Goal: Information Seeking & Learning: Learn about a topic

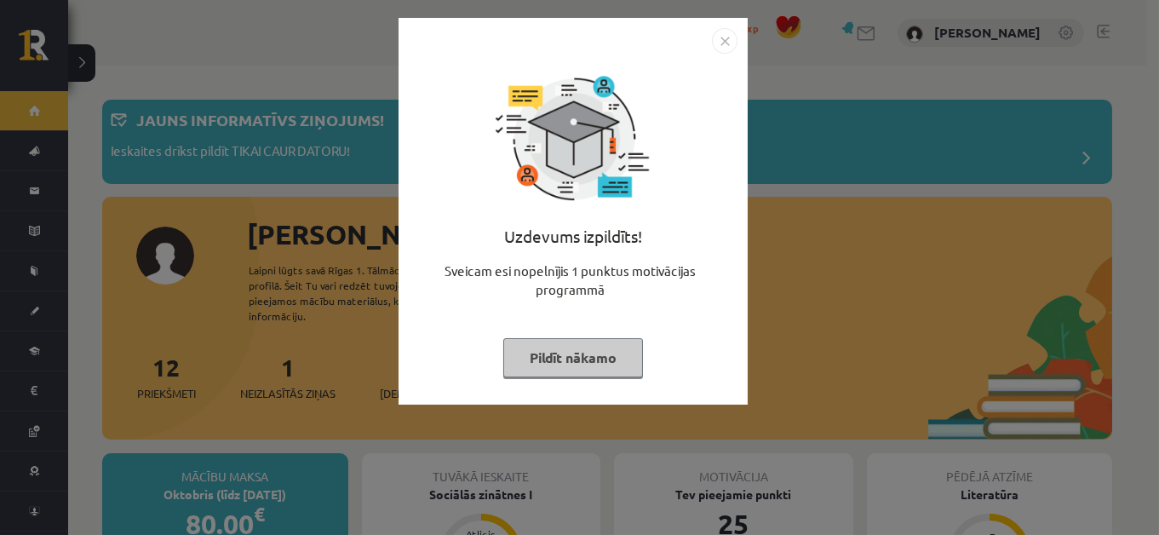
click at [726, 41] on img "Close" at bounding box center [725, 41] width 26 height 26
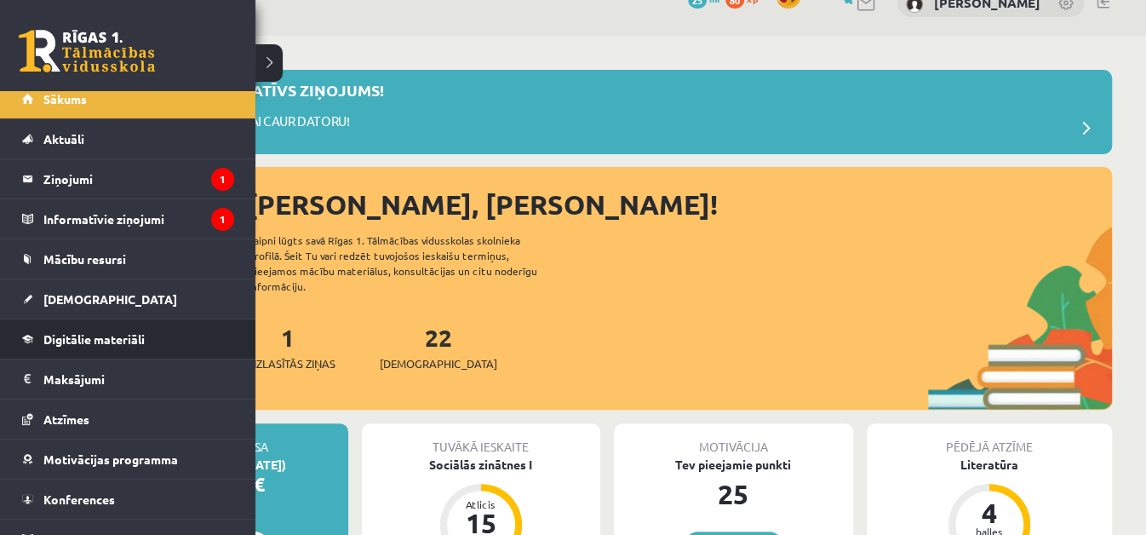
scroll to position [22, 0]
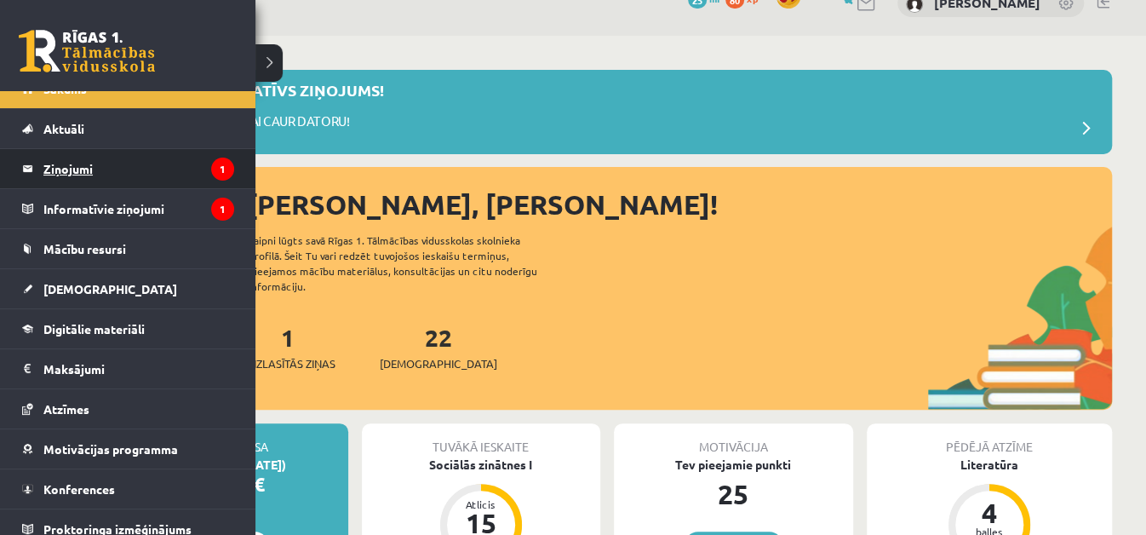
click at [151, 173] on legend "Ziņojumi 1" at bounding box center [138, 168] width 191 height 39
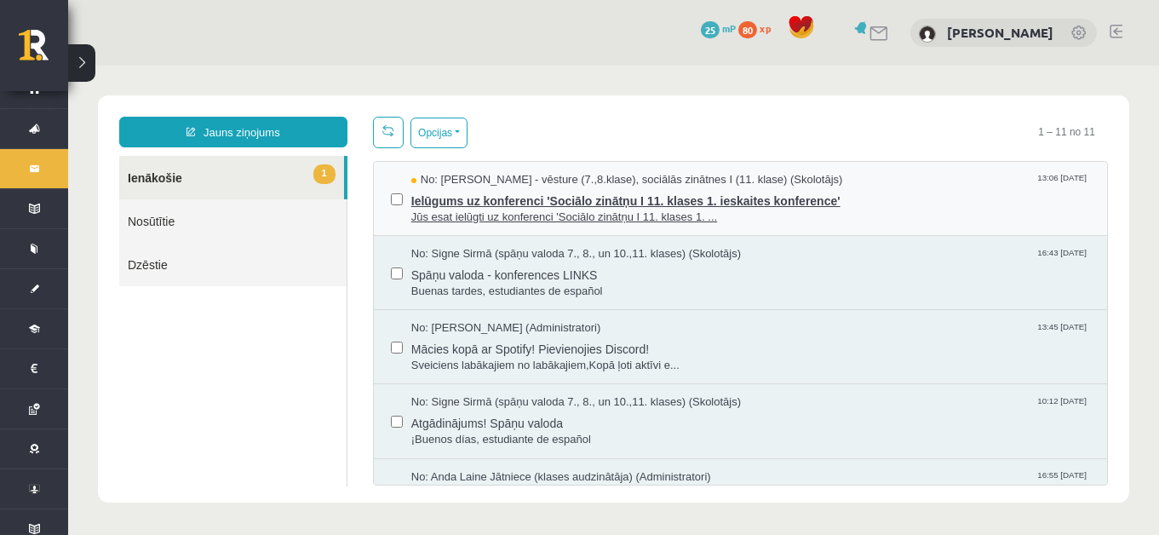
click at [660, 210] on span "Jūs esat ielūgti uz konferenci 'Sociālo zinātņu I 11. klases 1. ..." at bounding box center [750, 217] width 679 height 16
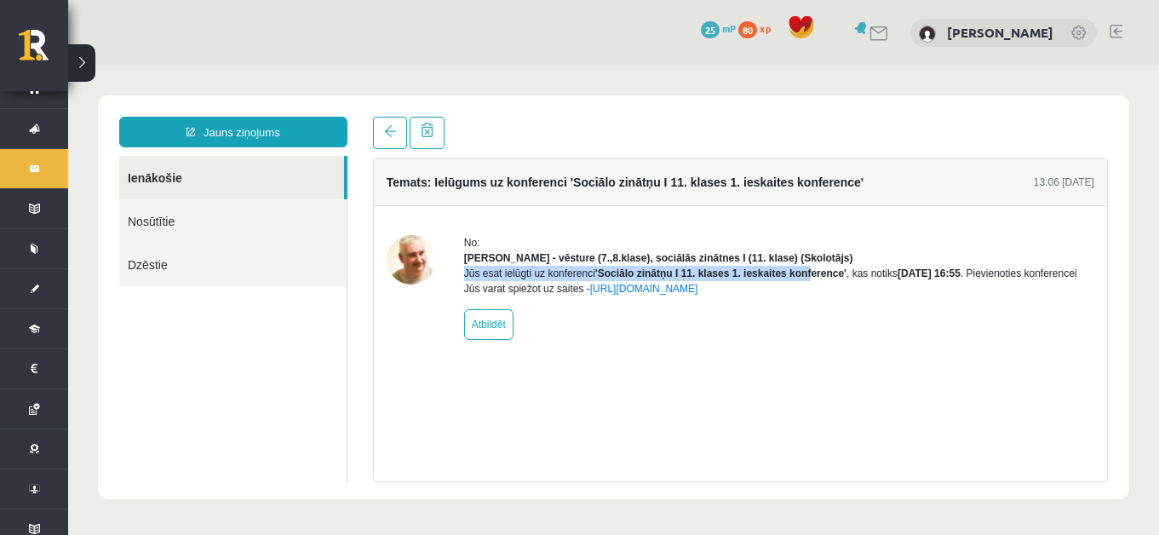
drag, startPoint x: 797, startPoint y: 280, endPoint x: 814, endPoint y: 277, distance: 17.4
click at [809, 280] on div "Jūs esat ielūgti uz konferenci 'Sociālo zinātņu I 11. klases 1. ieskaites konfe…" at bounding box center [779, 281] width 630 height 31
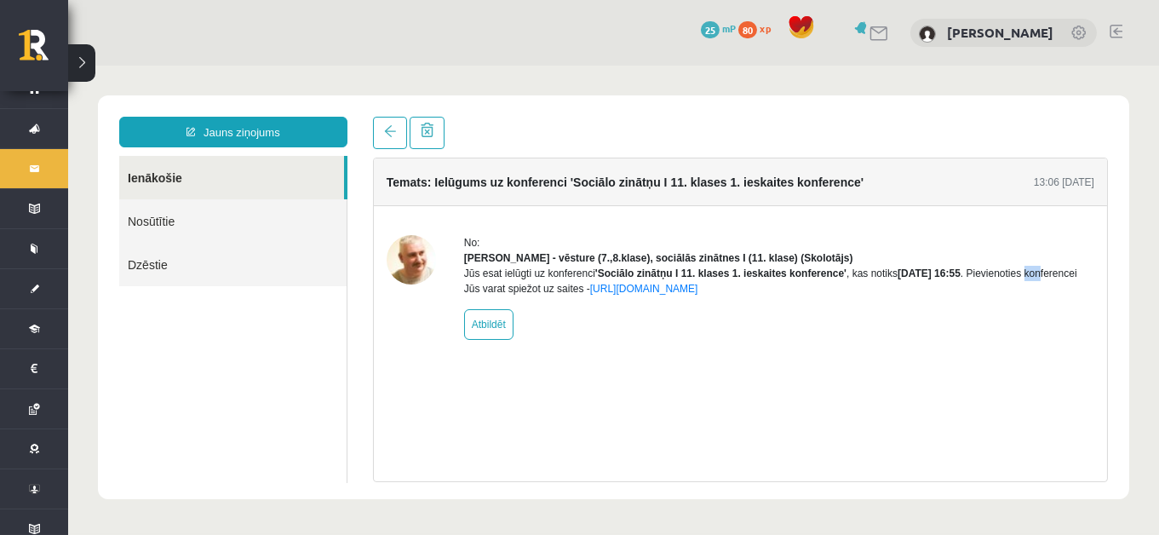
drag, startPoint x: 1048, startPoint y: 287, endPoint x: 1058, endPoint y: 289, distance: 10.4
click at [1058, 289] on div "Jūs esat ielūgti uz konferenci 'Sociālo zinātņu I 11. klases 1. ieskaites konfe…" at bounding box center [779, 281] width 630 height 31
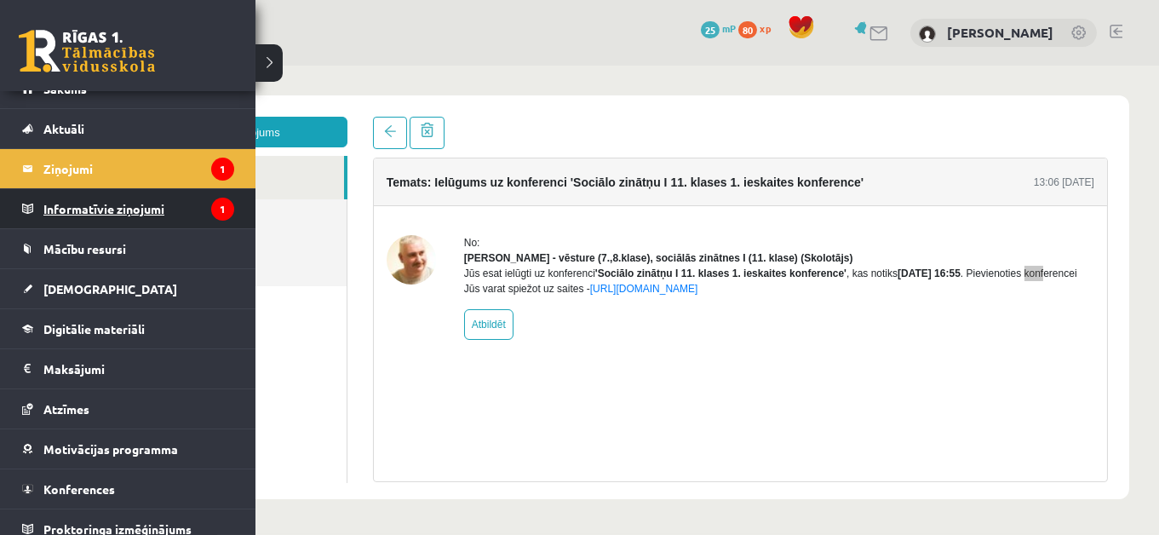
click at [153, 221] on legend "Informatīvie ziņojumi 1" at bounding box center [138, 208] width 191 height 39
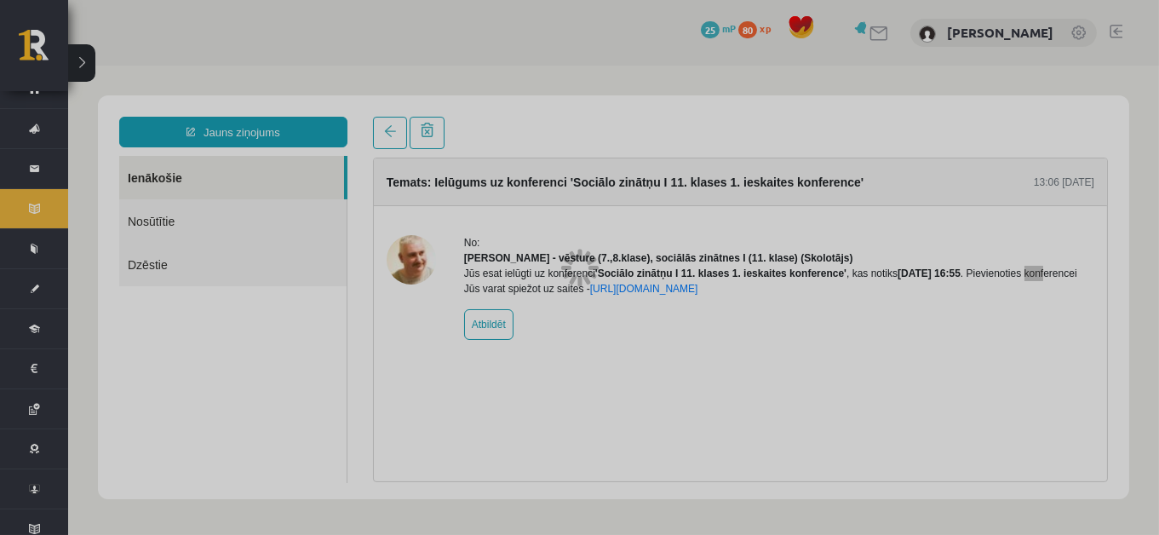
scroll to position [22, 0]
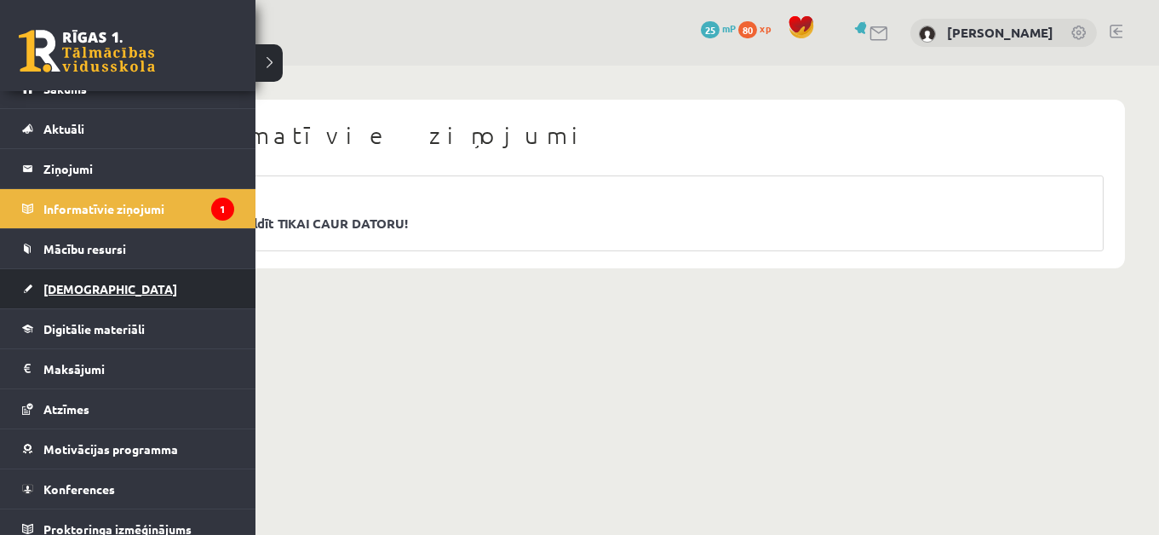
click at [87, 286] on span "[DEMOGRAPHIC_DATA]" at bounding box center [110, 288] width 134 height 15
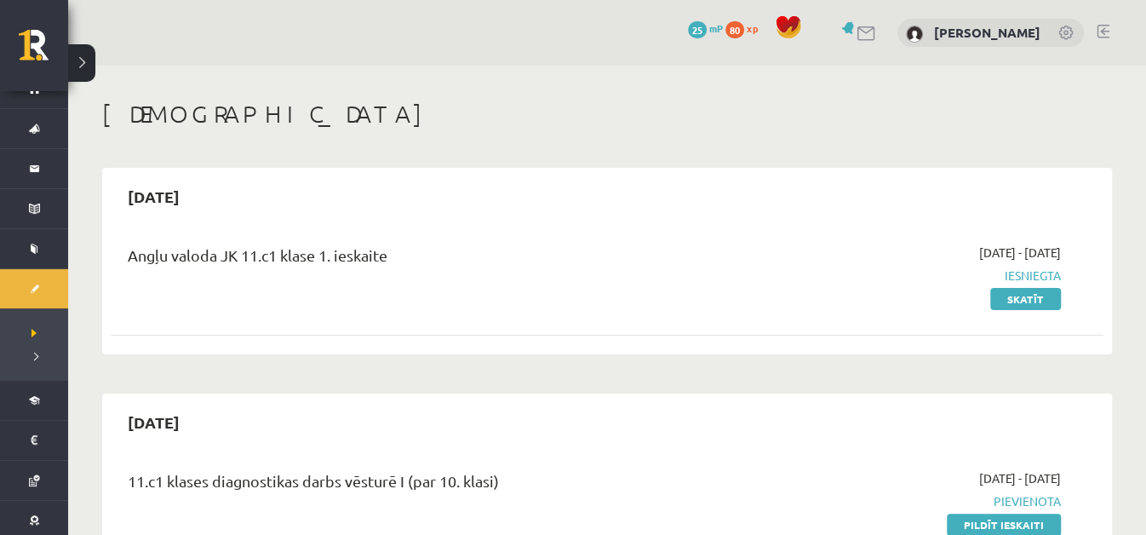
scroll to position [22, 0]
click at [1027, 300] on link "Skatīt" at bounding box center [1025, 299] width 71 height 22
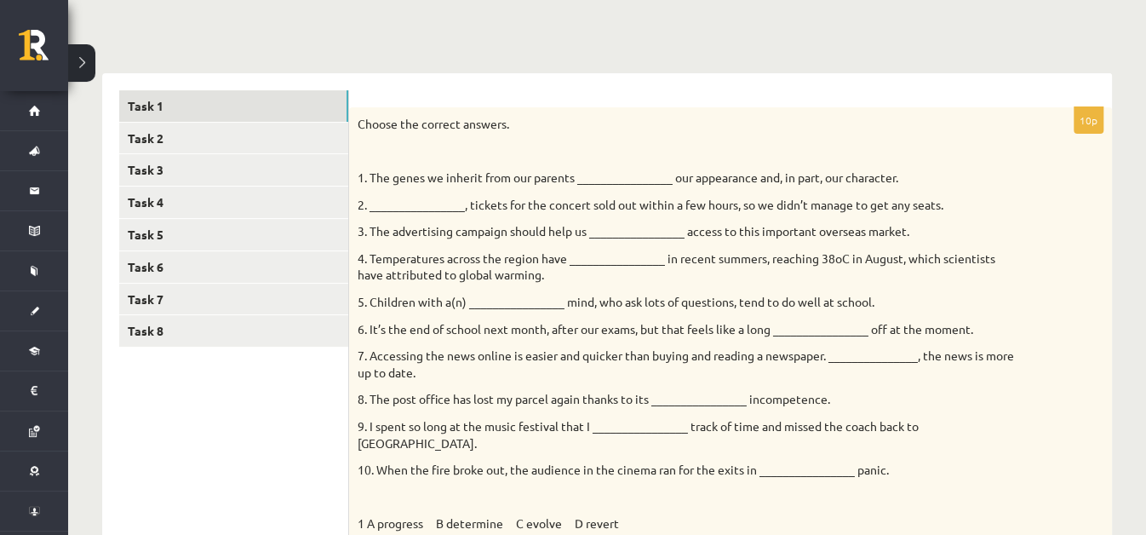
scroll to position [60, 0]
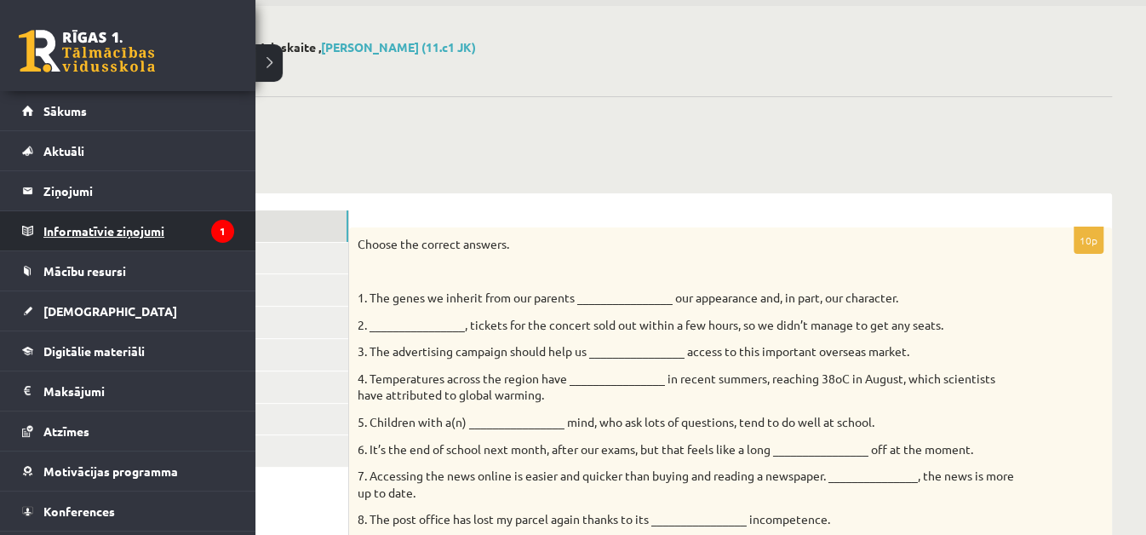
click at [153, 226] on legend "Informatīvie ziņojumi 1" at bounding box center [138, 230] width 191 height 39
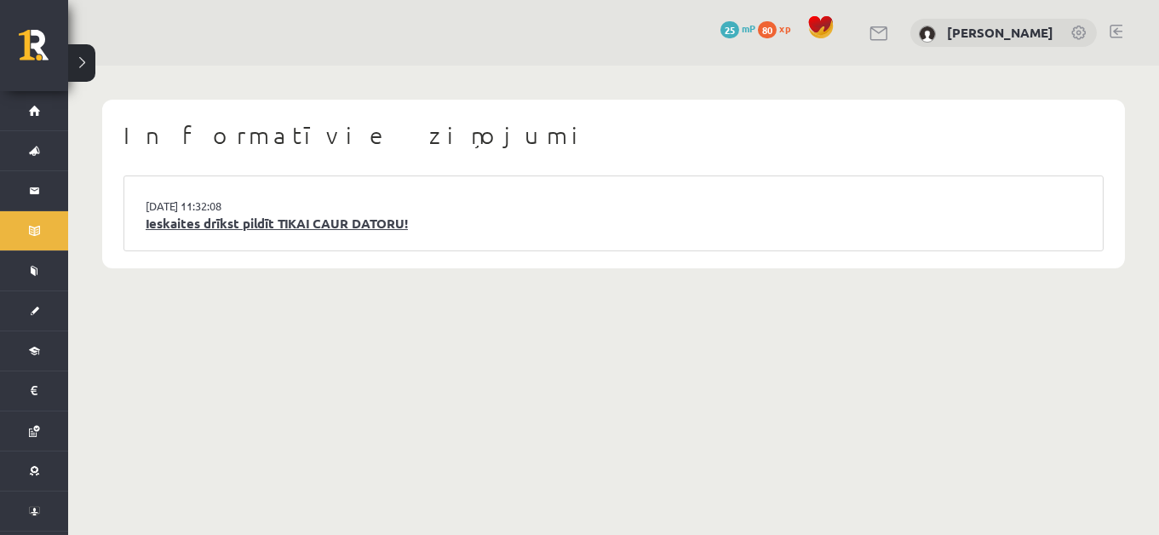
click at [229, 221] on link "Ieskaites drīkst pildīt TIKAI CAUR DATORU!" at bounding box center [614, 224] width 936 height 20
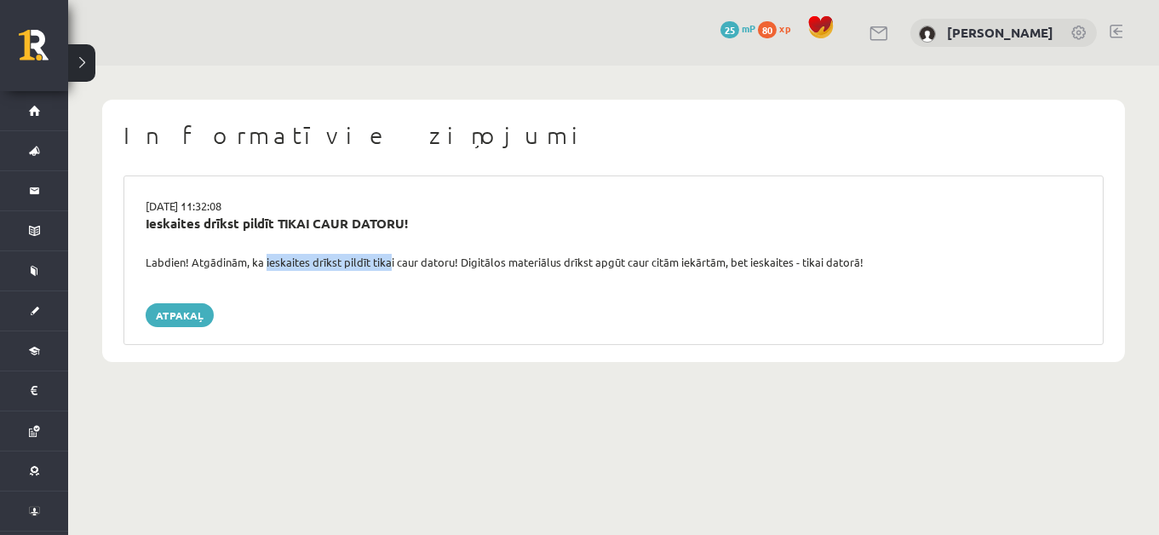
drag, startPoint x: 261, startPoint y: 263, endPoint x: 399, endPoint y: 271, distance: 138.2
click at [398, 271] on div "15.09.2025 11:32:08 Ieskaites drīkst pildīt TIKAI CAUR DATORU! Labdien! Atgādin…" at bounding box center [613, 259] width 980 height 169
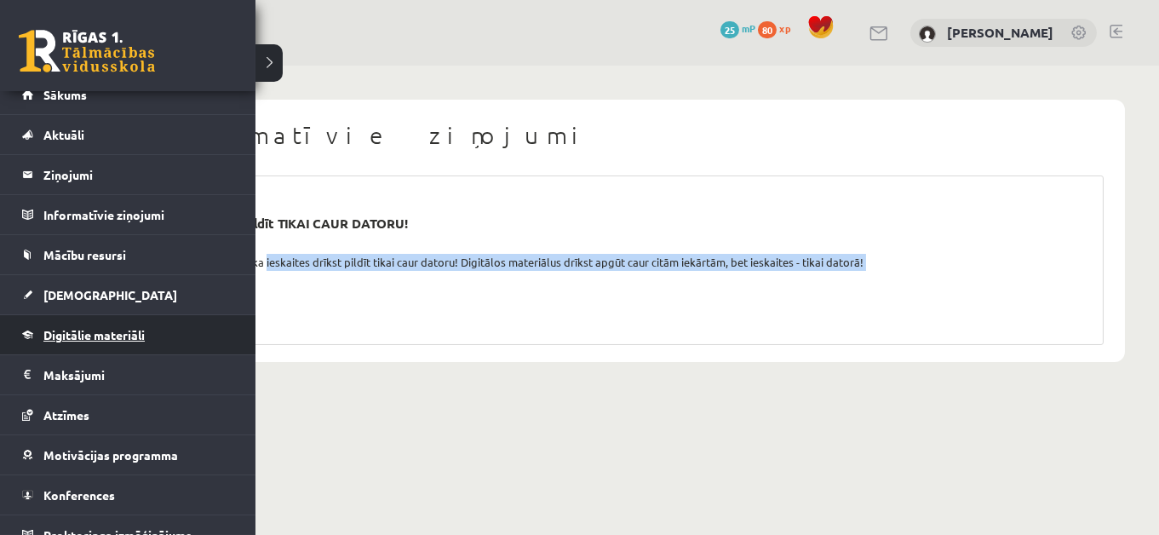
scroll to position [10, 0]
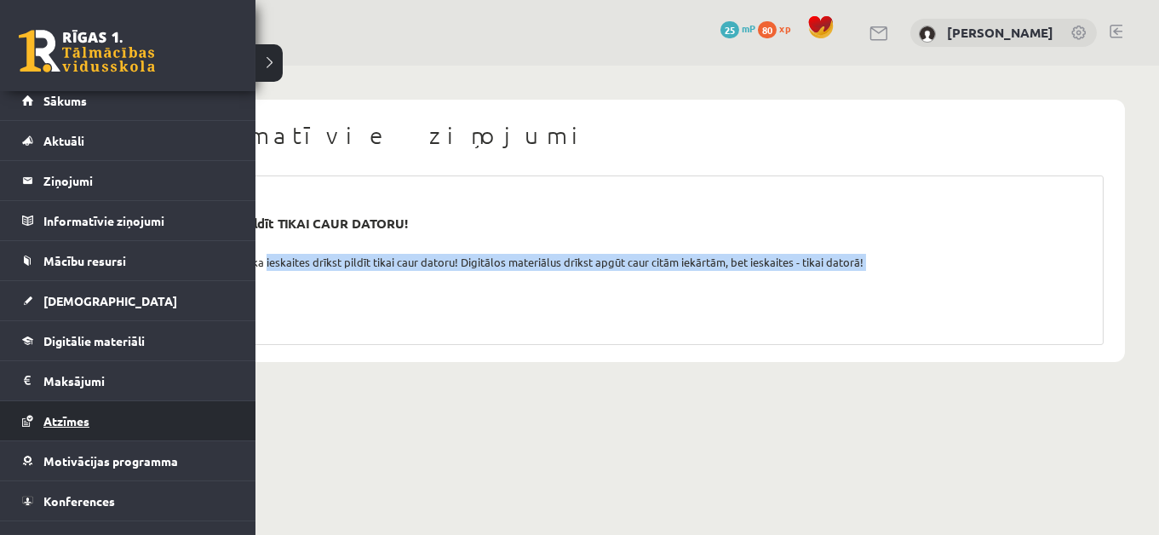
click at [129, 416] on link "Atzīmes" at bounding box center [128, 420] width 212 height 39
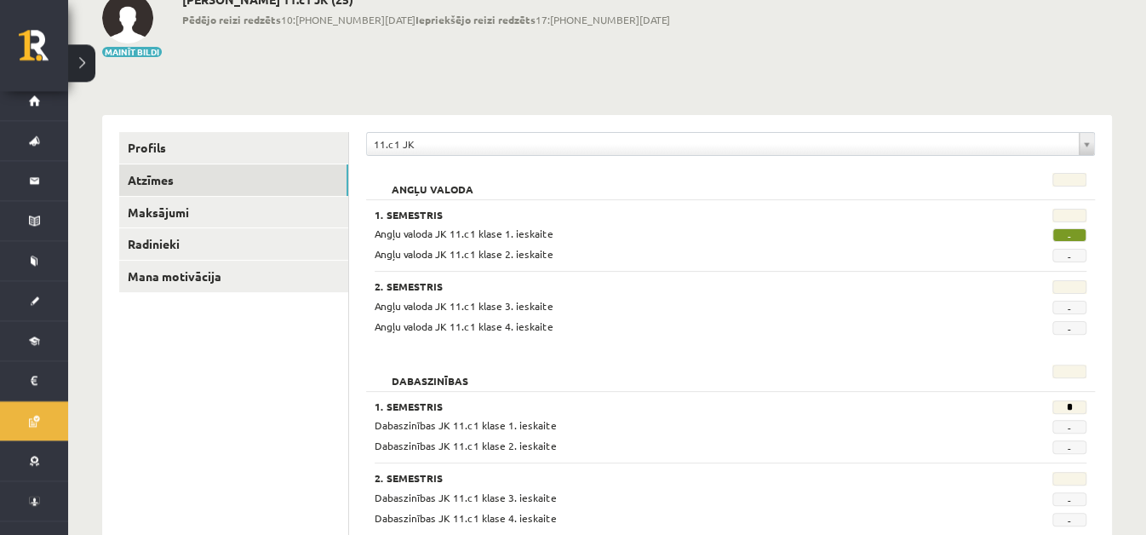
scroll to position [119, 0]
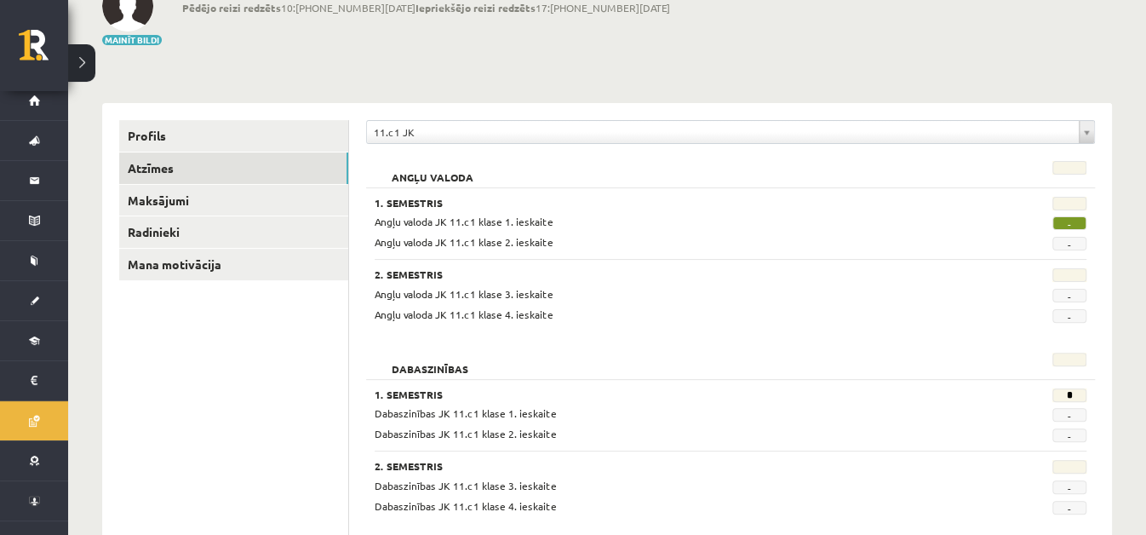
click at [1076, 219] on span "-" at bounding box center [1069, 223] width 34 height 14
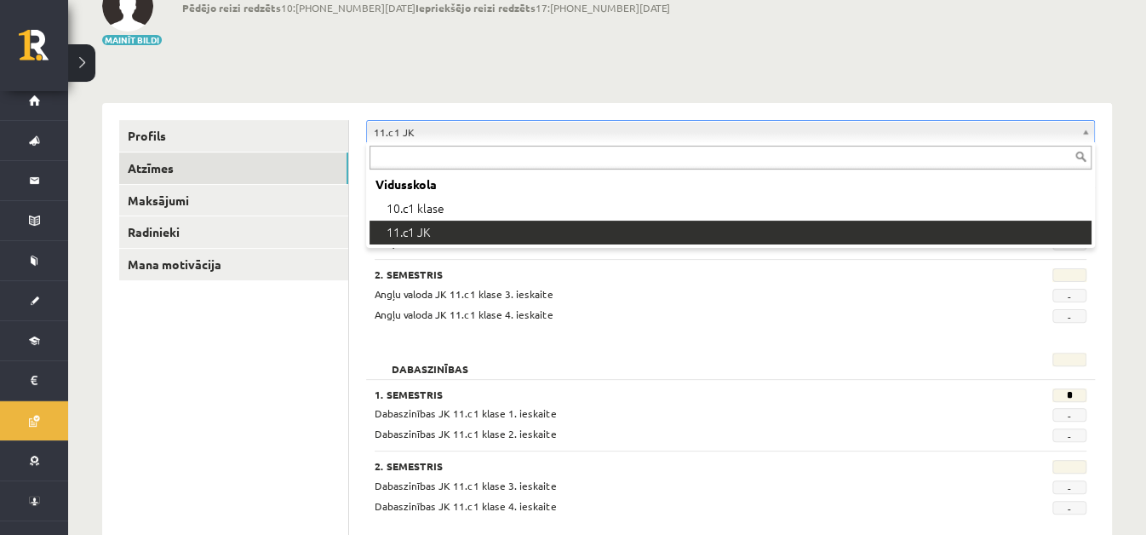
click at [1090, 139] on body "0 Dāvanas 25 mP 80 xp Fjodors Andrejevs Sākums Aktuāli Kā mācīties eSKOLĀ Konta…" at bounding box center [573, 148] width 1146 height 535
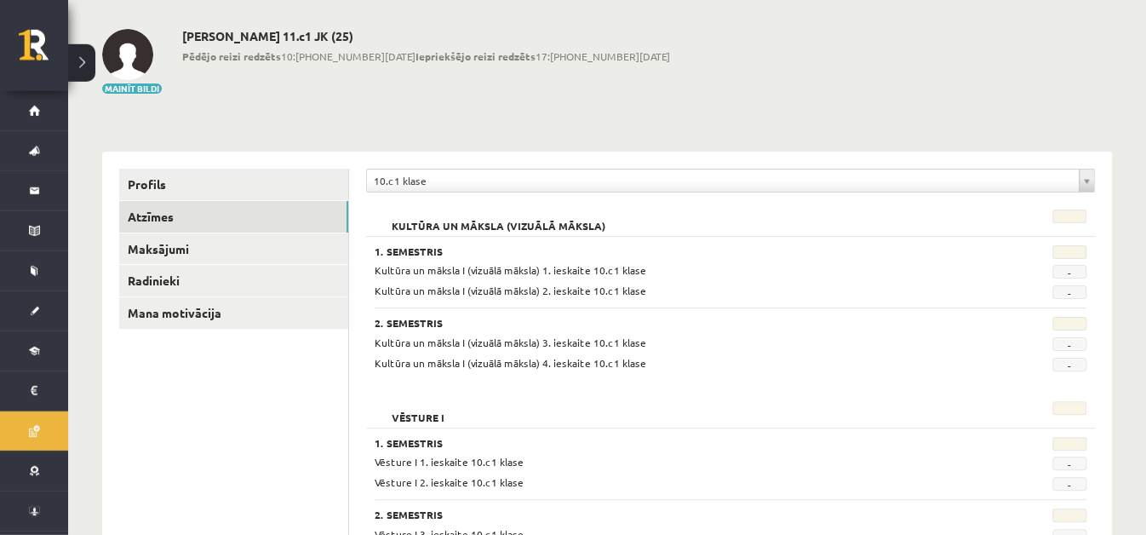
scroll to position [89, 0]
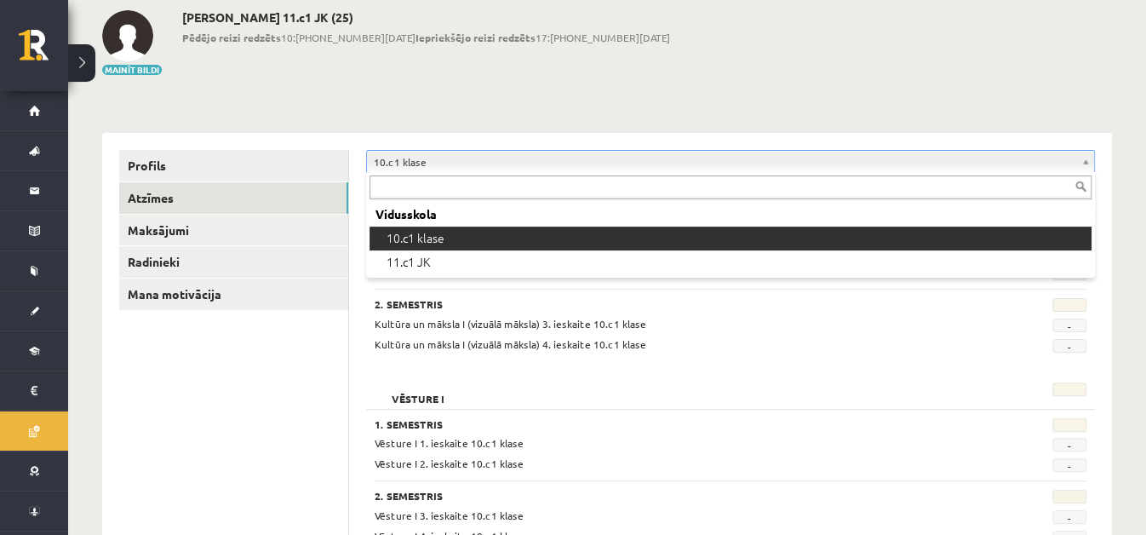
click at [675, 158] on body "eSkola - [DOMAIN_NAME] 0 Dāvanas 25 mP 80 xp [PERSON_NAME] Sākums Aktuāli Kā mā…" at bounding box center [573, 178] width 1146 height 535
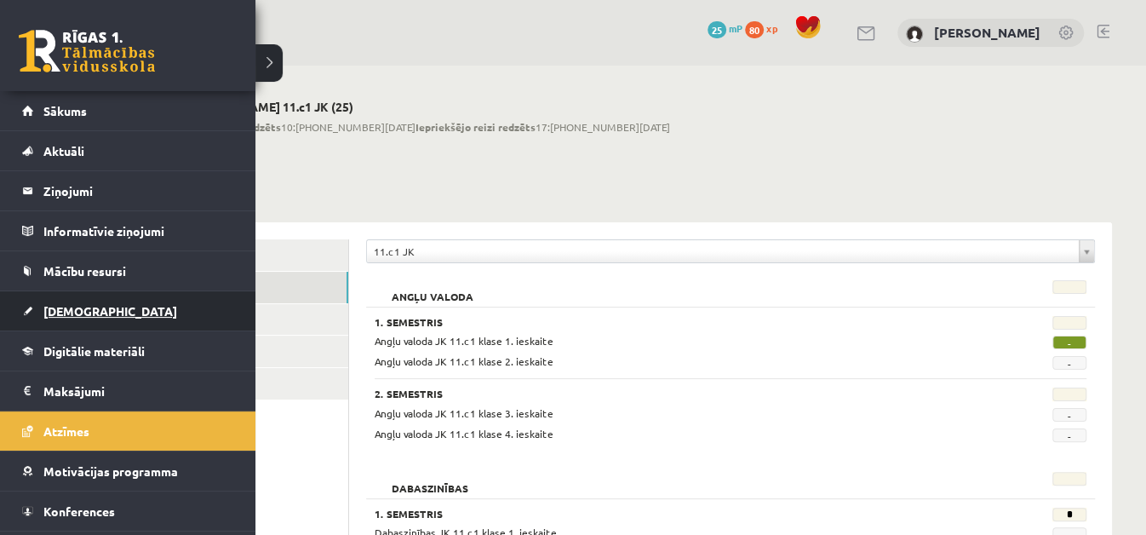
click at [92, 303] on span "[DEMOGRAPHIC_DATA]" at bounding box center [110, 310] width 134 height 15
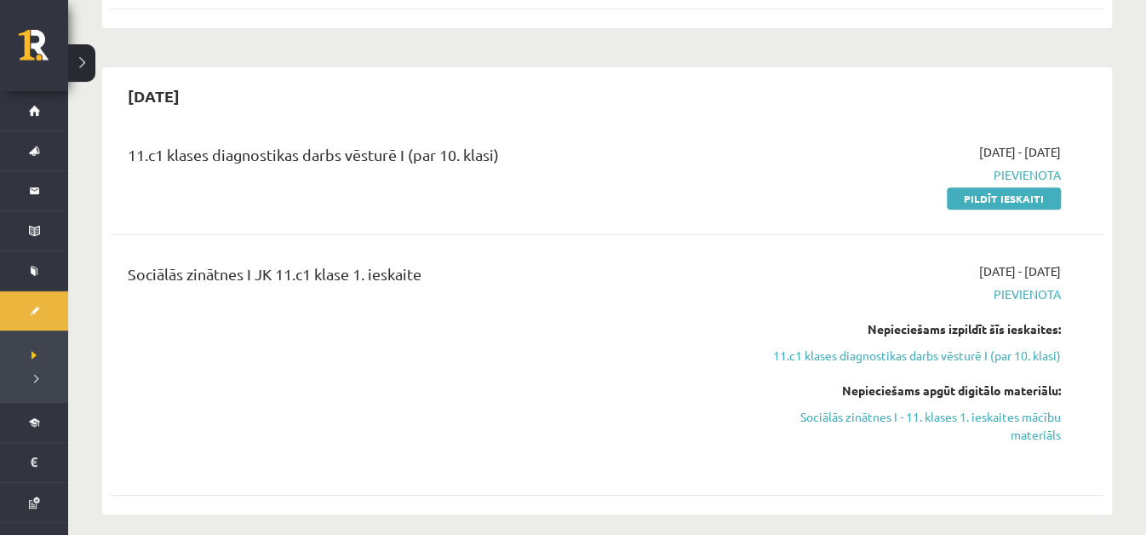
scroll to position [359, 0]
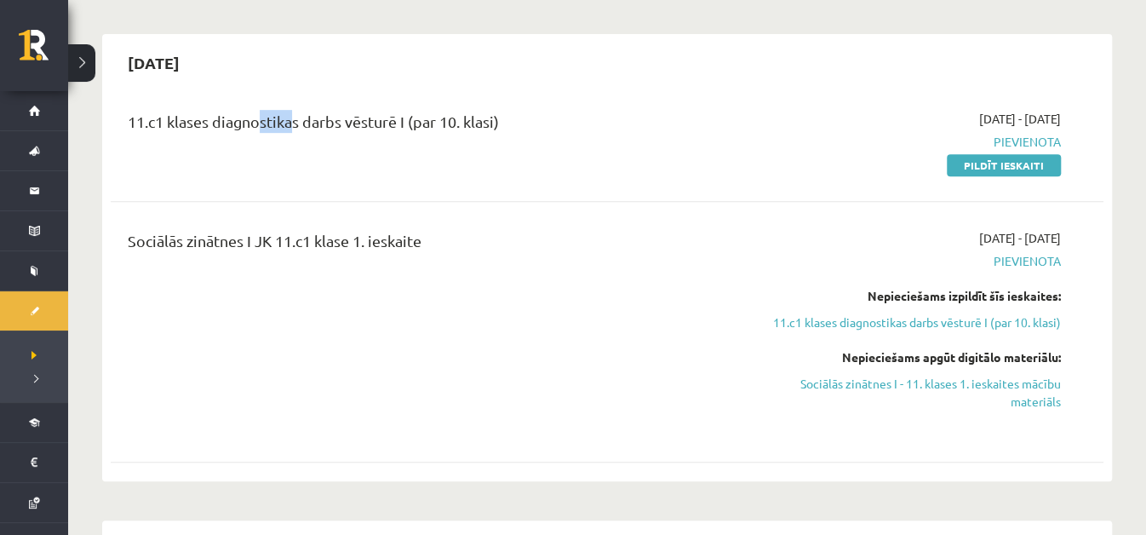
drag, startPoint x: 252, startPoint y: 125, endPoint x: 291, endPoint y: 135, distance: 40.3
click at [290, 135] on div "11.c1 klases diagnostikas darbs vēsturē I (par 10. klasi)" at bounding box center [435, 126] width 614 height 32
click at [532, 175] on div "11.c1 klases diagnostikas darbs vēsturē I (par 10. klasi) [DATE] - [DATE] [GEOG…" at bounding box center [607, 142] width 993 height 98
click at [1043, 395] on link "Sociālās zinātnes I - 11. klases 1. ieskaites mācību materiāls" at bounding box center [914, 393] width 294 height 36
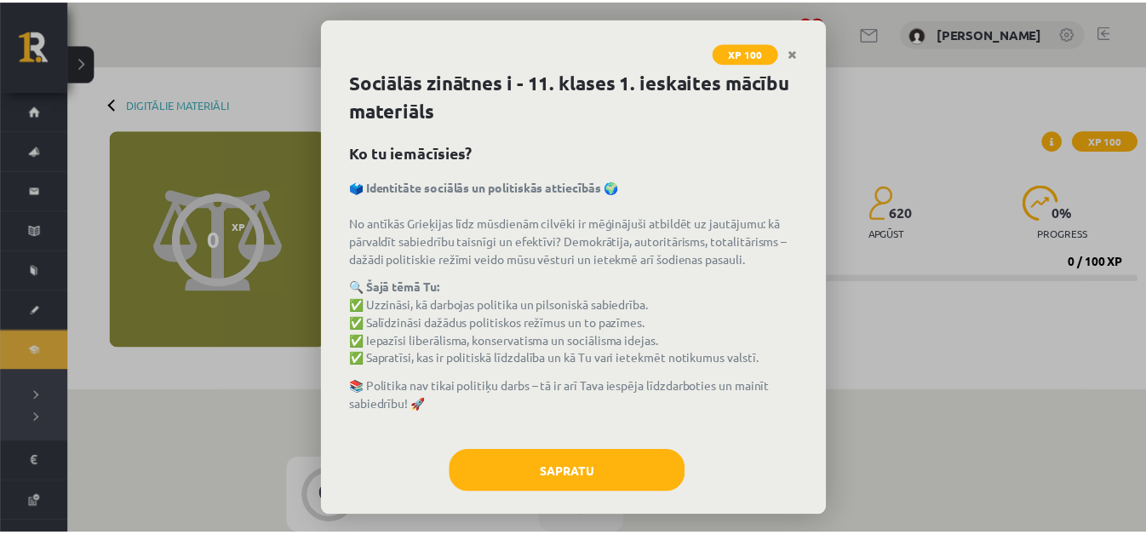
scroll to position [17, 0]
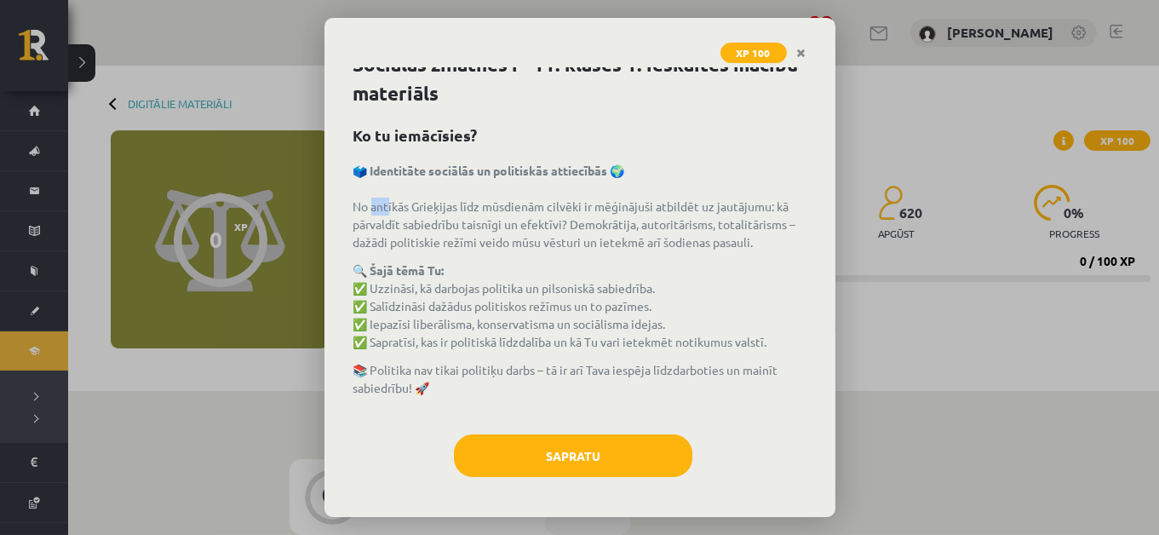
drag, startPoint x: 368, startPoint y: 209, endPoint x: 394, endPoint y: 208, distance: 26.5
click at [387, 208] on p "🗳️ Identitāte sociālās un politiskās attiecībās 🌍 No antīkās Grieķijas līdz mūs…" at bounding box center [579, 206] width 453 height 89
drag, startPoint x: 435, startPoint y: 203, endPoint x: 450, endPoint y: 202, distance: 15.4
click at [448, 203] on p "🗳️ Identitāte sociālās un politiskās attiecībās 🌍 No antīkās Grieķijas līdz mūs…" at bounding box center [579, 206] width 453 height 89
click at [470, 200] on p "🗳️ Identitāte sociālās un politiskās attiecībās 🌍 No antīkās Grieķijas līdz mūs…" at bounding box center [579, 206] width 453 height 89
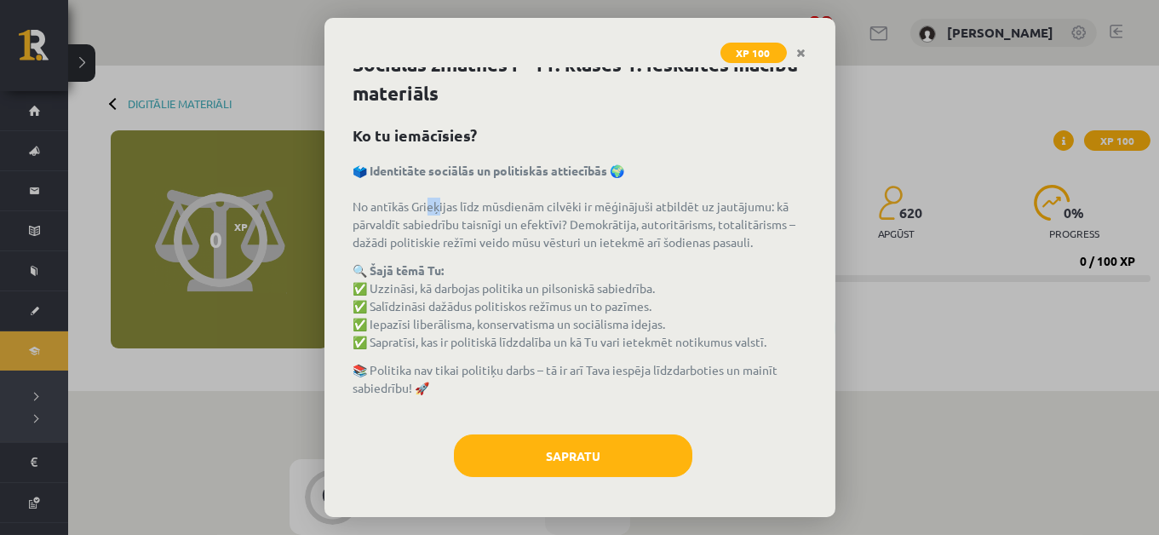
click at [434, 204] on p "🗳️ Identitāte sociālās un politiskās attiecībās 🌍 No antīkās Grieķijas līdz mūs…" at bounding box center [579, 206] width 453 height 89
click at [522, 212] on p "🗳️ Identitāte sociālās un politiskās attiecībās 🌍 No antīkās Grieķijas līdz mūs…" at bounding box center [579, 206] width 453 height 89
drag, startPoint x: 488, startPoint y: 215, endPoint x: 549, endPoint y: 221, distance: 61.5
click at [544, 219] on p "🗳️ Identitāte sociālās un politiskās attiecībās 🌍 No antīkās Grieķijas līdz mūs…" at bounding box center [579, 206] width 453 height 89
drag, startPoint x: 580, startPoint y: 222, endPoint x: 599, endPoint y: 223, distance: 18.8
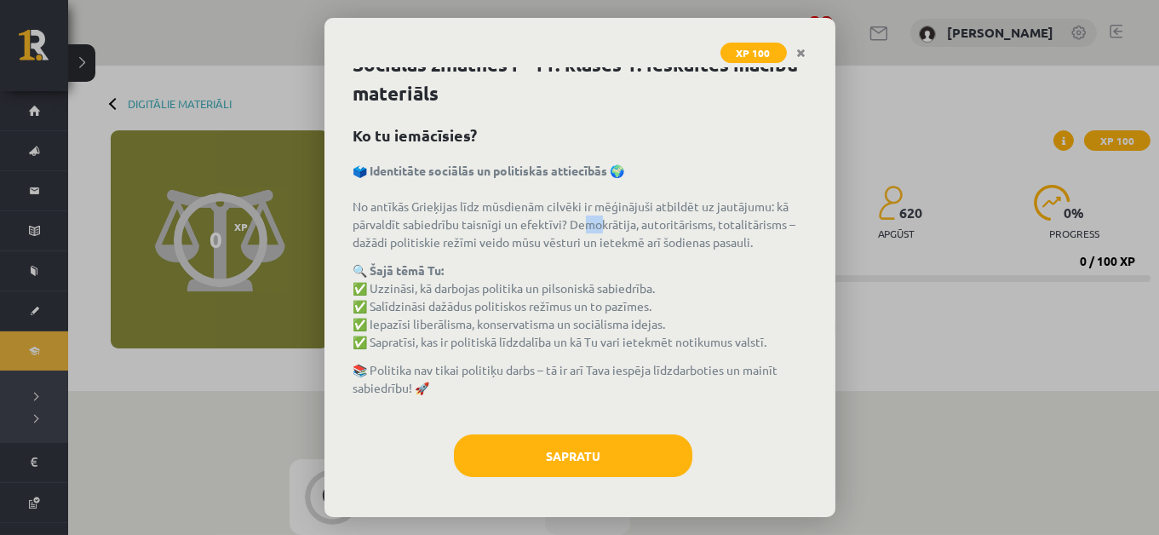
click at [598, 223] on p "🗳️ Identitāte sociālās un politiskās attiecībās 🌍 No antīkās Grieķijas līdz mūs…" at bounding box center [579, 206] width 453 height 89
drag, startPoint x: 670, startPoint y: 222, endPoint x: 692, endPoint y: 221, distance: 22.2
click at [690, 221] on p "🗳️ Identitāte sociālās un politiskās attiecībās 🌍 No antīkās Grieķijas līdz mūs…" at bounding box center [579, 206] width 453 height 89
click at [784, 220] on p "🗳️ Identitāte sociālās un politiskās attiecībās 🌍 No antīkās Grieķijas līdz mūs…" at bounding box center [579, 206] width 453 height 89
drag, startPoint x: 384, startPoint y: 242, endPoint x: 417, endPoint y: 251, distance: 34.5
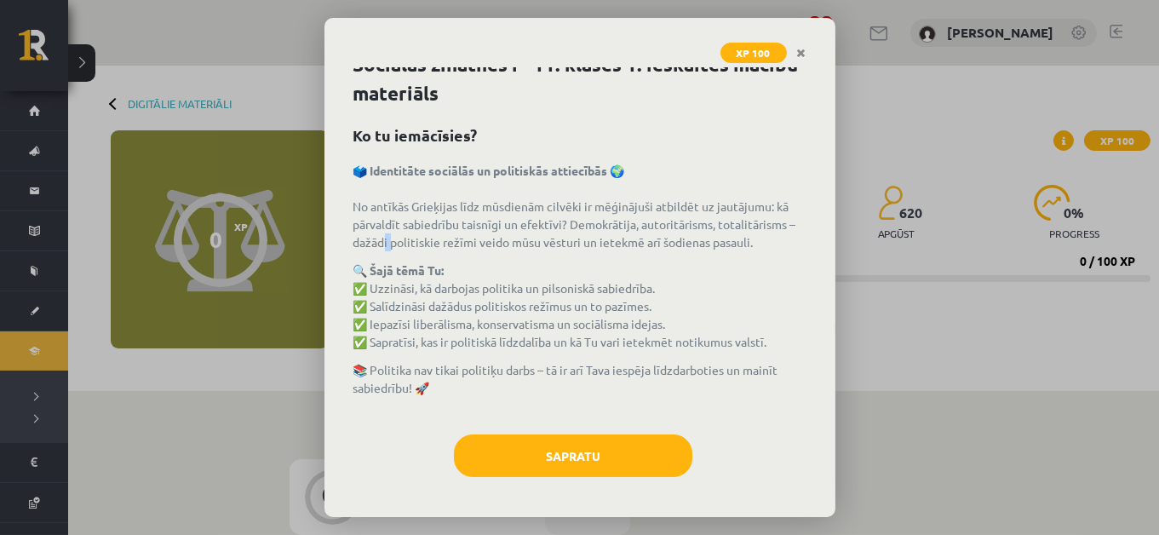
click at [402, 247] on p "🗳️ Identitāte sociālās un politiskās attiecībās 🌍 No antīkās Grieķijas līdz mūs…" at bounding box center [579, 206] width 453 height 89
drag, startPoint x: 435, startPoint y: 237, endPoint x: 453, endPoint y: 234, distance: 18.1
click at [447, 232] on p "🗳️ Identitāte sociālās un politiskās attiecībās 🌍 No antīkās Grieķijas līdz mūs…" at bounding box center [579, 206] width 453 height 89
click at [524, 252] on div "🗳️ Identitāte sociālās un politiskās attiecībās 🌍 No antīkās Grieķijas līdz mūs…" at bounding box center [579, 289] width 453 height 255
click at [645, 290] on p "🔍 Šajā tēmā Tu: ✅ Uzzināsi, kā darbojas politika un pilsoniskā sabiedrība. ✅ Sa…" at bounding box center [579, 305] width 453 height 89
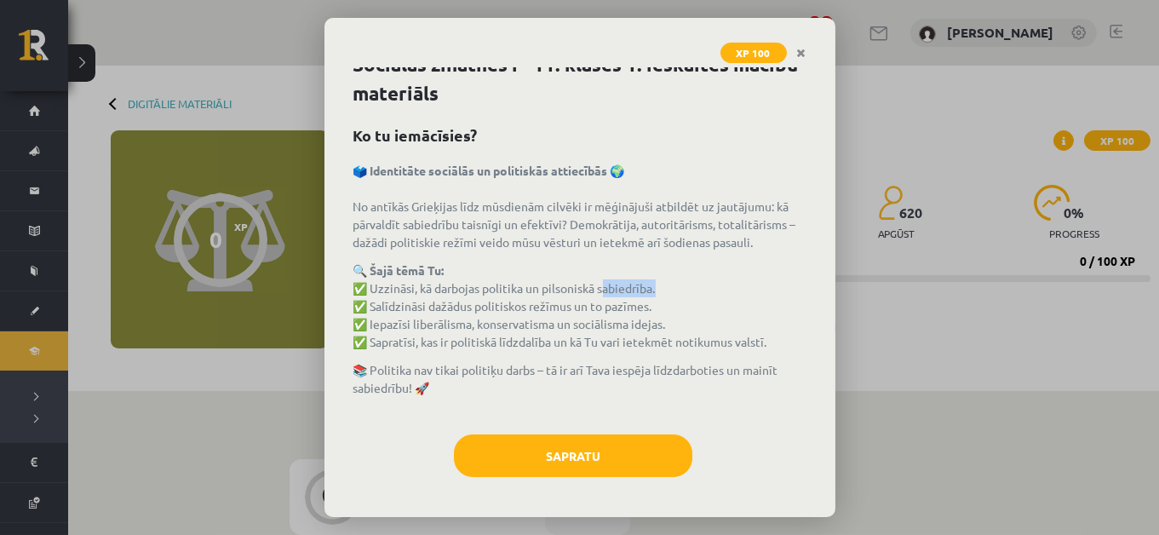
click at [645, 290] on p "🔍 Šajā tēmā Tu: ✅ Uzzināsi, kā darbojas politika un pilsoniskā sabiedrība. ✅ Sa…" at bounding box center [579, 305] width 453 height 89
drag, startPoint x: 691, startPoint y: 276, endPoint x: 682, endPoint y: 294, distance: 19.8
click at [682, 294] on p "🔍 Šajā tēmā Tu: ✅ Uzzināsi, kā darbojas politika un pilsoniskā sabiedrība. ✅ Sa…" at bounding box center [579, 305] width 453 height 89
click at [741, 264] on p "🔍 Šajā tēmā Tu: ✅ Uzzināsi, kā darbojas politika un pilsoniskā sabiedrība. ✅ Sa…" at bounding box center [579, 305] width 453 height 89
drag, startPoint x: 472, startPoint y: 310, endPoint x: 490, endPoint y: 306, distance: 18.4
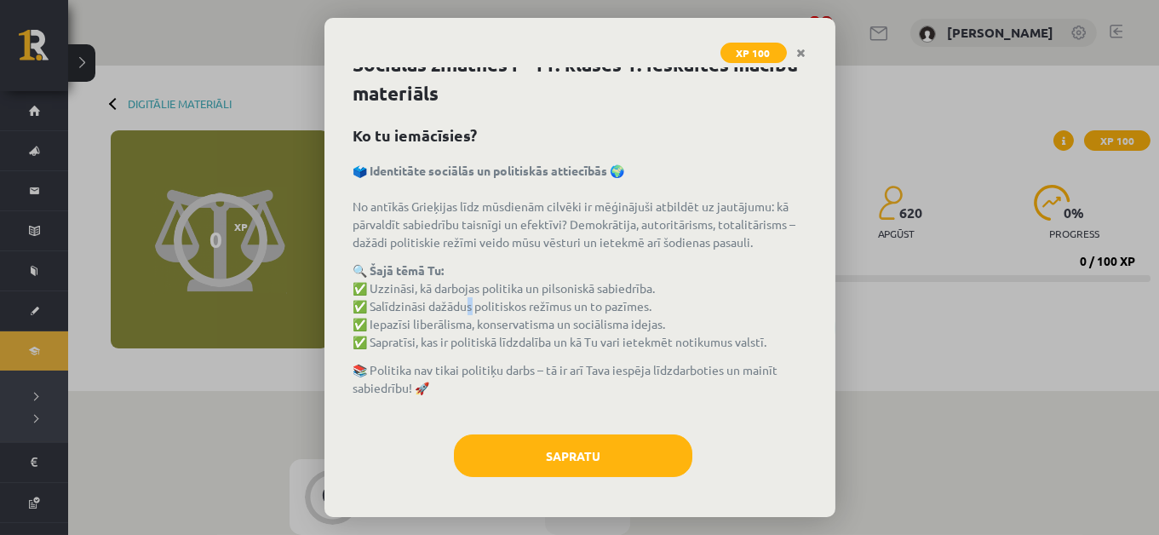
click at [480, 307] on p "🔍 Šajā tēmā Tu: ✅ Uzzināsi, kā darbojas politika un pilsoniskā sabiedrība. ✅ Sa…" at bounding box center [579, 305] width 453 height 89
drag, startPoint x: 517, startPoint y: 303, endPoint x: 547, endPoint y: 295, distance: 30.8
click at [545, 295] on p "🔍 Šajā tēmā Tu: ✅ Uzzināsi, kā darbojas politika un pilsoniskā sabiedrība. ✅ Sa…" at bounding box center [579, 305] width 453 height 89
click at [513, 301] on p "🔍 Šajā tēmā Tu: ✅ Uzzināsi, kā darbojas politika un pilsoniskā sabiedrība. ✅ Sa…" at bounding box center [579, 305] width 453 height 89
drag, startPoint x: 521, startPoint y: 304, endPoint x: 530, endPoint y: 304, distance: 9.4
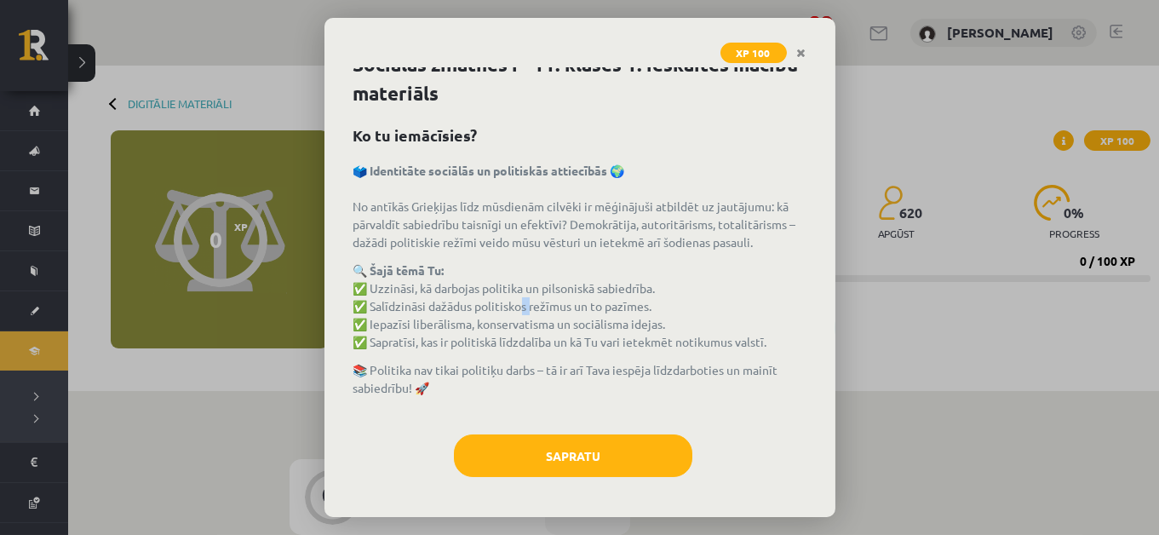
click at [530, 304] on p "🔍 Šajā tēmā Tu: ✅ Uzzināsi, kā darbojas politika un pilsoniskā sabiedrība. ✅ Sa…" at bounding box center [579, 305] width 453 height 89
drag, startPoint x: 546, startPoint y: 300, endPoint x: 564, endPoint y: 296, distance: 18.2
click at [564, 296] on p "🔍 Šajā tēmā Tu: ✅ Uzzināsi, kā darbojas politika un pilsoniskā sabiedrība. ✅ Sa…" at bounding box center [579, 305] width 453 height 89
click at [507, 303] on p "🔍 Šajā tēmā Tu: ✅ Uzzināsi, kā darbojas politika un pilsoniskā sabiedrība. ✅ Sa…" at bounding box center [579, 305] width 453 height 89
drag, startPoint x: 539, startPoint y: 301, endPoint x: 558, endPoint y: 301, distance: 18.7
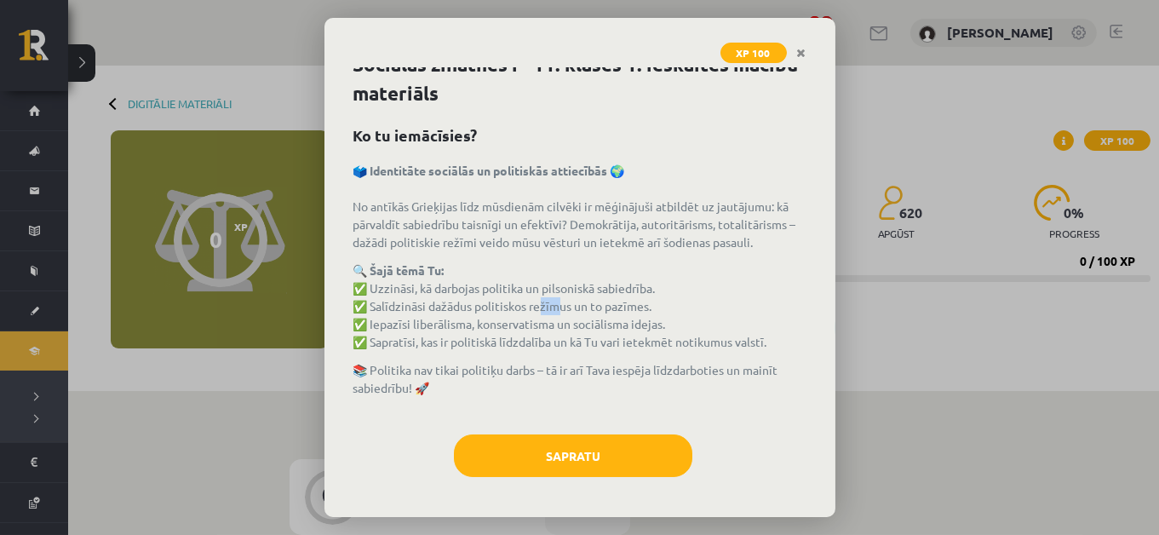
click at [558, 301] on p "🔍 Šajā tēmā Tu: ✅ Uzzināsi, kā darbojas politika un pilsoniskā sabiedrība. ✅ Sa…" at bounding box center [579, 305] width 453 height 89
drag, startPoint x: 599, startPoint y: 302, endPoint x: 610, endPoint y: 298, distance: 11.9
click at [608, 299] on p "🔍 Šajā tēmā Tu: ✅ Uzzināsi, kā darbojas politika un pilsoniskā sabiedrība. ✅ Sa…" at bounding box center [579, 305] width 453 height 89
click at [656, 290] on p "🔍 Šajā tēmā Tu: ✅ Uzzināsi, kā darbojas politika un pilsoniskā sabiedrība. ✅ Sa…" at bounding box center [579, 305] width 453 height 89
drag, startPoint x: 591, startPoint y: 304, endPoint x: 603, endPoint y: 304, distance: 11.9
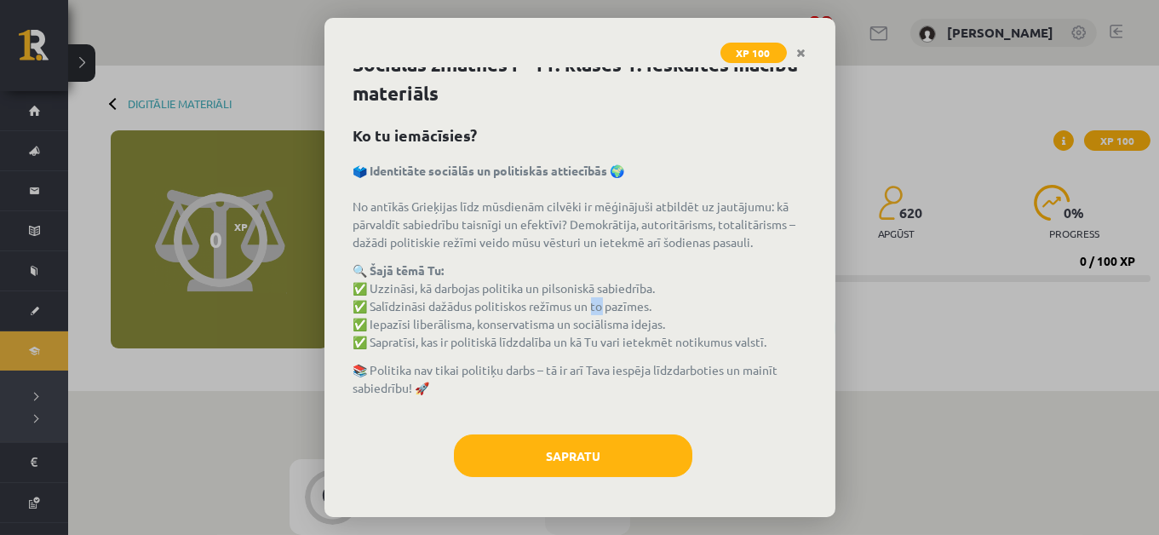
click at [602, 304] on p "🔍 Šajā tēmā Tu: ✅ Uzzināsi, kā darbojas politika un pilsoniskā sabiedrība. ✅ Sa…" at bounding box center [579, 305] width 453 height 89
click at [639, 300] on p "🔍 Šajā tēmā Tu: ✅ Uzzināsi, kā darbojas politika un pilsoniskā sabiedrība. ✅ Sa…" at bounding box center [579, 305] width 453 height 89
drag, startPoint x: 608, startPoint y: 305, endPoint x: 591, endPoint y: 308, distance: 17.4
click at [591, 308] on p "🔍 Šajā tēmā Tu: ✅ Uzzināsi, kā darbojas politika un pilsoniskā sabiedrība. ✅ Sa…" at bounding box center [579, 305] width 453 height 89
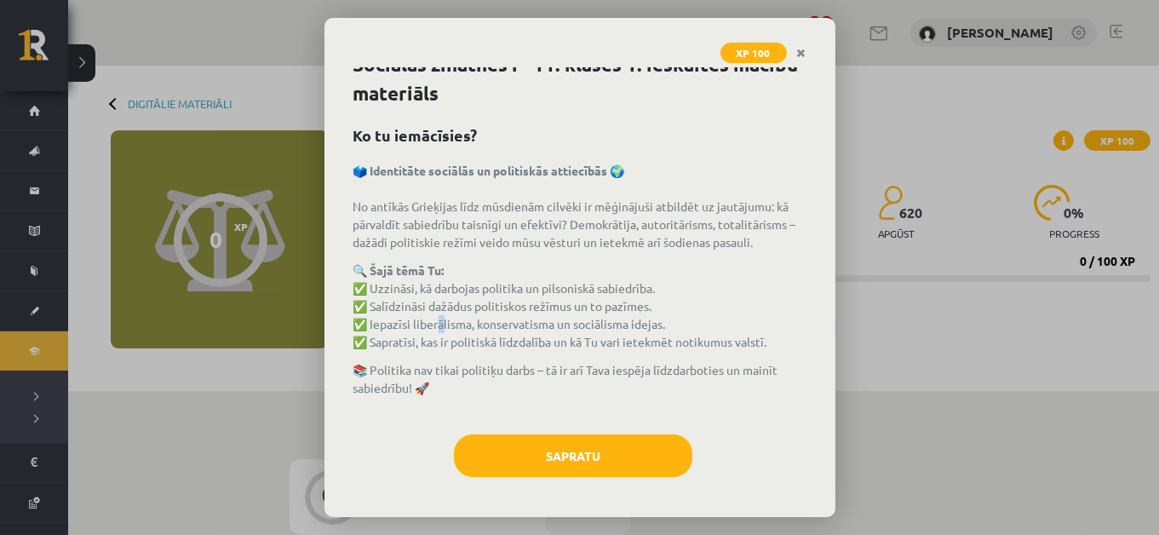
drag, startPoint x: 433, startPoint y: 327, endPoint x: 444, endPoint y: 328, distance: 12.0
click at [444, 328] on p "🔍 Šajā tēmā Tu: ✅ Uzzināsi, kā darbojas politika un pilsoniskā sabiedrība. ✅ Sa…" at bounding box center [579, 305] width 453 height 89
drag, startPoint x: 492, startPoint y: 327, endPoint x: 594, endPoint y: 328, distance: 102.2
click at [590, 329] on p "🔍 Šajā tēmā Tu: ✅ Uzzināsi, kā darbojas politika un pilsoniskā sabiedrība. ✅ Sa…" at bounding box center [579, 305] width 453 height 89
click at [664, 323] on p "🔍 Šajā tēmā Tu: ✅ Uzzināsi, kā darbojas politika un pilsoniskā sabiedrība. ✅ Sa…" at bounding box center [579, 305] width 453 height 89
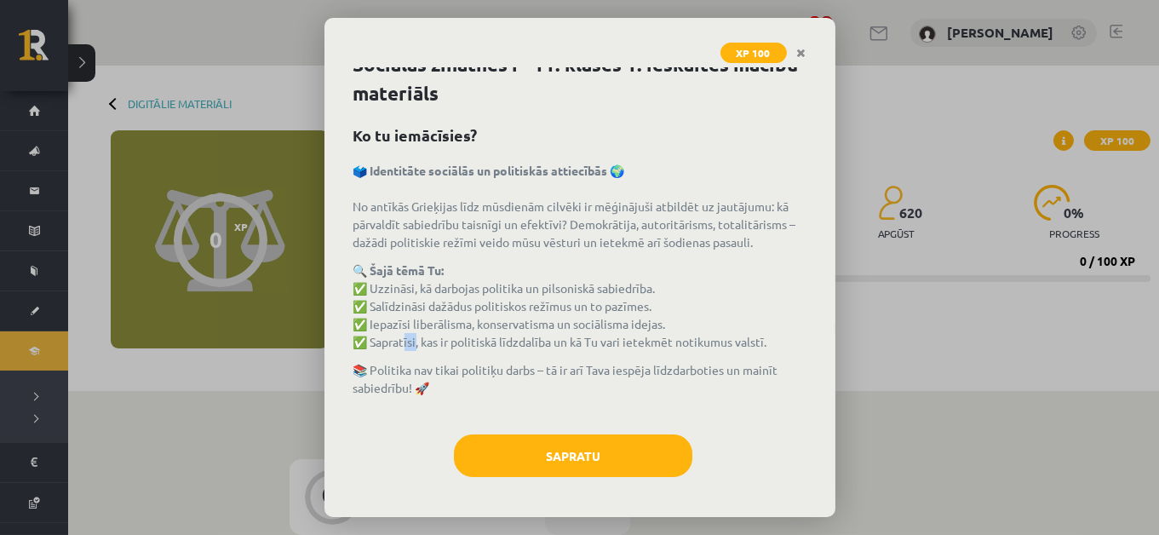
drag, startPoint x: 400, startPoint y: 337, endPoint x: 422, endPoint y: 341, distance: 22.4
click at [419, 341] on p "🔍 Šajā tēmā Tu: ✅ Uzzināsi, kā darbojas politika un pilsoniskā sabiedrība. ✅ Sa…" at bounding box center [579, 305] width 453 height 89
drag, startPoint x: 469, startPoint y: 338, endPoint x: 482, endPoint y: 341, distance: 13.0
click at [481, 341] on p "🔍 Šajā tēmā Tu: ✅ Uzzināsi, kā darbojas politika un pilsoniskā sabiedrība. ✅ Sa…" at bounding box center [579, 305] width 453 height 89
click at [730, 334] on p "🔍 Šajā tēmā Tu: ✅ Uzzināsi, kā darbojas politika un pilsoniskā sabiedrība. ✅ Sa…" at bounding box center [579, 305] width 453 height 89
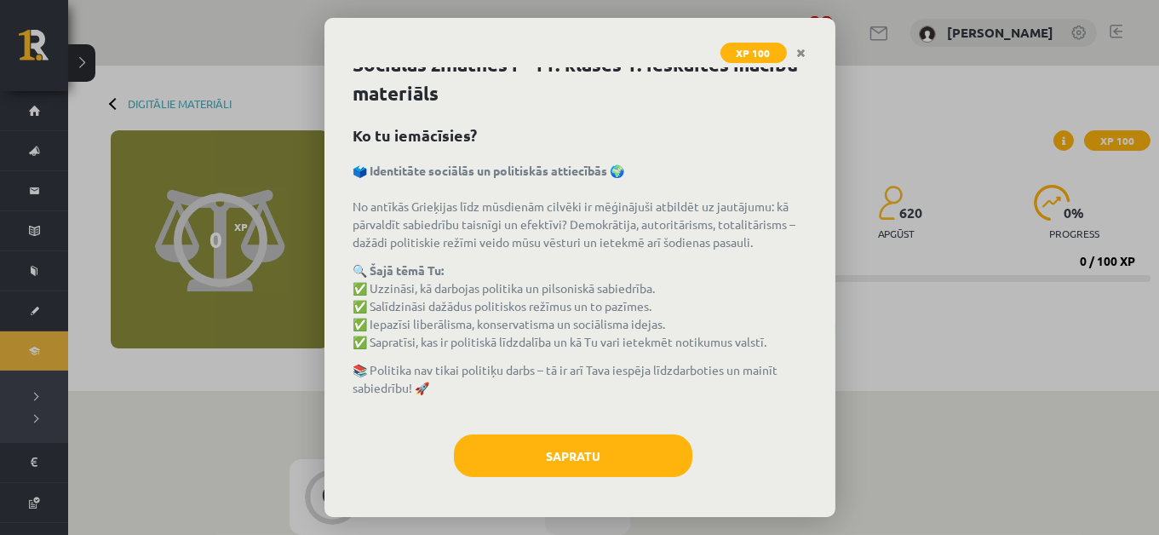
click at [666, 347] on p "🔍 Šajā tēmā Tu: ✅ Uzzināsi, kā darbojas politika un pilsoniskā sabiedrība. ✅ Sa…" at bounding box center [579, 305] width 453 height 89
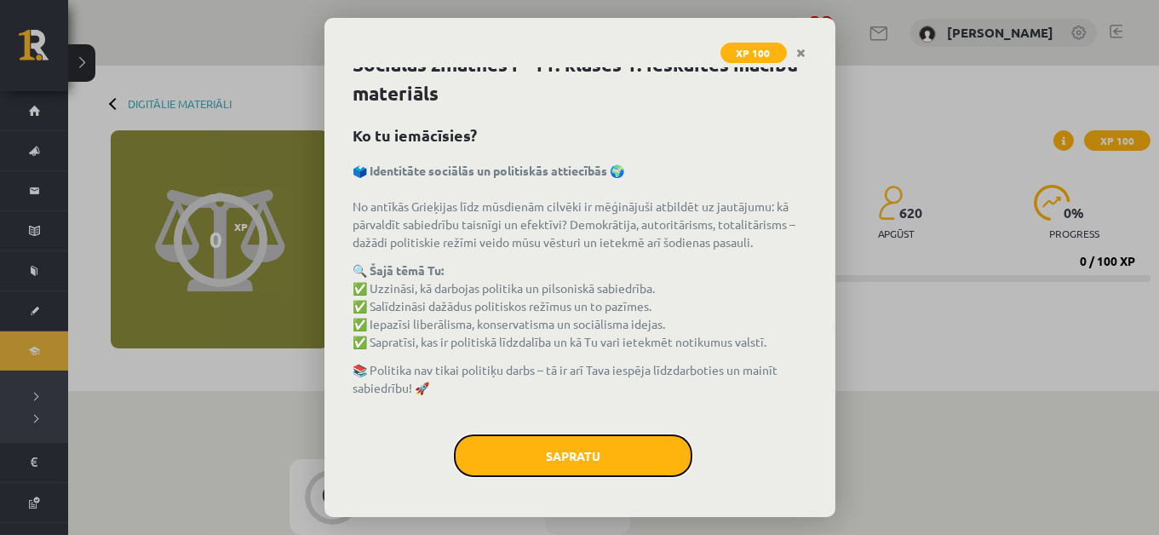
click at [589, 455] on button "Sapratu" at bounding box center [573, 455] width 238 height 43
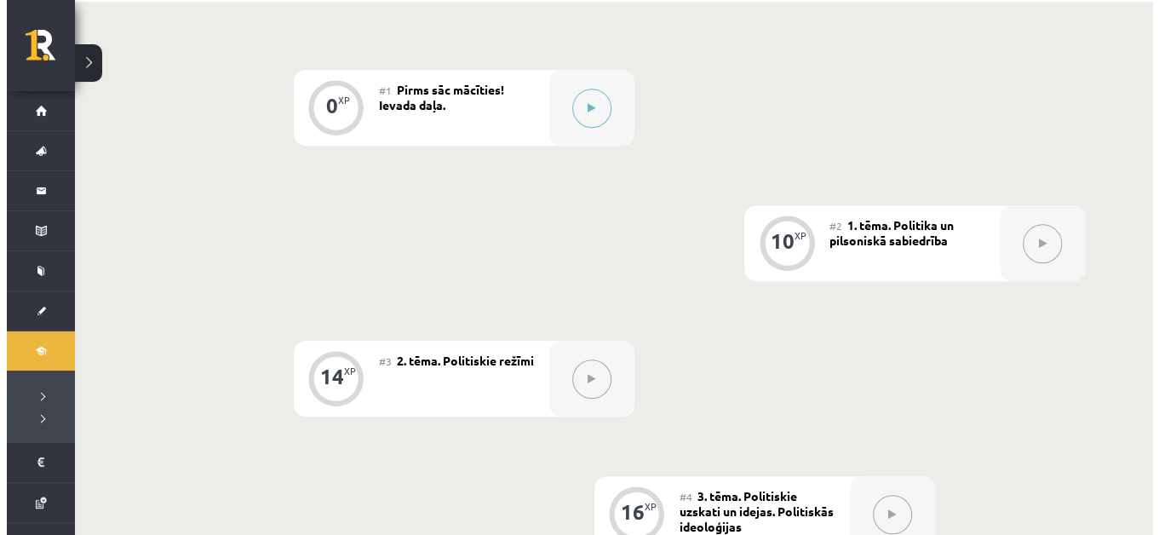
scroll to position [239, 0]
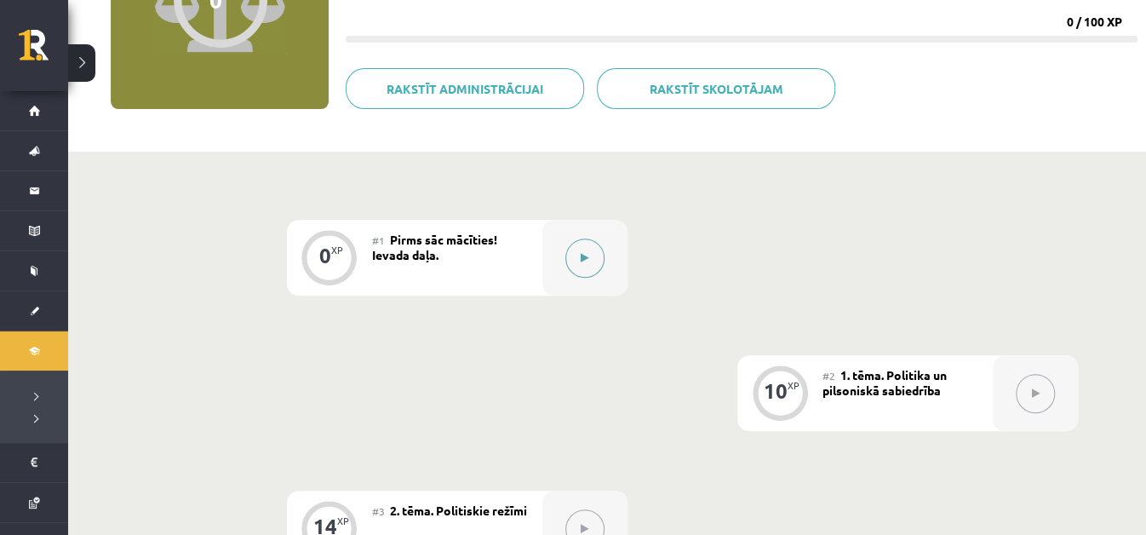
click at [591, 262] on button at bounding box center [584, 257] width 39 height 39
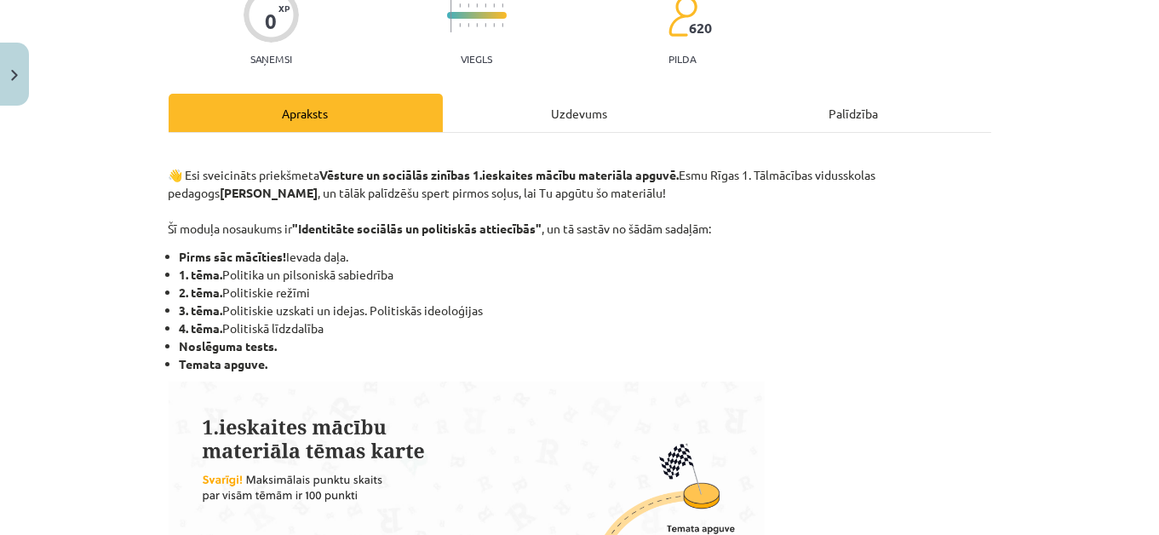
scroll to position [164, 0]
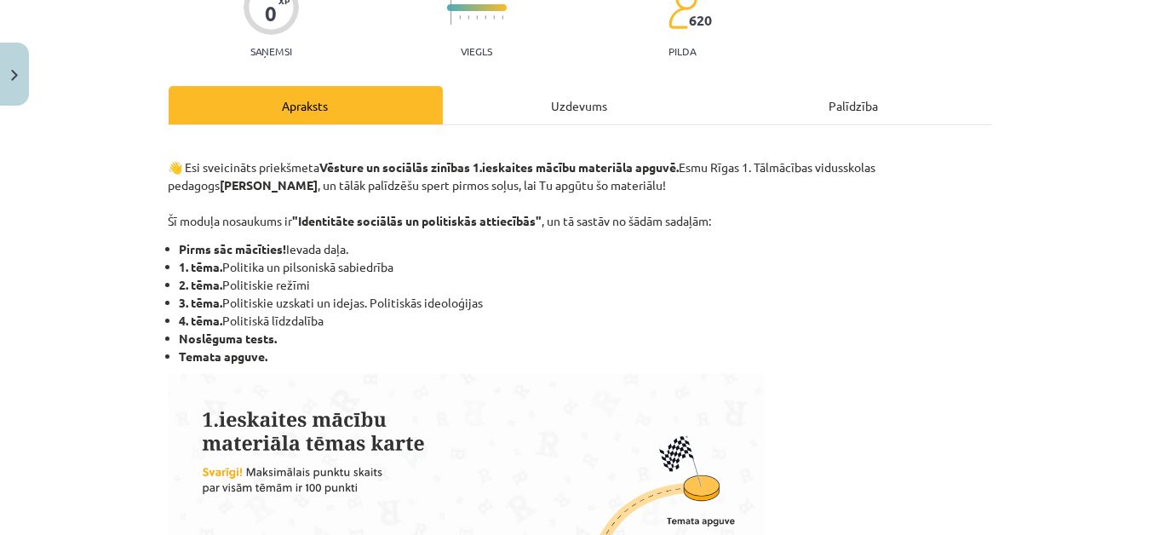
drag, startPoint x: 172, startPoint y: 256, endPoint x: 295, endPoint y: 351, distance: 155.5
click at [291, 349] on ul "Pirms sāc mācīties! Ievada daļa. 1. tēma. Politika un pilsoniskā sabiedrība 2. …" at bounding box center [580, 302] width 823 height 125
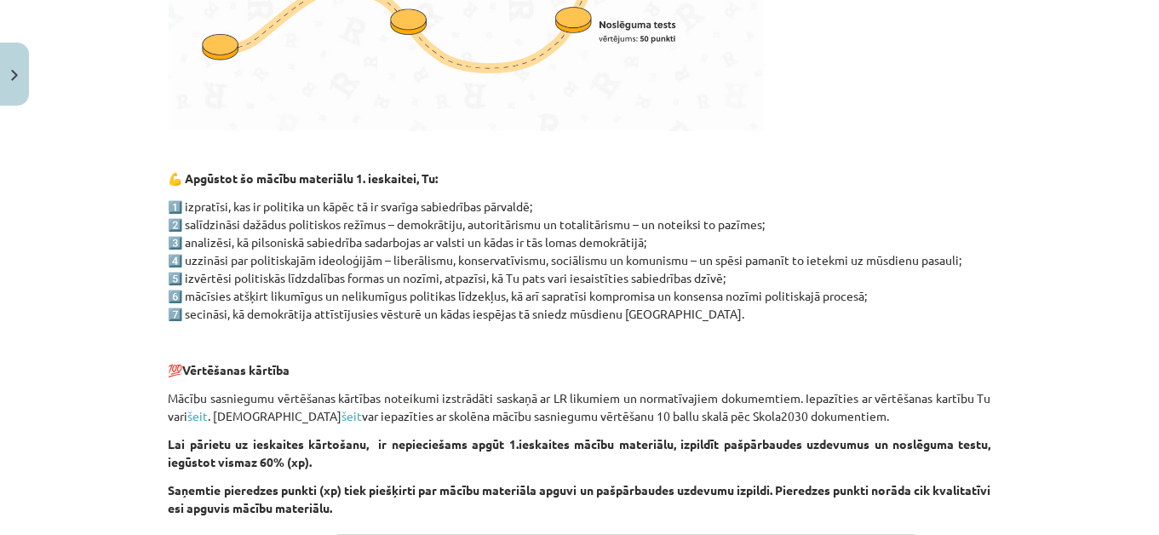
scroll to position [742, 0]
drag, startPoint x: 385, startPoint y: 208, endPoint x: 413, endPoint y: 209, distance: 28.2
click at [413, 209] on p "1️⃣ izpratīsi, kas ir politika un kāpēc tā ir svarīga sabiedrības pārvaldē; 2️⃣…" at bounding box center [580, 260] width 823 height 125
drag, startPoint x: 448, startPoint y: 209, endPoint x: 467, endPoint y: 209, distance: 18.7
click at [467, 209] on p "1️⃣ izpratīsi, kas ir politika un kāpēc tā ir svarīga sabiedrības pārvaldē; 2️⃣…" at bounding box center [580, 260] width 823 height 125
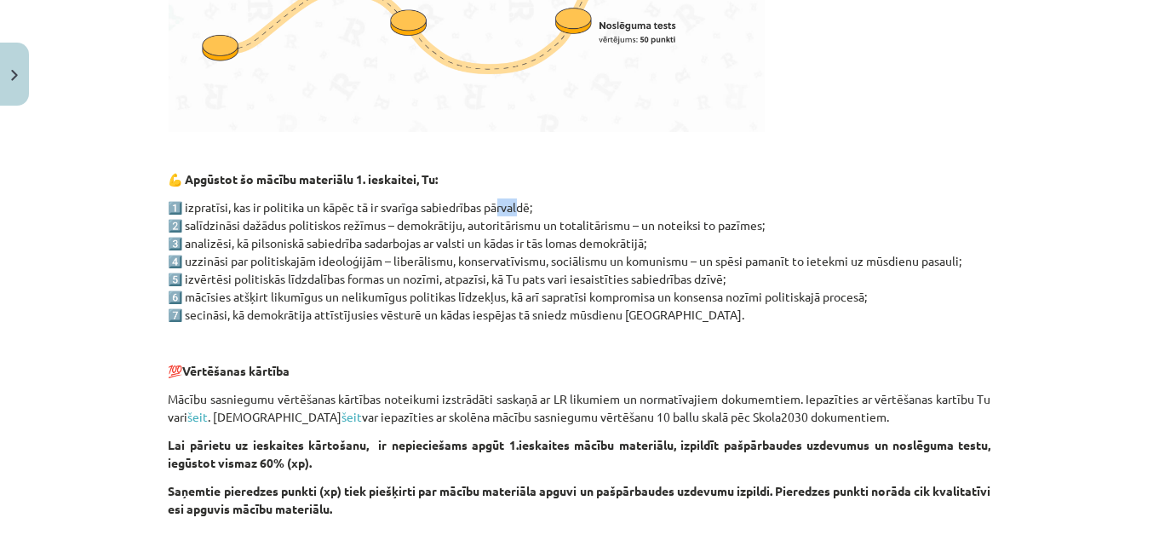
drag, startPoint x: 502, startPoint y: 209, endPoint x: 523, endPoint y: 214, distance: 20.9
click at [521, 214] on p "1️⃣ izpratīsi, kas ir politika un kāpēc tā ir svarīga sabiedrības pārvaldē; 2️⃣…" at bounding box center [580, 260] width 823 height 125
click at [572, 228] on p "1️⃣ izpratīsi, kas ir politika un kāpēc tā ir svarīga sabiedrības pārvaldē; 2️⃣…" at bounding box center [580, 260] width 823 height 125
drag, startPoint x: 193, startPoint y: 228, endPoint x: 232, endPoint y: 231, distance: 39.3
click at [228, 231] on p "1️⃣ izpratīsi, kas ir politika un kāpēc tā ir svarīga sabiedrības pārvaldē; 2️⃣…" at bounding box center [580, 260] width 823 height 125
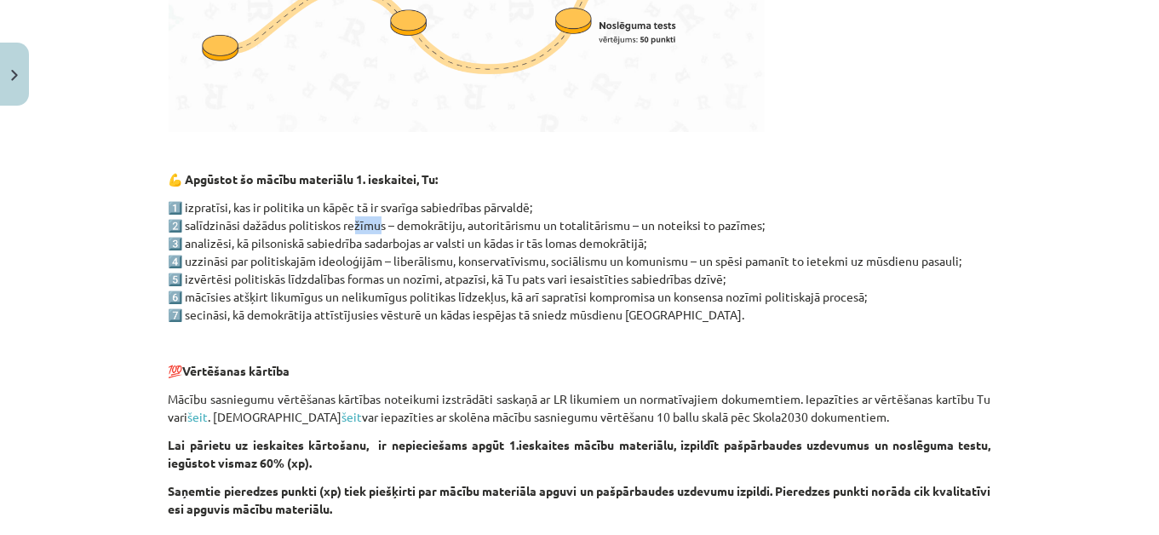
drag, startPoint x: 347, startPoint y: 230, endPoint x: 395, endPoint y: 226, distance: 47.9
click at [386, 228] on p "1️⃣ izpratīsi, kas ir politika un kāpēc tā ir svarīga sabiedrības pārvaldē; 2️⃣…" at bounding box center [580, 260] width 823 height 125
drag, startPoint x: 441, startPoint y: 230, endPoint x: 458, endPoint y: 231, distance: 17.1
click at [457, 231] on p "1️⃣ izpratīsi, kas ir politika un kāpēc tā ir svarīga sabiedrības pārvaldē; 2️⃣…" at bounding box center [580, 260] width 823 height 125
drag, startPoint x: 507, startPoint y: 232, endPoint x: 528, endPoint y: 232, distance: 20.4
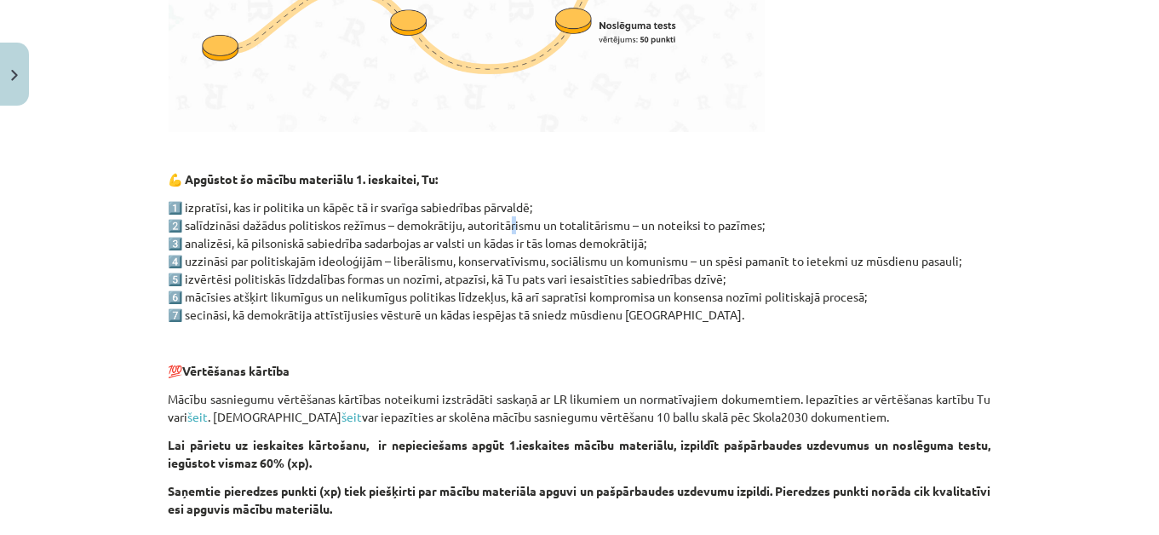
click at [518, 232] on p "1️⃣ izpratīsi, kas ir politika un kāpēc tā ir svarīga sabiedrības pārvaldē; 2️⃣…" at bounding box center [580, 260] width 823 height 125
drag, startPoint x: 749, startPoint y: 238, endPoint x: 674, endPoint y: 287, distance: 89.7
click at [684, 290] on p "1️⃣ izpratīsi, kas ir politika un kāpēc tā ir svarīga sabiedrības pārvaldē; 2️⃣…" at bounding box center [580, 260] width 823 height 125
click at [651, 282] on p "1️⃣ izpratīsi, kas ir politika un kāpēc tā ir svarīga sabiedrības pārvaldē; 2️⃣…" at bounding box center [580, 260] width 823 height 125
drag, startPoint x: 203, startPoint y: 246, endPoint x: 221, endPoint y: 244, distance: 18.8
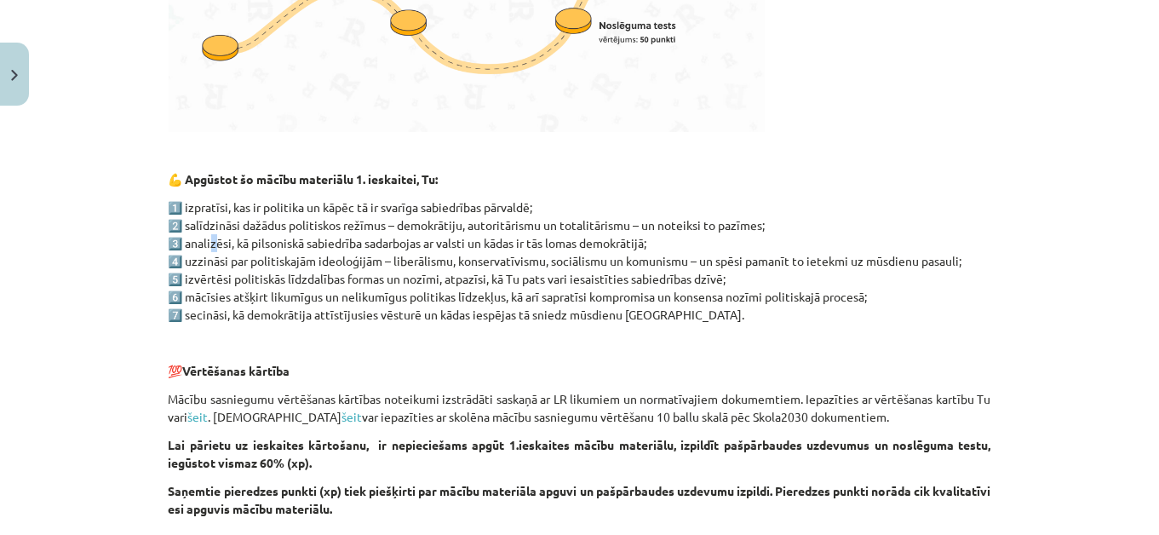
click at [219, 244] on p "1️⃣ izpratīsi, kas ir politika un kāpēc tā ir svarīga sabiedrības pārvaldē; 2️⃣…" at bounding box center [580, 260] width 823 height 125
drag, startPoint x: 267, startPoint y: 243, endPoint x: 290, endPoint y: 249, distance: 24.0
click at [290, 249] on p "1️⃣ izpratīsi, kas ir politika un kāpēc tā ir svarīga sabiedrības pārvaldē; 2️⃣…" at bounding box center [580, 260] width 823 height 125
click at [385, 244] on p "1️⃣ izpratīsi, kas ir politika un kāpēc tā ir svarīga sabiedrības pārvaldē; 2️⃣…" at bounding box center [580, 260] width 823 height 125
drag, startPoint x: 453, startPoint y: 249, endPoint x: 361, endPoint y: 238, distance: 92.6
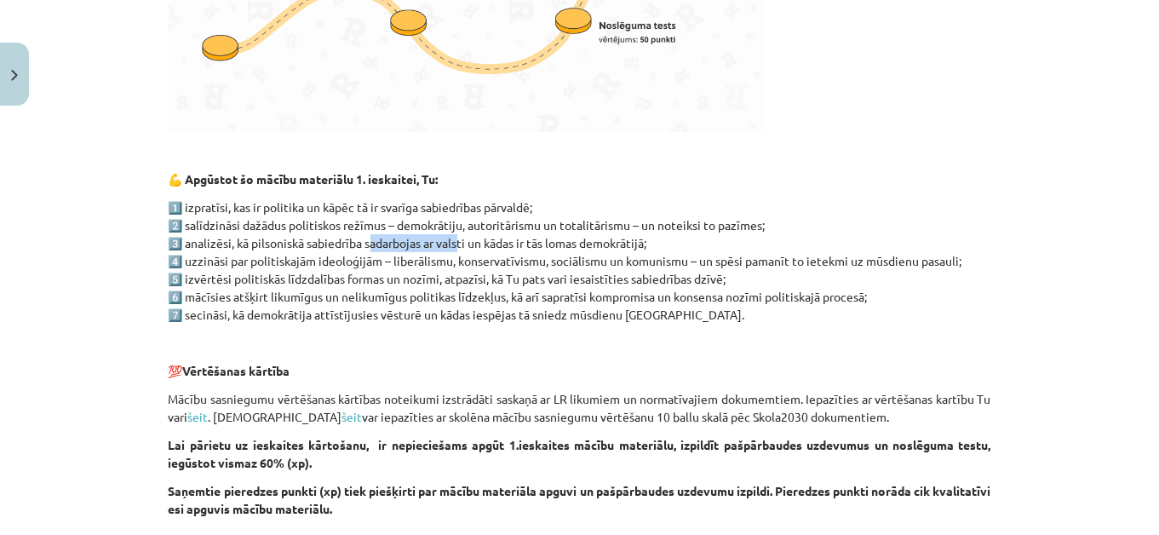
click at [361, 238] on p "1️⃣ izpratīsi, kas ir politika un kāpēc tā ir svarīga sabiedrības pārvaldē; 2️⃣…" at bounding box center [580, 260] width 823 height 125
click at [444, 252] on p "1️⃣ izpratīsi, kas ir politika un kāpēc tā ir svarīga sabiedrības pārvaldē; 2️⃣…" at bounding box center [580, 260] width 823 height 125
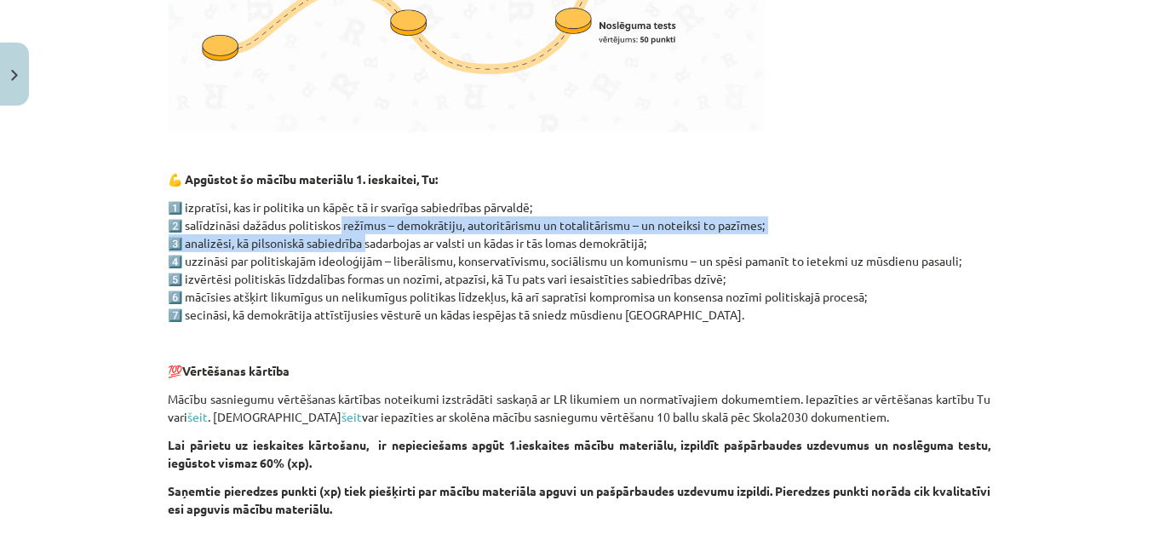
drag, startPoint x: 336, startPoint y: 232, endPoint x: 367, endPoint y: 235, distance: 30.8
click at [365, 235] on p "1️⃣ izpratīsi, kas ir politika un kāpēc tā ir svarīga sabiedrības pārvaldē; 2️⃣…" at bounding box center [580, 260] width 823 height 125
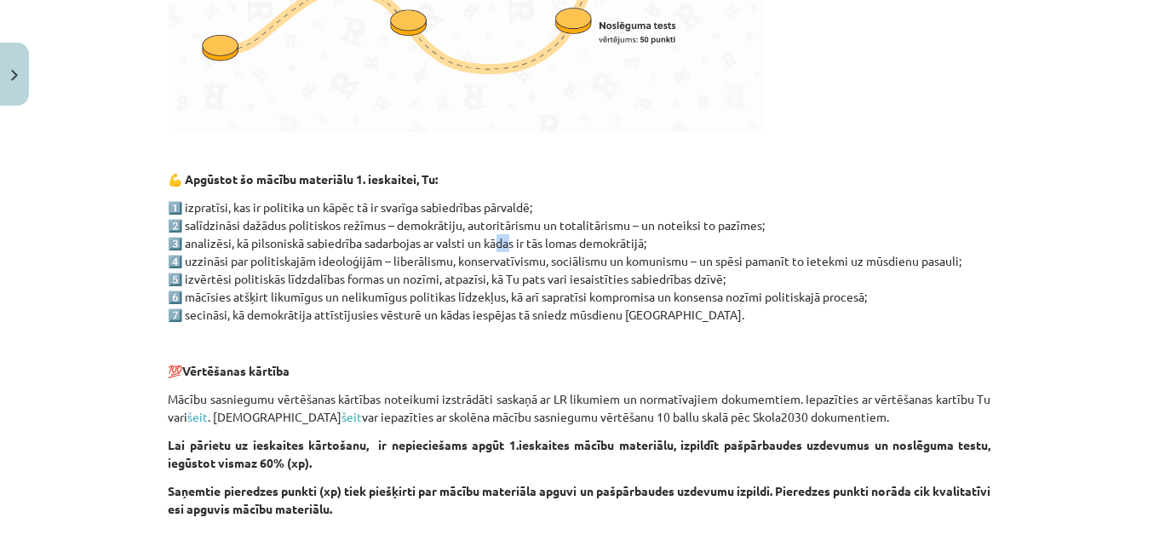
drag, startPoint x: 497, startPoint y: 244, endPoint x: 507, endPoint y: 239, distance: 11.4
click at [507, 239] on p "1️⃣ izpratīsi, kas ir politika un kāpēc tā ir svarīga sabiedrības pārvaldē; 2️⃣…" at bounding box center [580, 260] width 823 height 125
click at [666, 215] on p "1️⃣ izpratīsi, kas ir politika un kāpēc tā ir svarīga sabiedrības pārvaldē; 2️⃣…" at bounding box center [580, 260] width 823 height 125
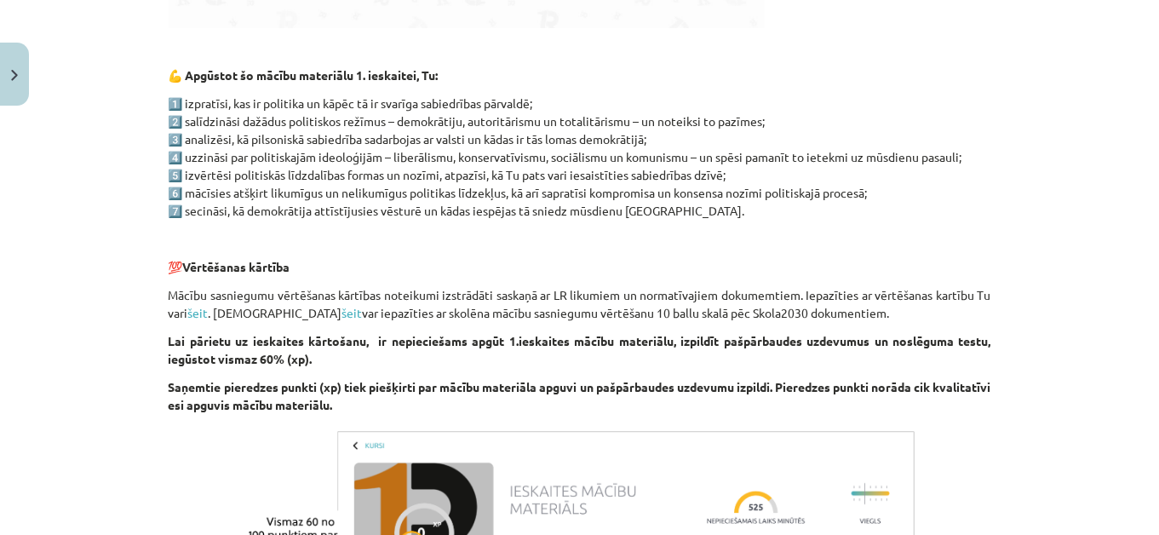
scroll to position [851, 0]
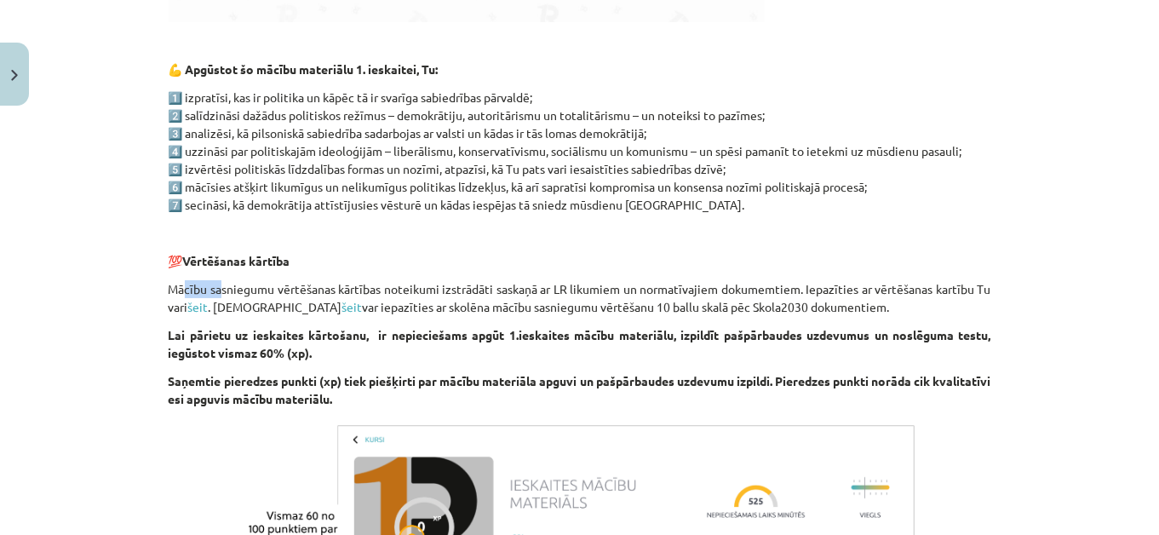
drag, startPoint x: 179, startPoint y: 282, endPoint x: 223, endPoint y: 287, distance: 44.6
click at [222, 287] on p "Mācību sasniegumu vērtēšanas kārtības noteikumi izstrādāti saskaņā ar LR likumi…" at bounding box center [580, 298] width 823 height 36
drag, startPoint x: 315, startPoint y: 287, endPoint x: 338, endPoint y: 284, distance: 23.1
click at [331, 284] on p "Mācību sasniegumu vērtēšanas kārtības noteikumi izstrādāti saskaņā ar LR likumi…" at bounding box center [580, 298] width 823 height 36
drag, startPoint x: 412, startPoint y: 284, endPoint x: 446, endPoint y: 281, distance: 34.2
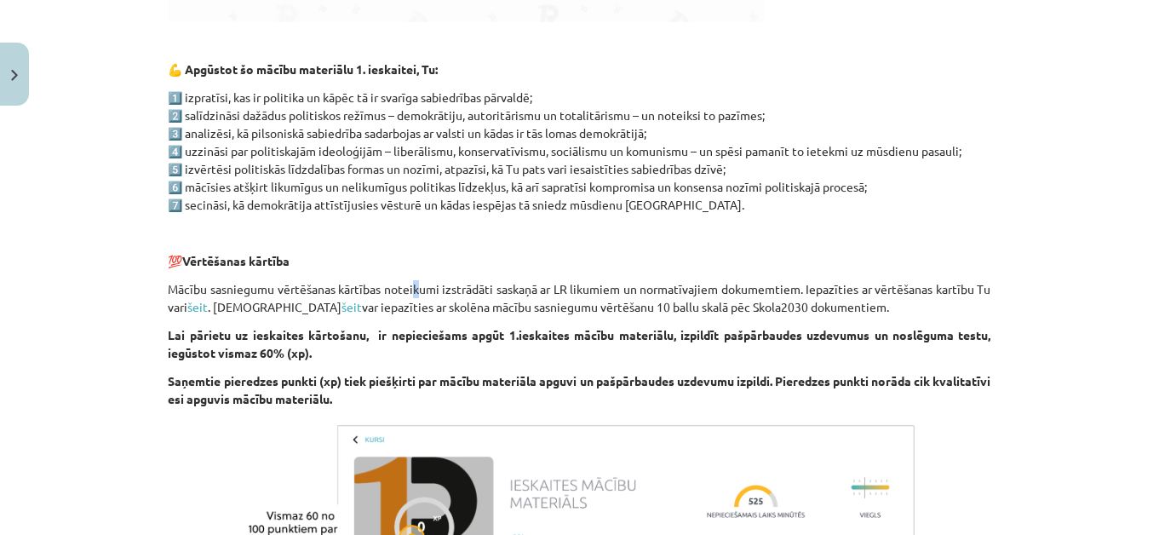
click at [420, 284] on p "Mācību sasniegumu vērtēšanas kārtības noteikumi izstrādāti saskaņā ar LR likumi…" at bounding box center [580, 298] width 823 height 36
click at [509, 288] on p "Mācību sasniegumu vērtēšanas kārtības noteikumi izstrādāti saskaņā ar LR likumi…" at bounding box center [580, 298] width 823 height 36
click at [566, 287] on p "Mācību sasniegumu vērtēšanas kārtības noteikumi izstrādāti saskaņā ar LR likumi…" at bounding box center [580, 298] width 823 height 36
drag, startPoint x: 335, startPoint y: 303, endPoint x: 346, endPoint y: 305, distance: 10.4
click at [345, 305] on p "Mācību sasniegumu vērtēšanas kārtības noteikumi izstrādāti saskaņā ar LR likumi…" at bounding box center [580, 298] width 823 height 36
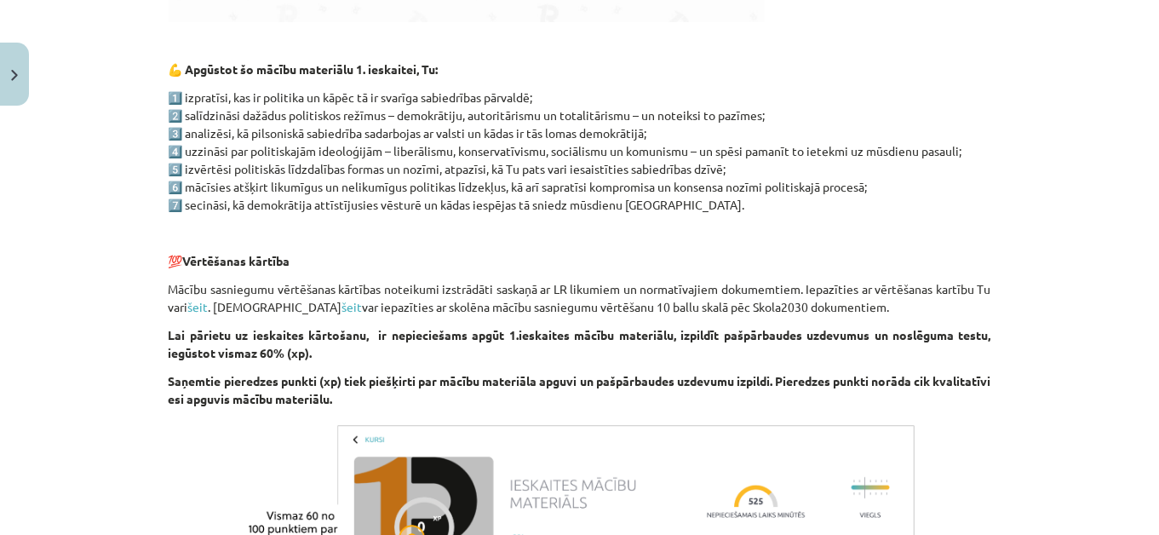
click at [383, 300] on p "Mācību sasniegumu vērtēšanas kārtības noteikumi izstrādāti saskaņā ar LR likumi…" at bounding box center [580, 298] width 823 height 36
drag, startPoint x: 398, startPoint y: 303, endPoint x: 409, endPoint y: 309, distance: 12.6
click at [407, 309] on p "Mācību sasniegumu vērtēšanas kārtības noteikumi izstrādāti saskaņā ar LR likumi…" at bounding box center [580, 298] width 823 height 36
click at [456, 309] on p "Mācību sasniegumu vērtēšanas kārtības noteikumi izstrādāti saskaņā ar LR likumi…" at bounding box center [580, 298] width 823 height 36
drag, startPoint x: 474, startPoint y: 307, endPoint x: 488, endPoint y: 310, distance: 13.9
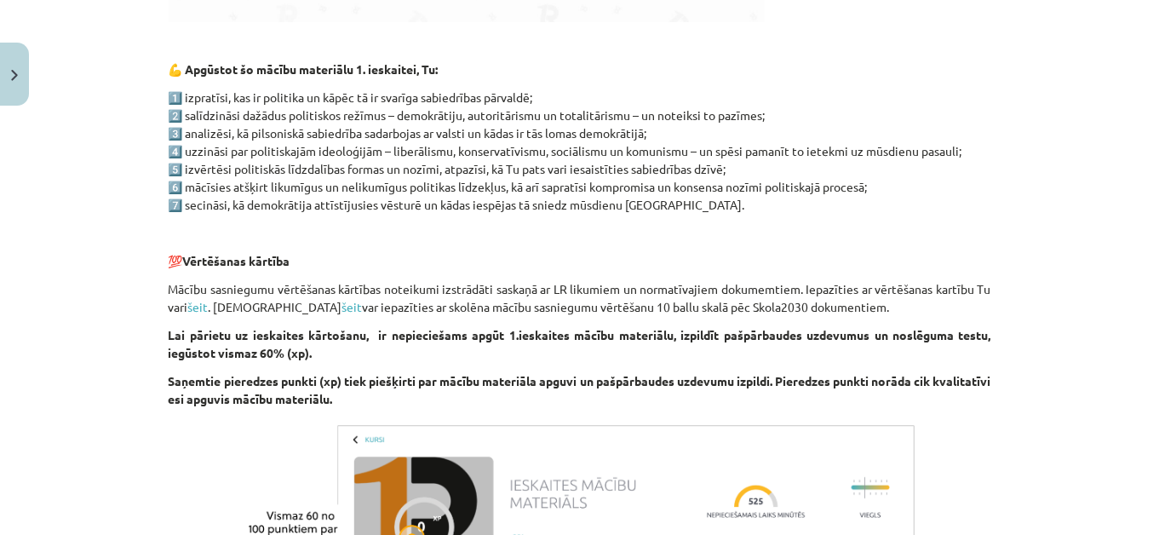
click at [485, 311] on p "Mācību sasniegumu vērtēšanas kārtības noteikumi izstrādāti saskaņā ar LR likumi…" at bounding box center [580, 298] width 823 height 36
drag, startPoint x: 515, startPoint y: 307, endPoint x: 533, endPoint y: 306, distance: 18.0
click at [523, 307] on p "Mācību sasniegumu vērtēšanas kārtības noteikumi izstrādāti saskaņā ar LR likumi…" at bounding box center [580, 298] width 823 height 36
click at [601, 312] on p "Mācību sasniegumu vērtēšanas kārtības noteikumi izstrādāti saskaņā ar LR likumi…" at bounding box center [580, 298] width 823 height 36
drag, startPoint x: 681, startPoint y: 309, endPoint x: 705, endPoint y: 313, distance: 24.2
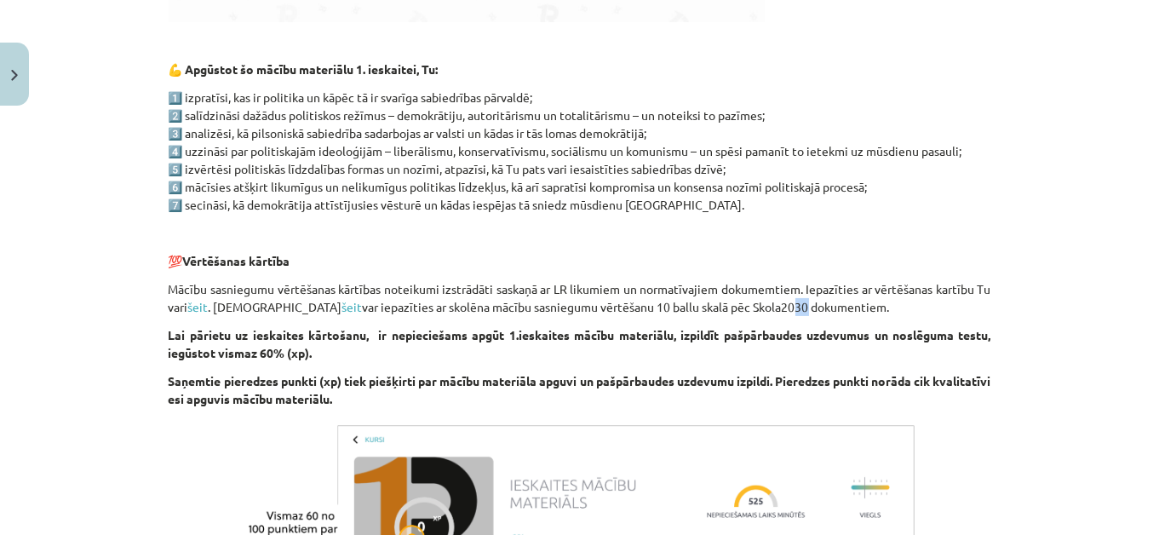
click at [702, 312] on p "Mācību sasniegumu vērtēšanas kārtības noteikumi izstrādāti saskaņā ar LR likumi…" at bounding box center [580, 298] width 823 height 36
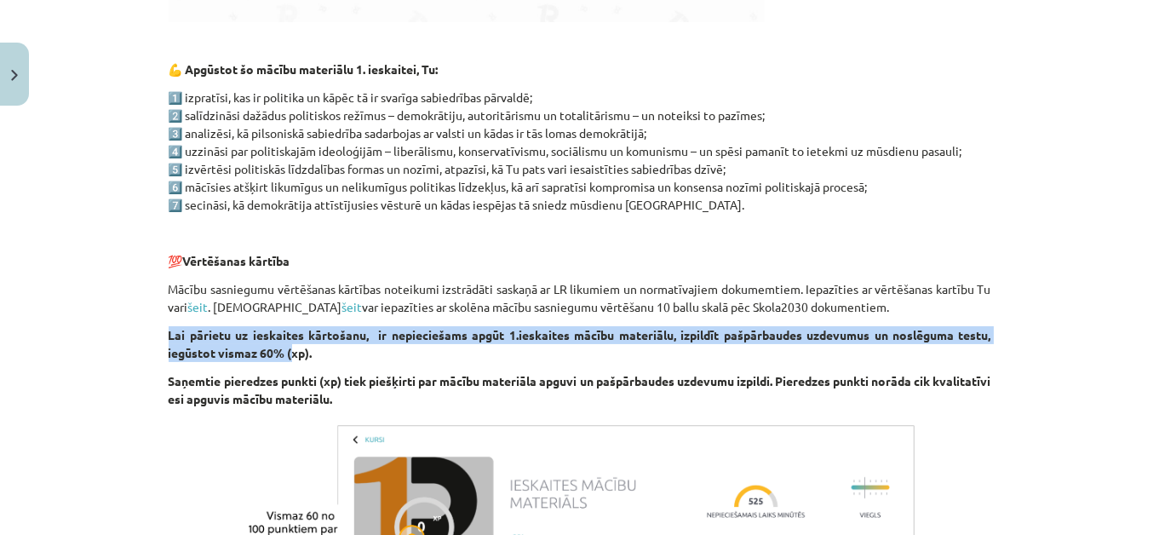
drag, startPoint x: 181, startPoint y: 334, endPoint x: 291, endPoint y: 353, distance: 112.3
click at [285, 357] on strong "Lai pārietu uz ieskaites kārtošanu, ir nepieciešams apgūt 1.ieskaites mācību ma…" at bounding box center [580, 343] width 823 height 33
click at [322, 335] on strong "Lai pārietu uz ieskaites kārtošanu, ir nepieciešams apgūt 1.ieskaites mācību ma…" at bounding box center [580, 343] width 823 height 33
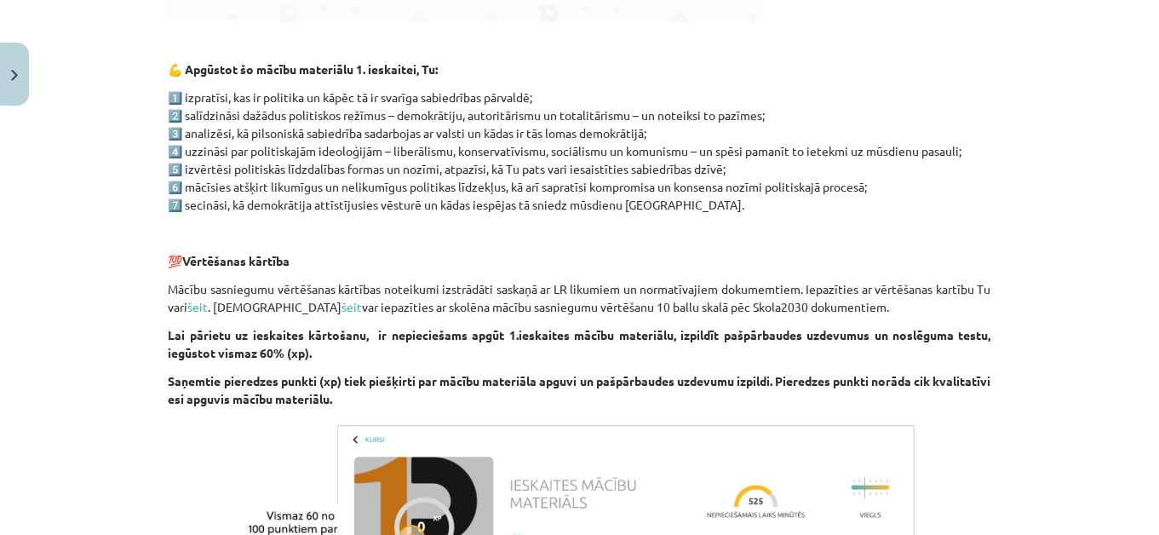
click at [339, 334] on strong "Lai pārietu uz ieskaites kārtošanu, ir nepieciešams apgūt 1.ieskaites mācību ma…" at bounding box center [580, 343] width 823 height 33
drag, startPoint x: 369, startPoint y: 332, endPoint x: 379, endPoint y: 330, distance: 10.5
click at [373, 331] on strong "Lai pārietu uz ieskaites kārtošanu, ir nepieciešams apgūt 1.ieskaites mācību ma…" at bounding box center [580, 343] width 823 height 33
drag, startPoint x: 438, startPoint y: 332, endPoint x: 465, endPoint y: 339, distance: 28.1
click at [453, 338] on strong "Lai pārietu uz ieskaites kārtošanu, ir nepieciešams apgūt 1.ieskaites mācību ma…" at bounding box center [580, 343] width 823 height 33
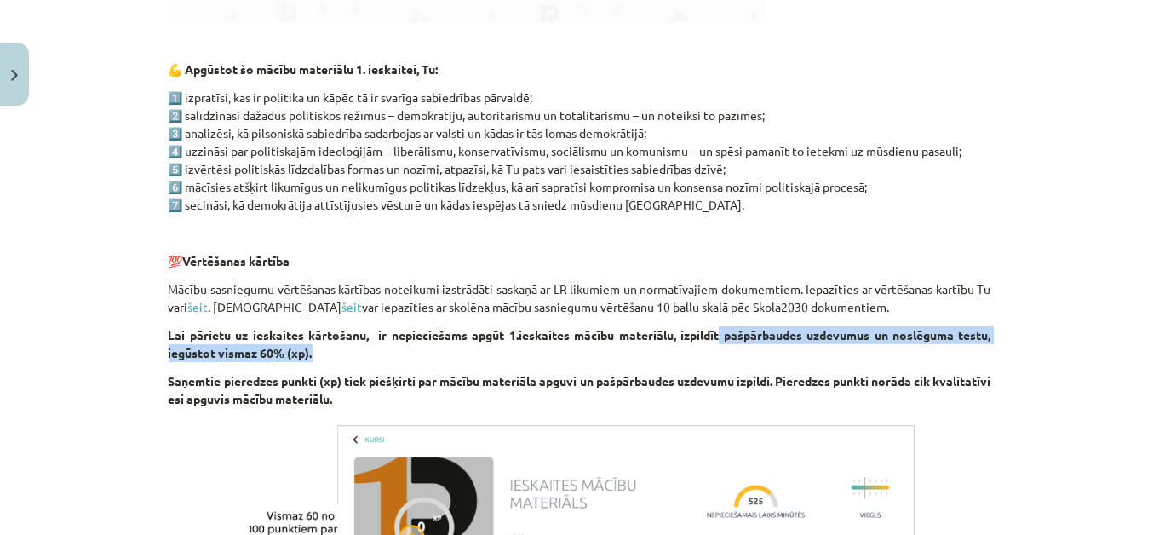
drag, startPoint x: 706, startPoint y: 340, endPoint x: 748, endPoint y: 324, distance: 44.4
click at [726, 335] on p "Lai pārietu uz ieskaites kārtošanu, ir nepieciešams apgūt 1.ieskaites mācību ma…" at bounding box center [580, 344] width 823 height 36
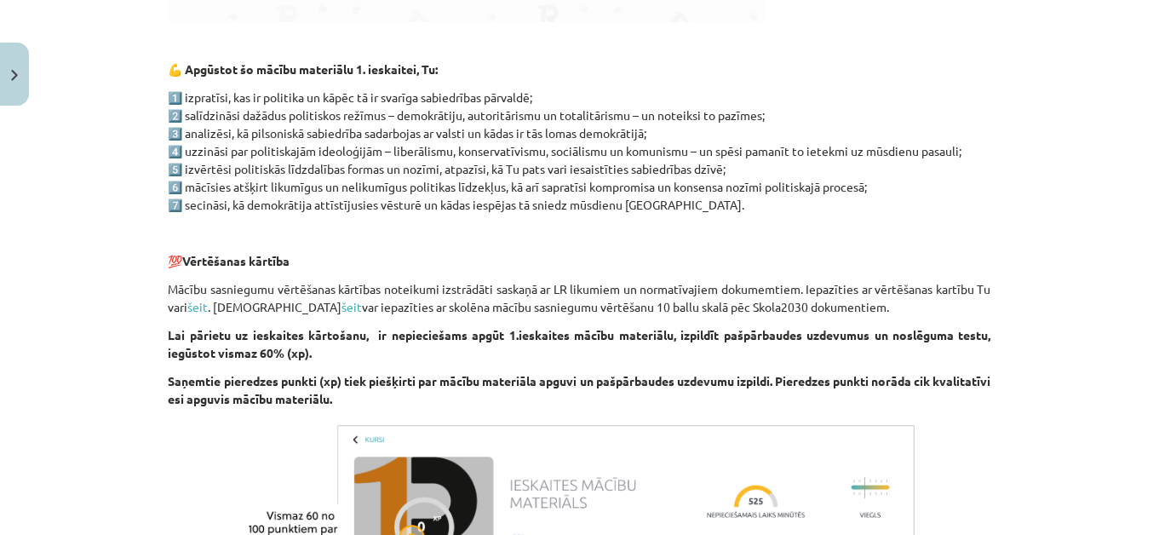
click at [713, 330] on strong "Lai pārietu uz ieskaites kārtošanu, ir nepieciešams apgūt 1.ieskaites mācību ma…" at bounding box center [580, 343] width 823 height 33
drag, startPoint x: 825, startPoint y: 331, endPoint x: 834, endPoint y: 329, distance: 9.7
click at [831, 331] on strong "Lai pārietu uz ieskaites kārtošanu, ir nepieciešams apgūt 1.ieskaites mācību ma…" at bounding box center [580, 343] width 823 height 33
drag, startPoint x: 917, startPoint y: 329, endPoint x: 934, endPoint y: 329, distance: 17.0
click at [934, 329] on div "👋 Esi sveicināts priekšmeta Vēsture un sociālās zinības 1.ieskaites mācību mate…" at bounding box center [580, 56] width 823 height 1207
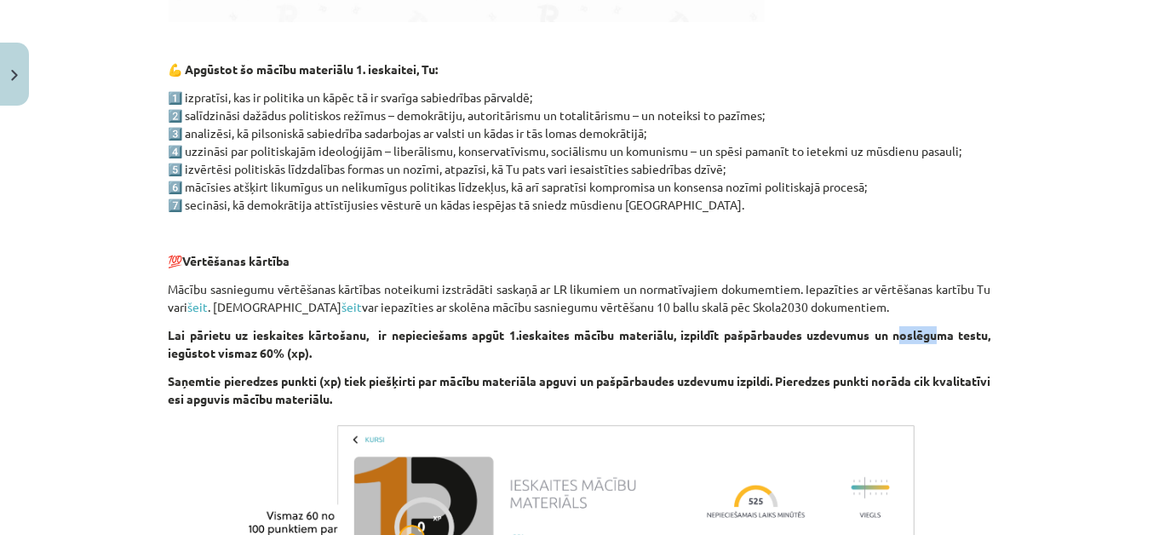
scroll to position [989, 0]
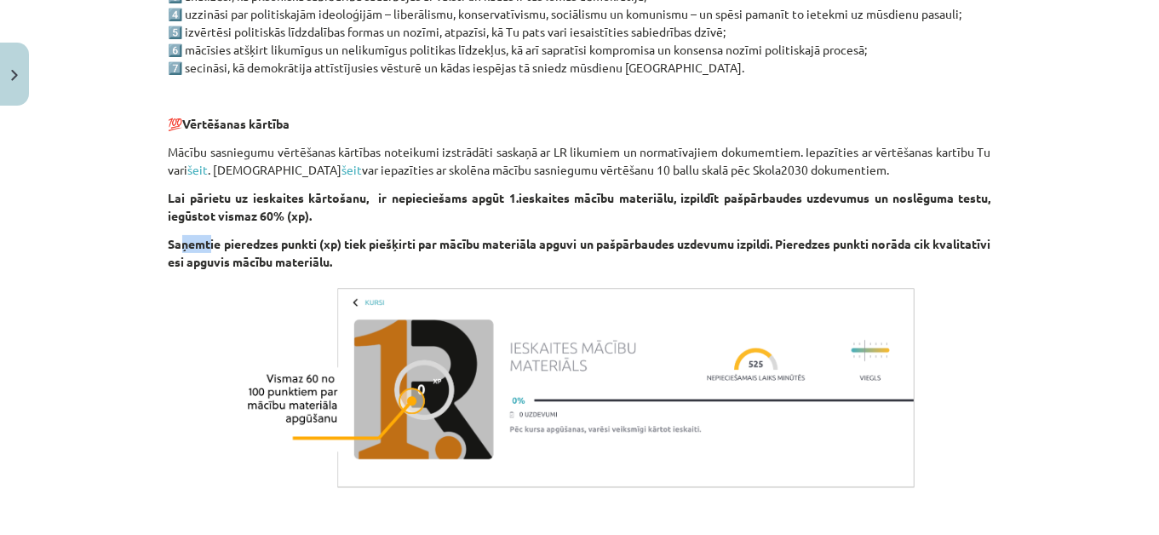
drag, startPoint x: 173, startPoint y: 239, endPoint x: 209, endPoint y: 244, distance: 37.0
click at [209, 244] on strong "Saņemtie pieredzes punkti (xp) tiek piešķirti par mācību materiāla apguvi un pa…" at bounding box center [580, 252] width 823 height 33
click at [252, 243] on strong "Saņemtie pieredzes punkti (xp) tiek piešķirti par mācību materiāla apguvi un pa…" at bounding box center [580, 252] width 823 height 33
drag, startPoint x: 299, startPoint y: 244, endPoint x: 309, endPoint y: 244, distance: 10.2
click at [309, 244] on strong "Saņemtie pieredzes punkti (xp) tiek piešķirti par mācību materiāla apguvi un pa…" at bounding box center [580, 252] width 823 height 33
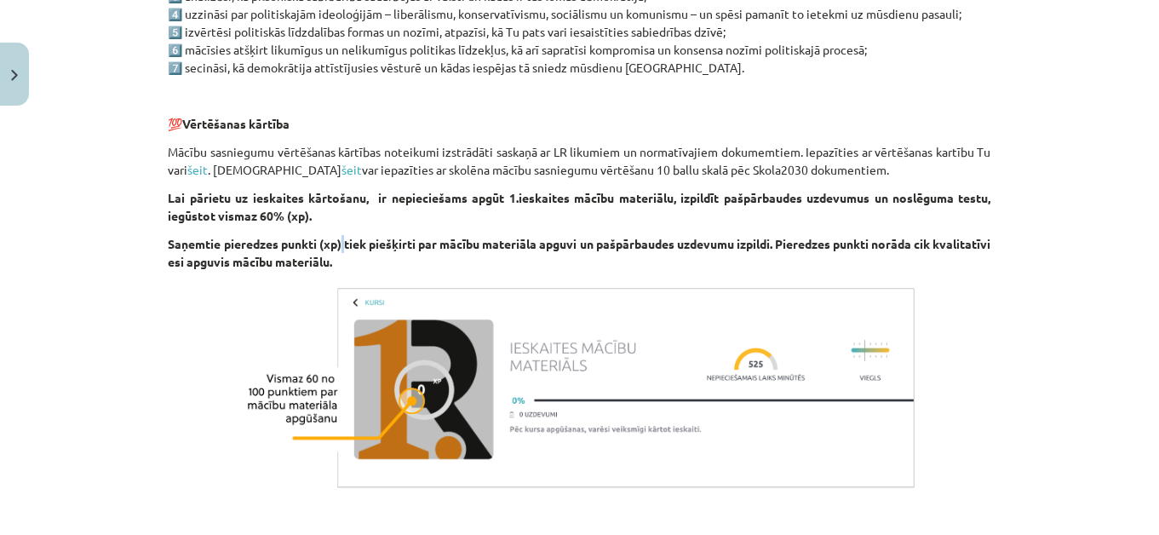
drag, startPoint x: 346, startPoint y: 240, endPoint x: 358, endPoint y: 240, distance: 12.8
click at [356, 240] on strong "Saņemtie pieredzes punkti (xp) tiek piešķirti par mācību materiāla apguvi un pa…" at bounding box center [580, 252] width 823 height 33
drag, startPoint x: 376, startPoint y: 239, endPoint x: 393, endPoint y: 243, distance: 17.4
click at [390, 243] on strong "Saņemtie pieredzes punkti (xp) tiek piešķirti par mācību materiāla apguvi un pa…" at bounding box center [580, 252] width 823 height 33
drag, startPoint x: 406, startPoint y: 243, endPoint x: 432, endPoint y: 244, distance: 25.6
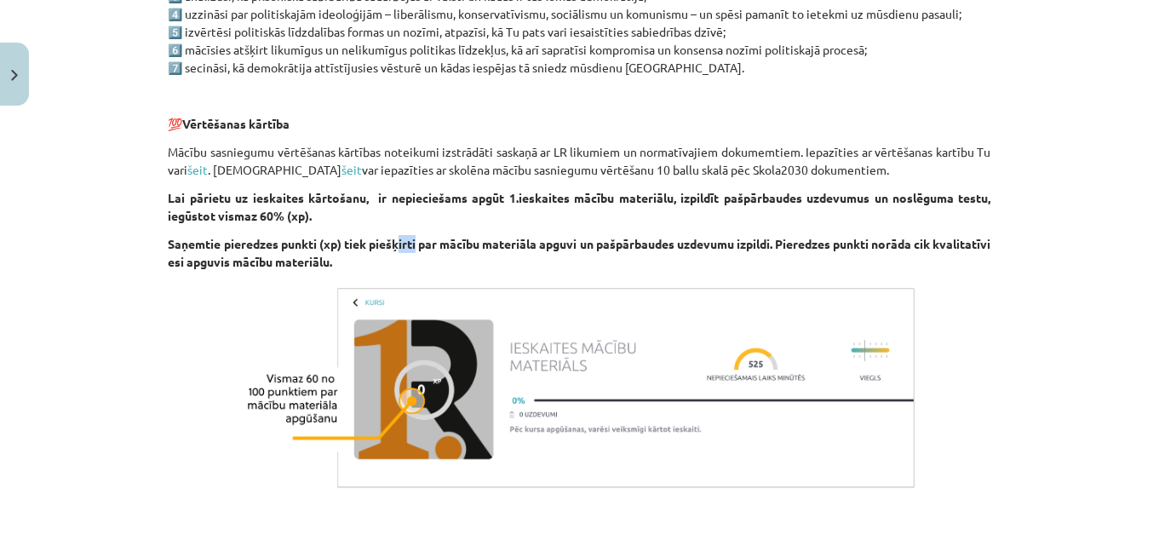
click at [429, 244] on strong "Saņemtie pieredzes punkti (xp) tiek piešķirti par mācību materiāla apguvi un pa…" at bounding box center [580, 252] width 823 height 33
drag, startPoint x: 444, startPoint y: 244, endPoint x: 464, endPoint y: 246, distance: 20.5
click at [464, 246] on strong "Saņemtie pieredzes punkti (xp) tiek piešķirti par mācību materiāla apguvi un pa…" at bounding box center [580, 252] width 823 height 33
drag, startPoint x: 484, startPoint y: 247, endPoint x: 502, endPoint y: 244, distance: 18.9
click at [497, 247] on strong "Saņemtie pieredzes punkti (xp) tiek piešķirti par mācību materiāla apguvi un pa…" at bounding box center [580, 252] width 823 height 33
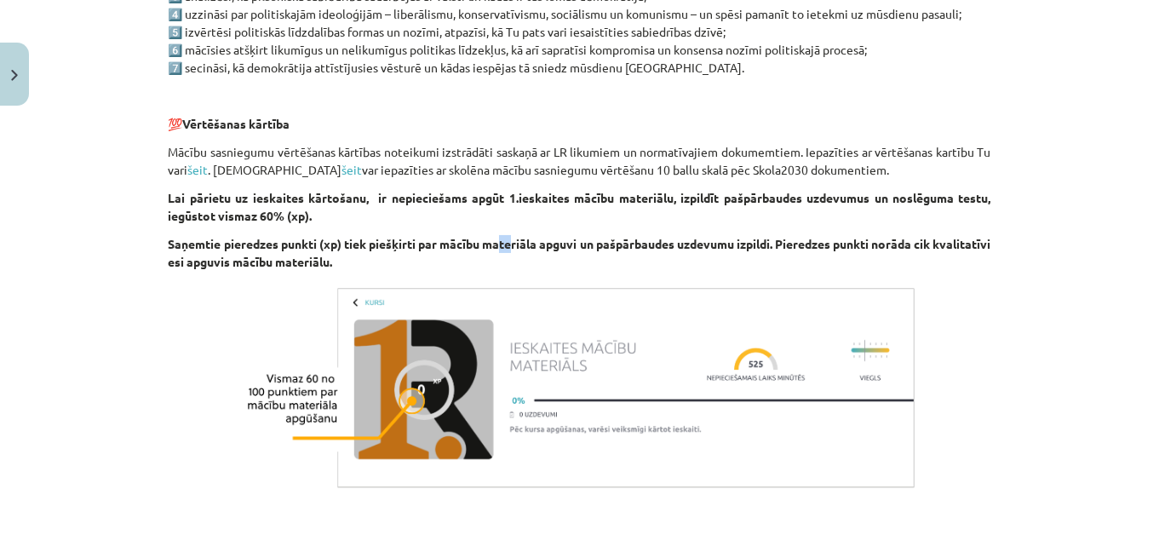
drag, startPoint x: 525, startPoint y: 240, endPoint x: 540, endPoint y: 244, distance: 15.9
click at [537, 244] on strong "Saņemtie pieredzes punkti (xp) tiek piešķirti par mācību materiāla apguvi un pa…" at bounding box center [580, 252] width 823 height 33
click at [582, 248] on strong "Saņemtie pieredzes punkti (xp) tiek piešķirti par mācību materiāla apguvi un pa…" at bounding box center [580, 252] width 823 height 33
drag, startPoint x: 631, startPoint y: 240, endPoint x: 647, endPoint y: 235, distance: 17.0
click at [647, 235] on p "Saņemtie pieredzes punkti (xp) tiek piešķirti par mācību materiāla apguvi un pa…" at bounding box center [580, 253] width 823 height 36
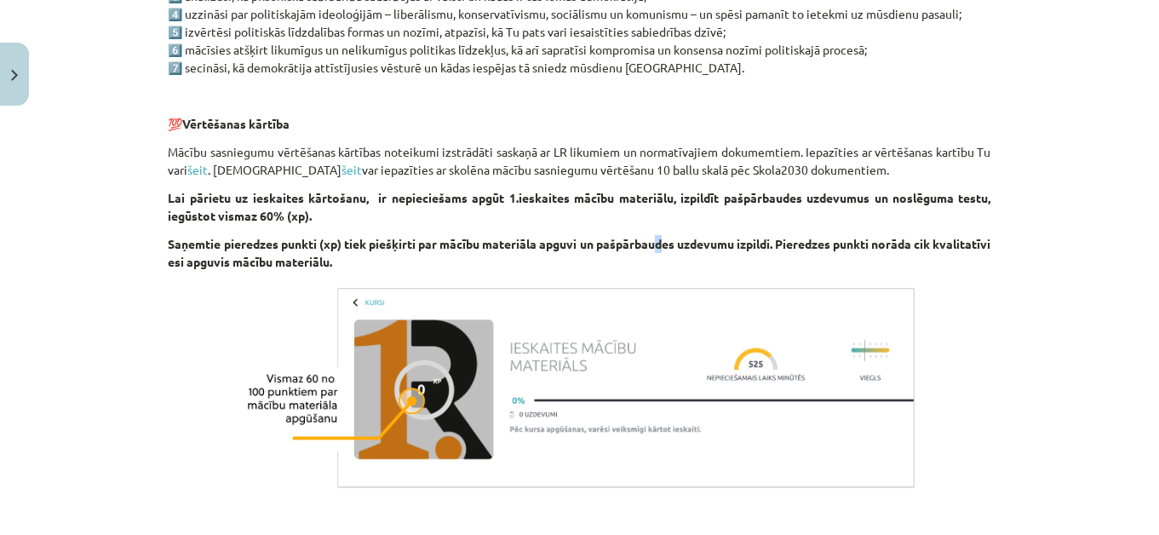
click at [693, 243] on strong "Saņemtie pieredzes punkti (xp) tiek piešķirti par mācību materiāla apguvi un pa…" at bounding box center [580, 252] width 823 height 33
drag, startPoint x: 706, startPoint y: 244, endPoint x: 731, endPoint y: 244, distance: 25.5
click at [731, 244] on strong "Saņemtie pieredzes punkti (xp) tiek piešķirti par mācību materiāla apguvi un pa…" at bounding box center [580, 252] width 823 height 33
click at [697, 248] on strong "Saņemtie pieredzes punkti (xp) tiek piešķirti par mācību materiāla apguvi un pa…" at bounding box center [580, 252] width 823 height 33
drag, startPoint x: 711, startPoint y: 243, endPoint x: 742, endPoint y: 240, distance: 30.8
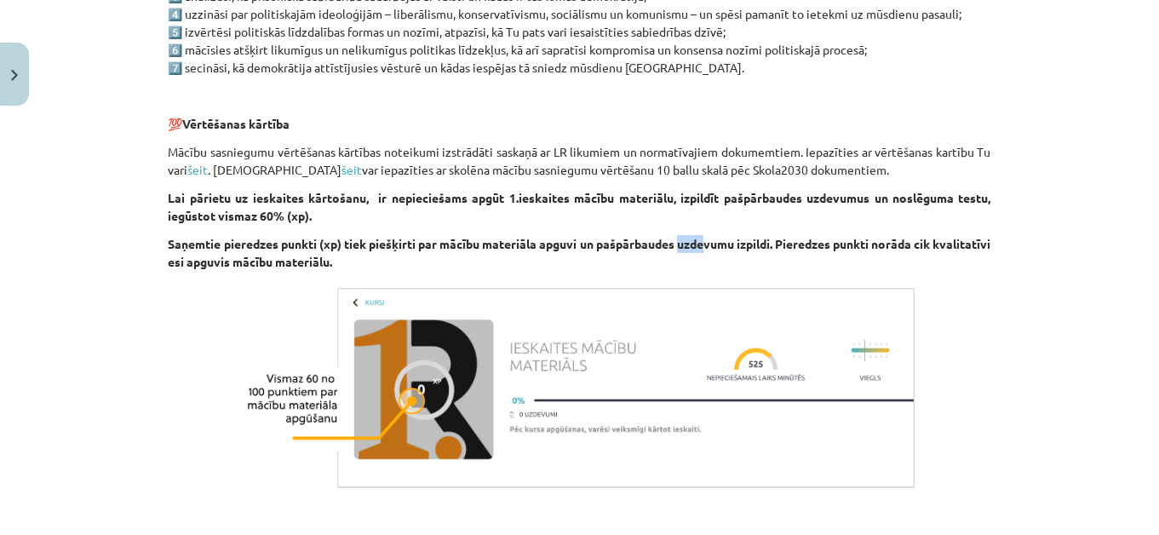
click at [740, 240] on strong "Saņemtie pieredzes punkti (xp) tiek piešķirti par mācību materiāla apguvi un pa…" at bounding box center [580, 252] width 823 height 33
drag, startPoint x: 800, startPoint y: 240, endPoint x: 822, endPoint y: 243, distance: 22.3
click at [822, 241] on strong "Saņemtie pieredzes punkti (xp) tiek piešķirti par mācību materiāla apguvi un pa…" at bounding box center [580, 252] width 823 height 33
click at [853, 238] on strong "Saņemtie pieredzes punkti (xp) tiek piešķirti par mācību materiāla apguvi un pa…" at bounding box center [580, 252] width 823 height 33
drag, startPoint x: 823, startPoint y: 243, endPoint x: 845, endPoint y: 244, distance: 21.4
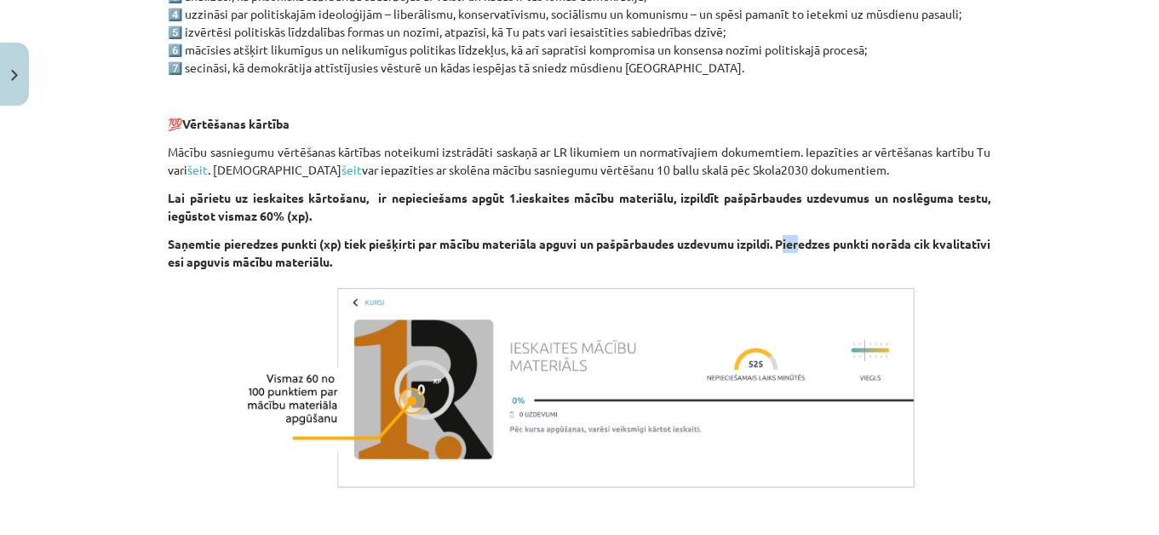
click at [845, 244] on strong "Saņemtie pieredzes punkti (xp) tiek piešķirti par mācību materiāla apguvi un pa…" at bounding box center [580, 252] width 823 height 33
drag, startPoint x: 899, startPoint y: 246, endPoint x: 914, endPoint y: 249, distance: 15.5
click at [913, 249] on strong "Saņemtie pieredzes punkti (xp) tiek piešķirti par mācību materiāla apguvi un pa…" at bounding box center [580, 252] width 823 height 33
drag, startPoint x: 959, startPoint y: 245, endPoint x: 968, endPoint y: 245, distance: 9.4
click at [962, 245] on strong "Saņemtie pieredzes punkti (xp) tiek piešķirti par mācību materiāla apguvi un pa…" at bounding box center [580, 252] width 823 height 33
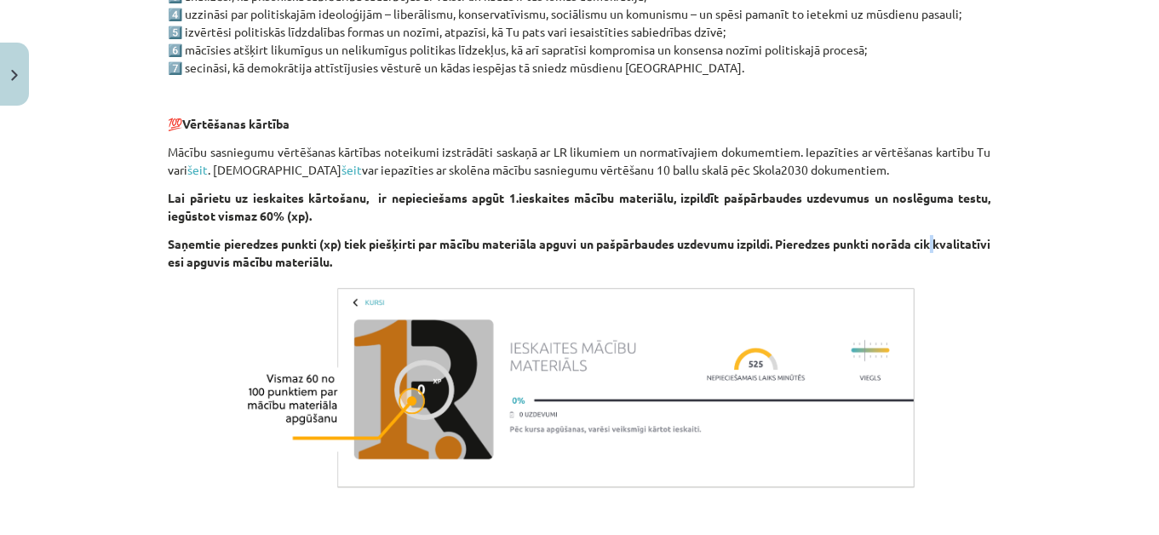
drag, startPoint x: 988, startPoint y: 237, endPoint x: 996, endPoint y: 231, distance: 10.4
click at [999, 232] on div "Mācību tēma: Sociālās zinātnes i - 11. klases 1. ieskaites mācību materiāls #1 …" at bounding box center [579, 267] width 1159 height 535
drag, startPoint x: 180, startPoint y: 261, endPoint x: 195, endPoint y: 257, distance: 15.9
click at [195, 257] on strong "Saņemtie pieredzes punkti (xp) tiek piešķirti par mācību materiāla apguvi un pa…" at bounding box center [580, 252] width 823 height 33
drag, startPoint x: 238, startPoint y: 261, endPoint x: 248, endPoint y: 259, distance: 10.5
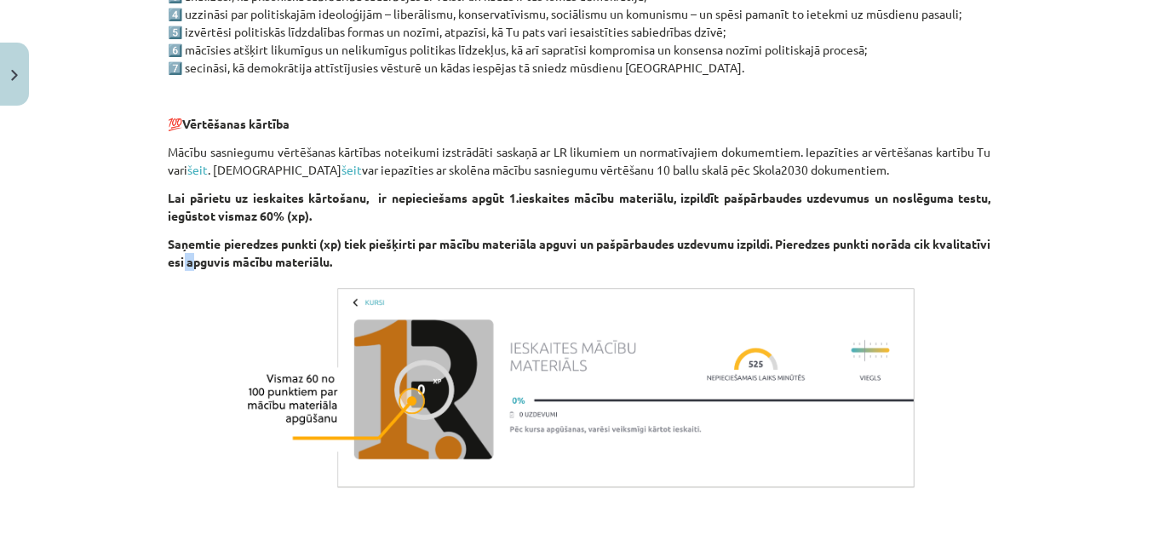
click at [248, 259] on strong "Saņemtie pieredzes punkti (xp) tiek piešķirti par mācību materiāla apguvi un pa…" at bounding box center [580, 252] width 823 height 33
drag, startPoint x: 315, startPoint y: 259, endPoint x: 330, endPoint y: 258, distance: 14.5
click at [330, 258] on strong "Saņemtie pieredzes punkti (xp) tiek piešķirti par mācību materiāla apguvi un pa…" at bounding box center [580, 252] width 823 height 33
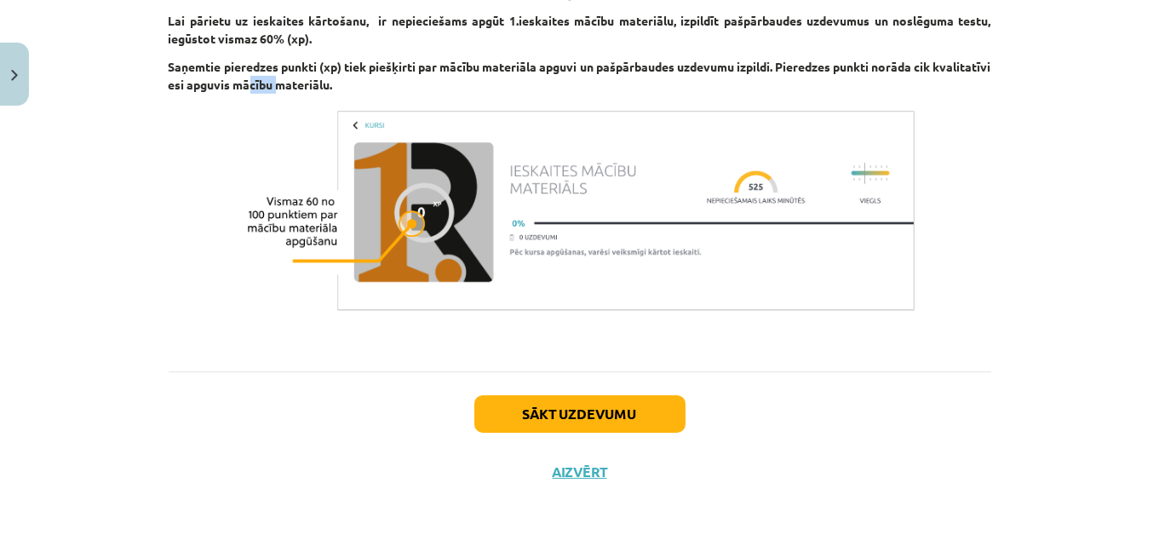
scroll to position [1172, 0]
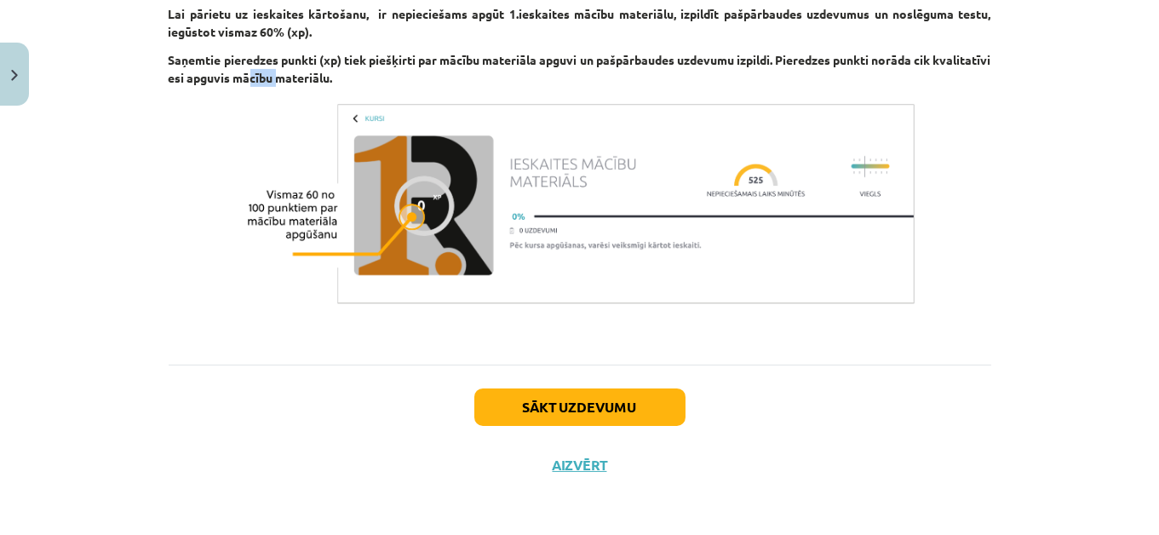
click at [342, 308] on img at bounding box center [579, 204] width 681 height 214
click at [225, 163] on p at bounding box center [580, 204] width 823 height 214
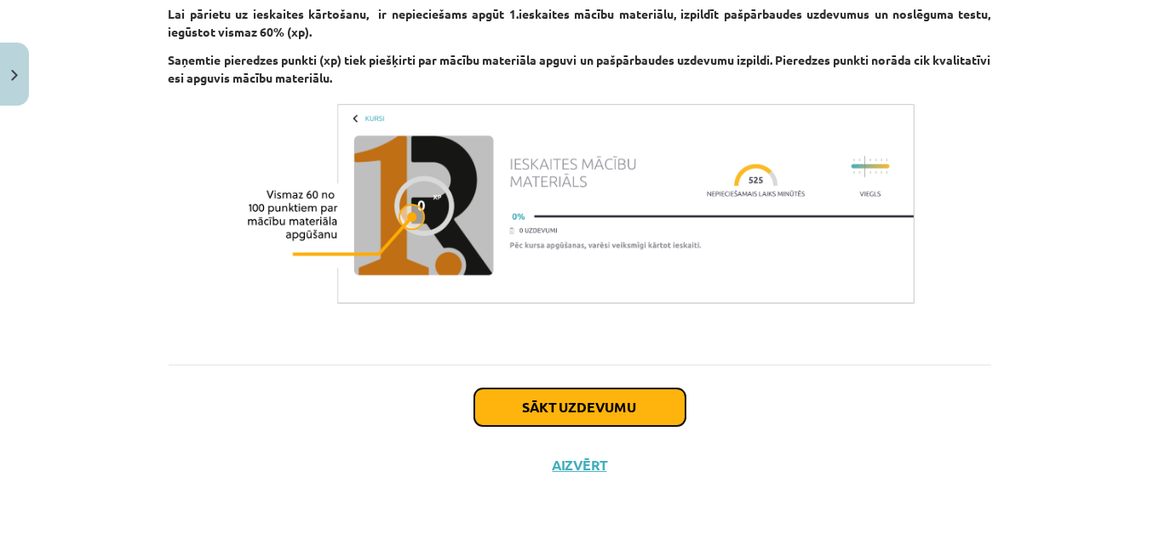
click at [498, 390] on button "Sākt uzdevumu" at bounding box center [579, 406] width 211 height 37
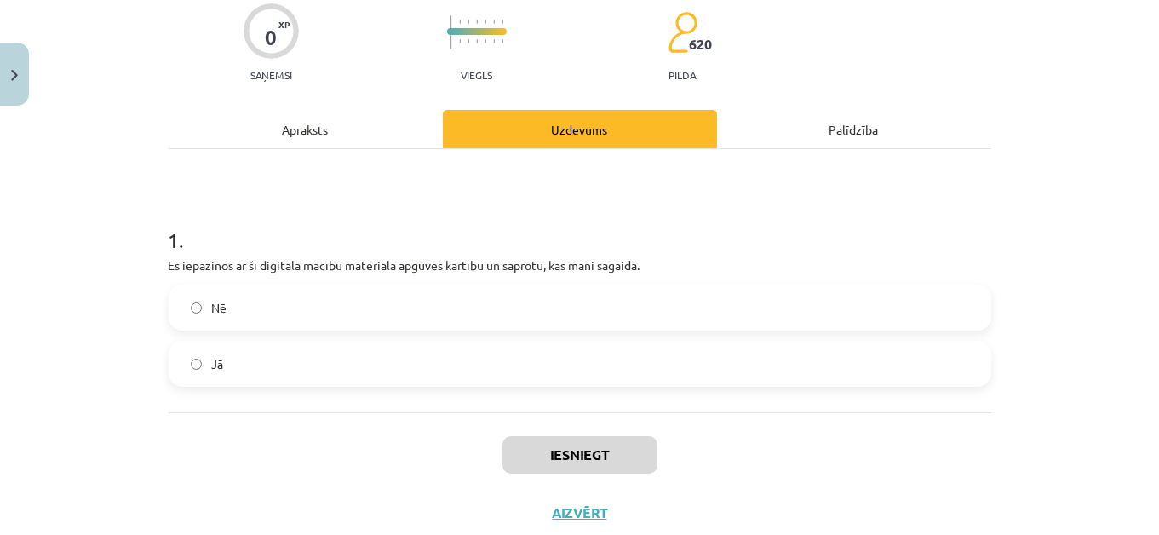
scroll to position [133, 0]
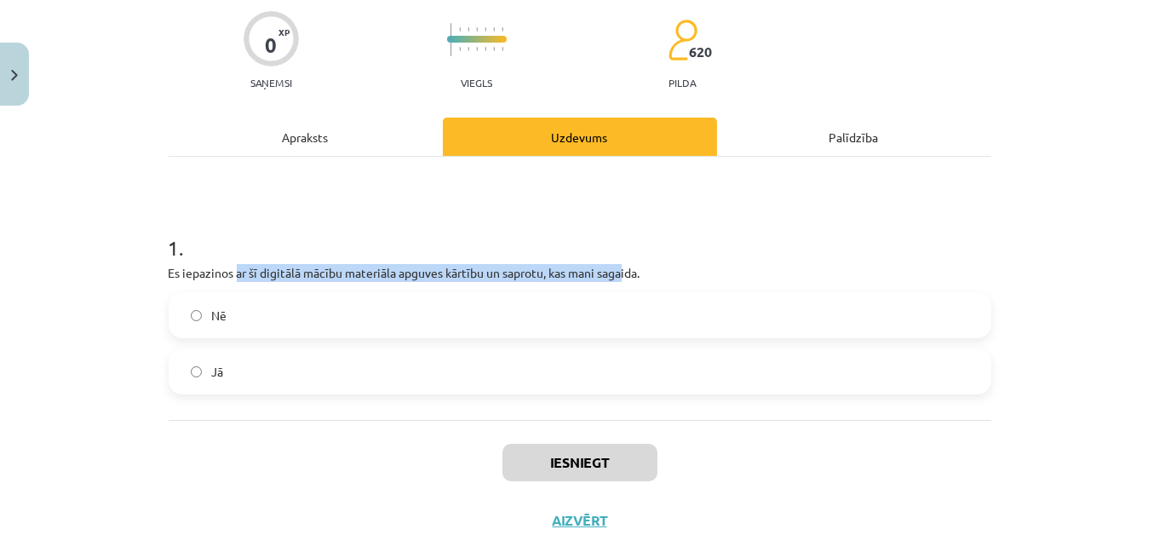
drag, startPoint x: 231, startPoint y: 271, endPoint x: 647, endPoint y: 278, distance: 416.4
click at [638, 275] on p "Es iepazinos ar šī digitālā mācību materiāla apguves kārtību un saprotu, kas ma…" at bounding box center [580, 273] width 823 height 18
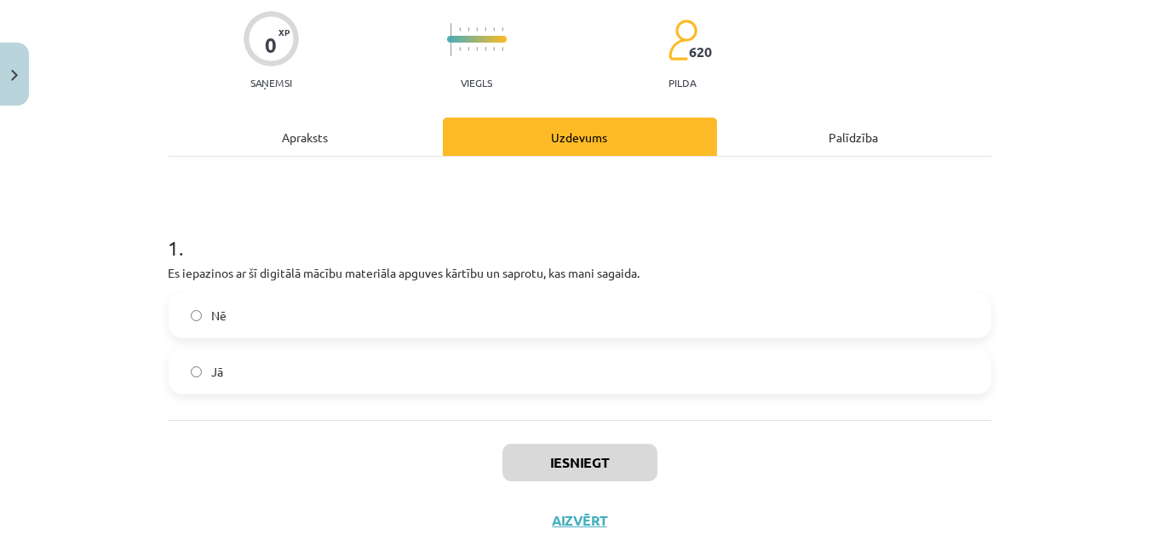
drag, startPoint x: 682, startPoint y: 286, endPoint x: 663, endPoint y: 299, distance: 22.7
click at [681, 286] on div "1 . Es iepazinos ar šī digitālā mācību materiāla apguves kārtību un saprotu, ka…" at bounding box center [580, 300] width 823 height 188
click at [495, 378] on label "Jā" at bounding box center [579, 371] width 819 height 43
click at [549, 451] on button "Iesniegt" at bounding box center [579, 462] width 155 height 37
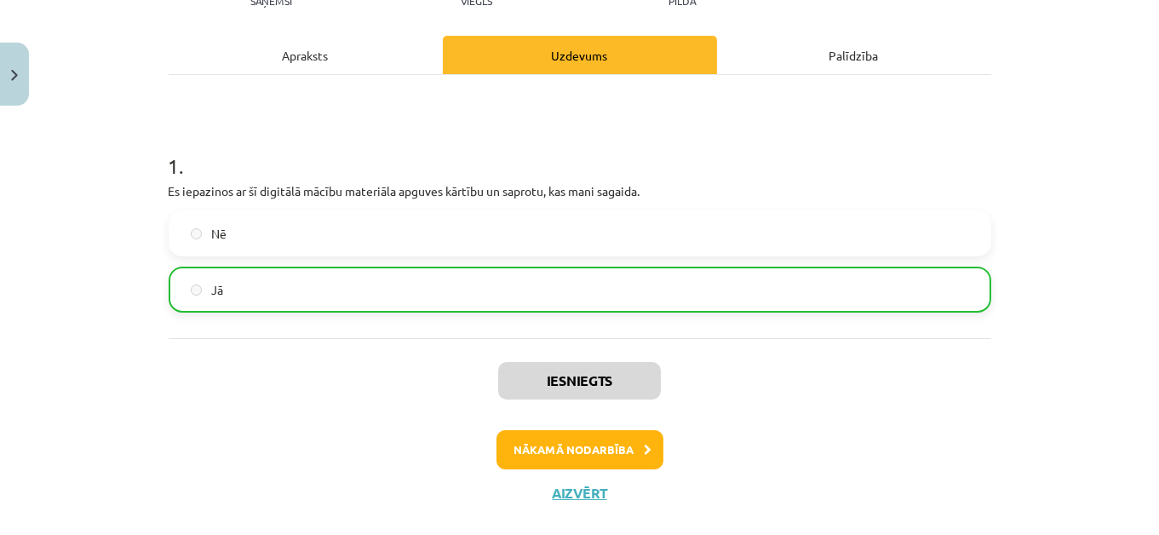
scroll to position [242, 0]
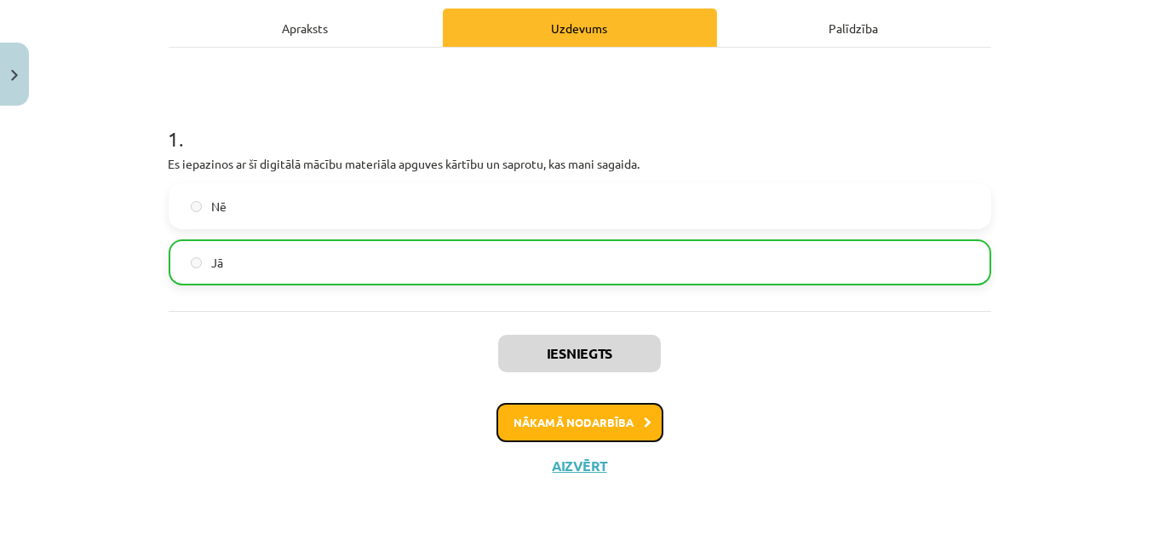
click at [568, 419] on button "Nākamā nodarbība" at bounding box center [579, 422] width 167 height 39
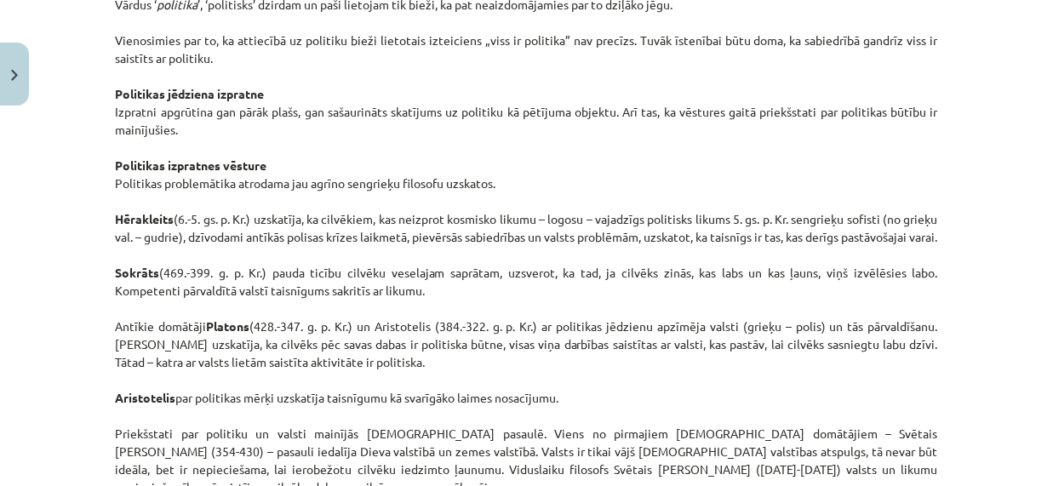
scroll to position [934, 0]
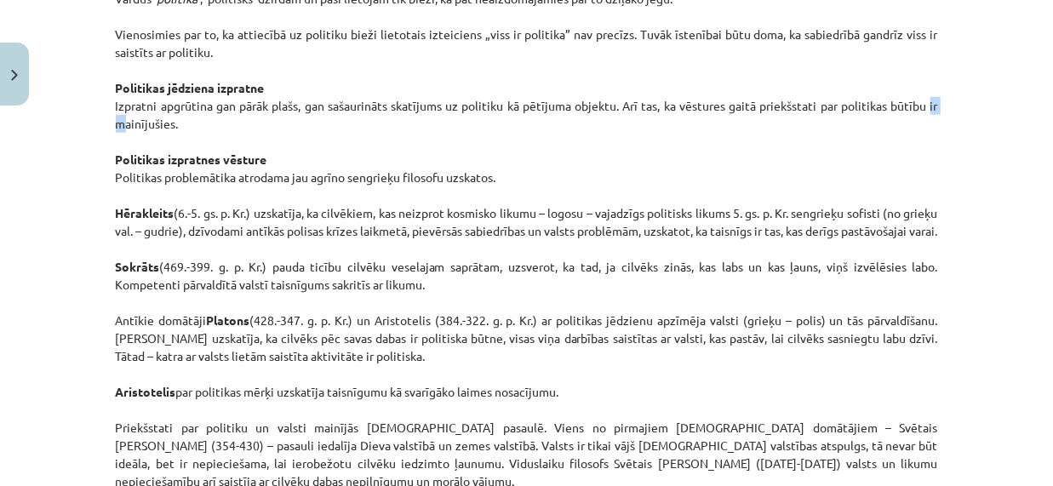
drag, startPoint x: 940, startPoint y: 99, endPoint x: 922, endPoint y: 101, distance: 18.1
click at [913, 117] on p "Vārdus ‘ politika ’, ‘politisks’ dzirdam un paši lietojam tik bieži, ka pat nea…" at bounding box center [527, 329] width 823 height 715
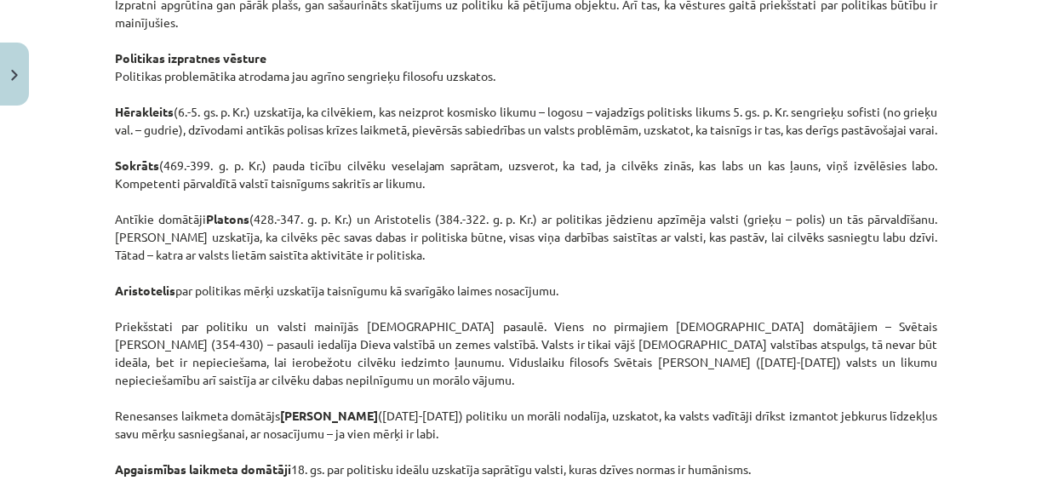
scroll to position [1043, 0]
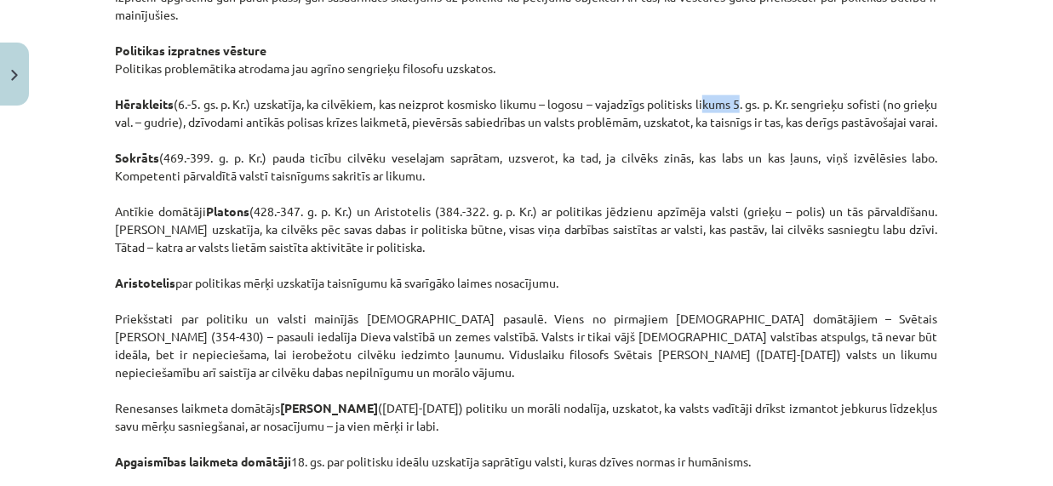
drag, startPoint x: 721, startPoint y: 108, endPoint x: 763, endPoint y: 109, distance: 41.7
click at [763, 109] on p "Vārdus ‘ politika ’, ‘politisks’ dzirdam un paši lietojam tik bieži, ka pat nea…" at bounding box center [527, 220] width 823 height 715
click at [782, 99] on p "Vārdus ‘ politika ’, ‘politisks’ dzirdam un paši lietojam tik bieži, ka pat nea…" at bounding box center [527, 220] width 823 height 715
click at [823, 101] on p "Vārdus ‘ politika ’, ‘politisks’ dzirdam un paši lietojam tik bieži, ka pat nea…" at bounding box center [527, 220] width 823 height 715
click at [863, 85] on p "Vārdus ‘ politika ’, ‘politisks’ dzirdam un paši lietojam tik bieži, ka pat nea…" at bounding box center [527, 220] width 823 height 715
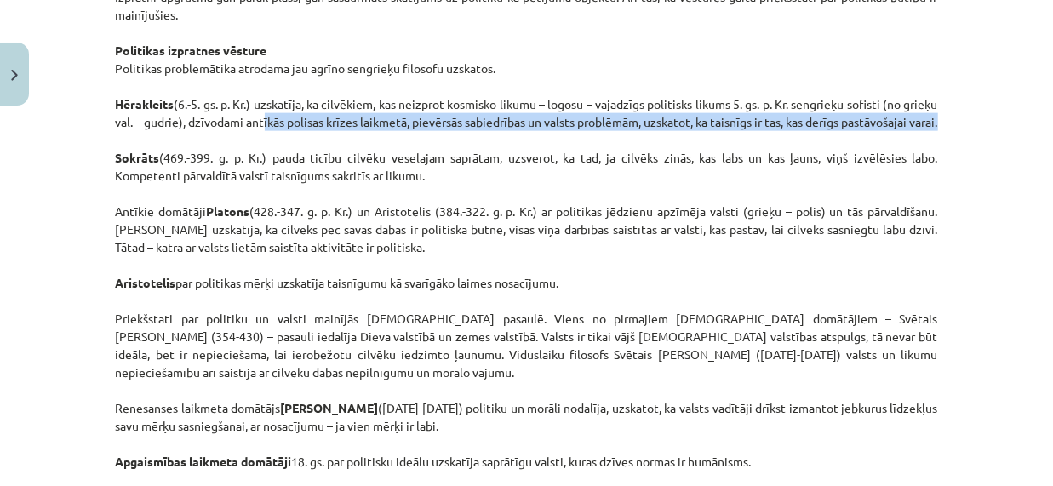
drag, startPoint x: 309, startPoint y: 129, endPoint x: 351, endPoint y: 132, distance: 41.9
click at [350, 132] on p "Vārdus ‘ politika ’, ‘politisks’ dzirdam un paši lietojam tik bieži, ka pat nea…" at bounding box center [527, 220] width 823 height 715
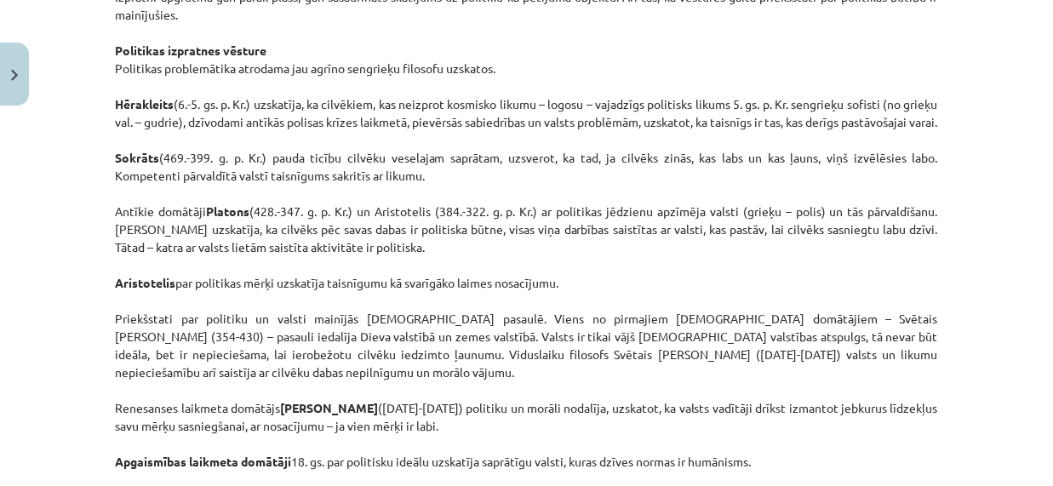
click at [357, 131] on p "Vārdus ‘ politika ’, ‘politisks’ dzirdam un paši lietojam tik bieži, ka pat nea…" at bounding box center [527, 220] width 823 height 715
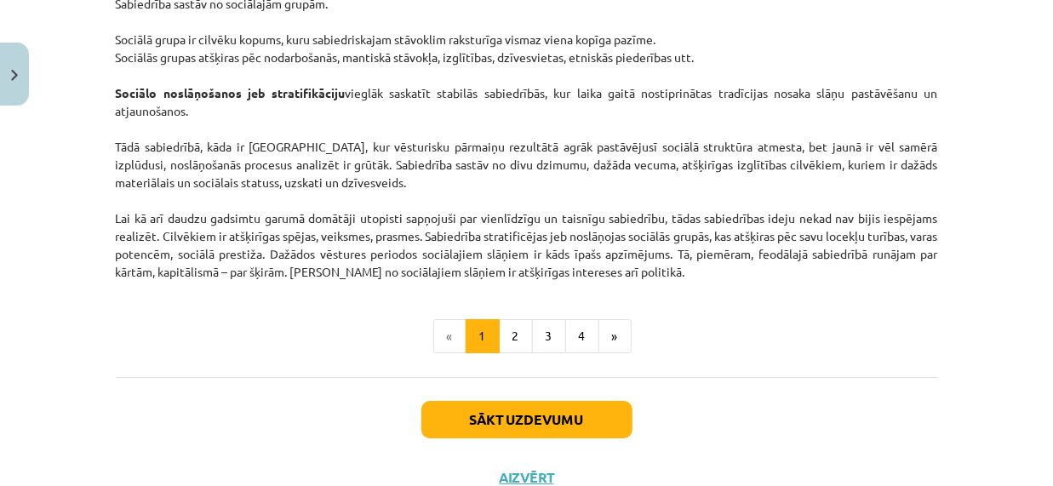
scroll to position [2732, 0]
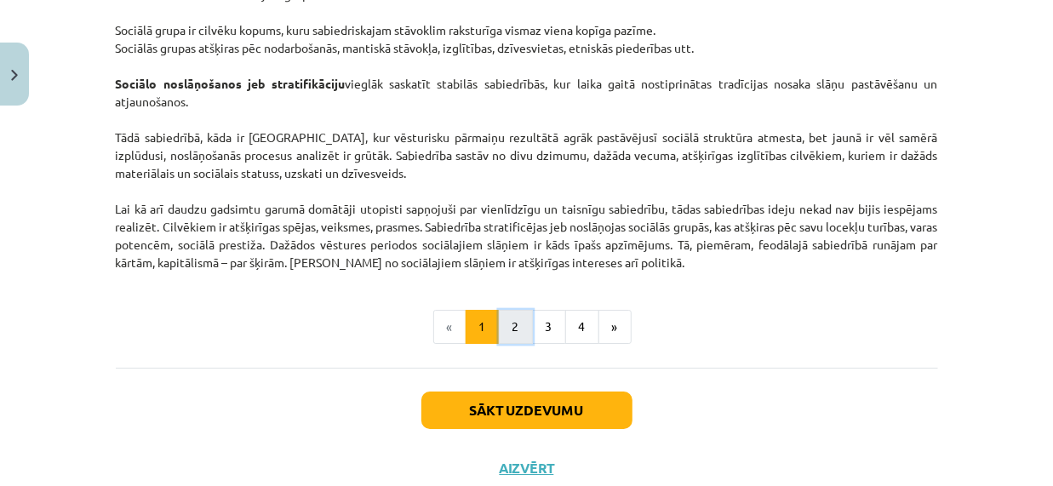
click at [507, 338] on button "2" at bounding box center [516, 327] width 34 height 34
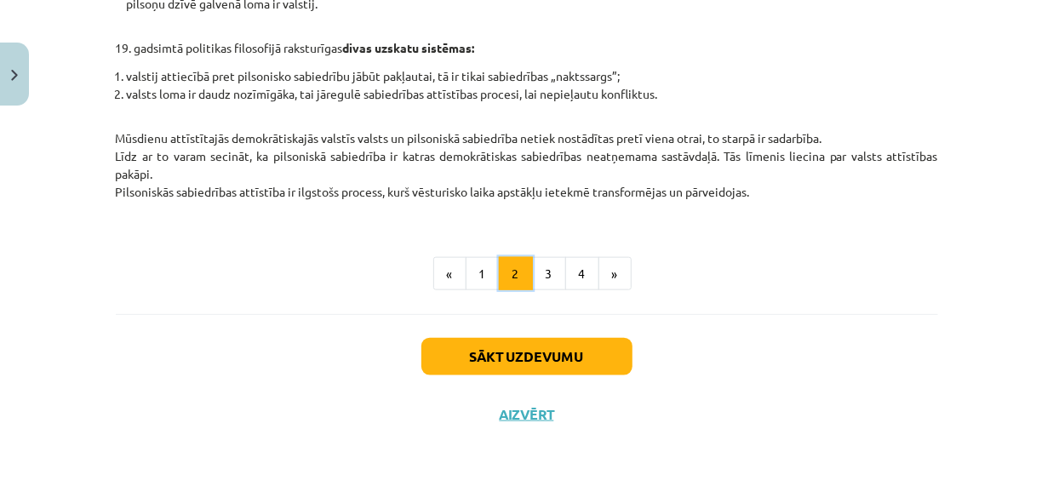
scroll to position [859, 0]
click at [544, 280] on button "3" at bounding box center [549, 274] width 34 height 34
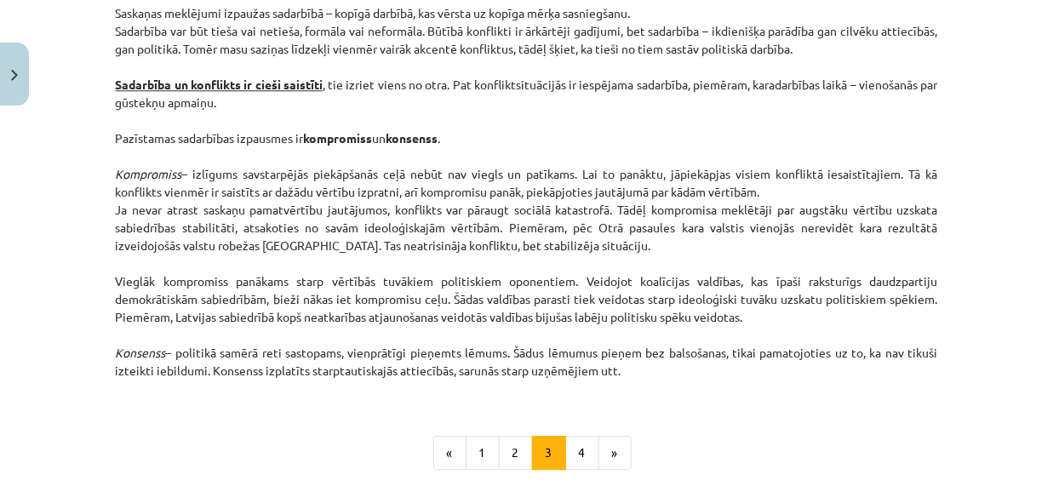
scroll to position [2388, 0]
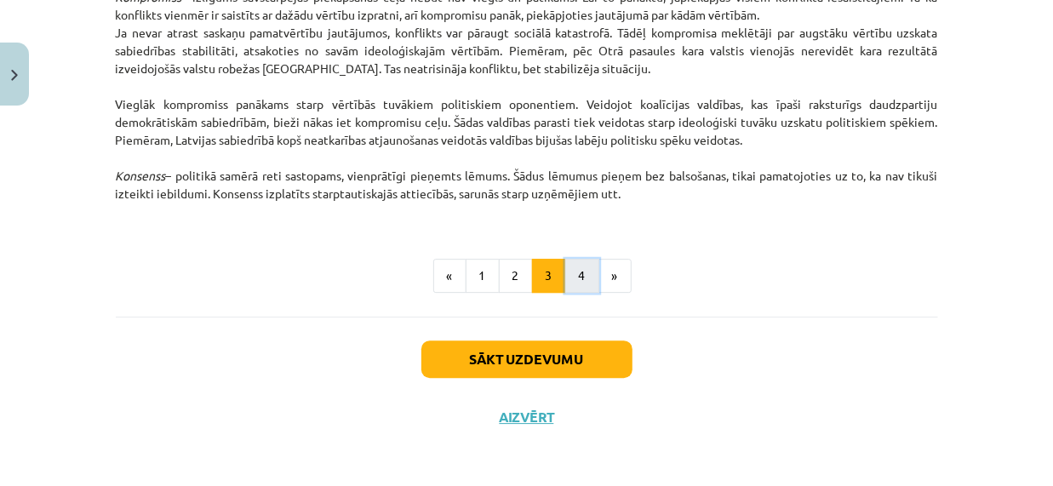
click at [570, 274] on button "4" at bounding box center [582, 276] width 34 height 34
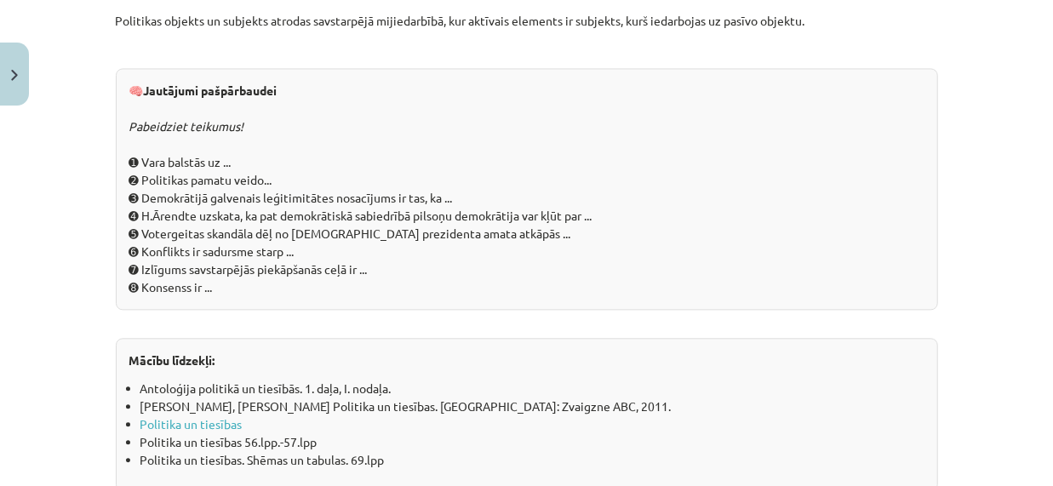
scroll to position [1747, 0]
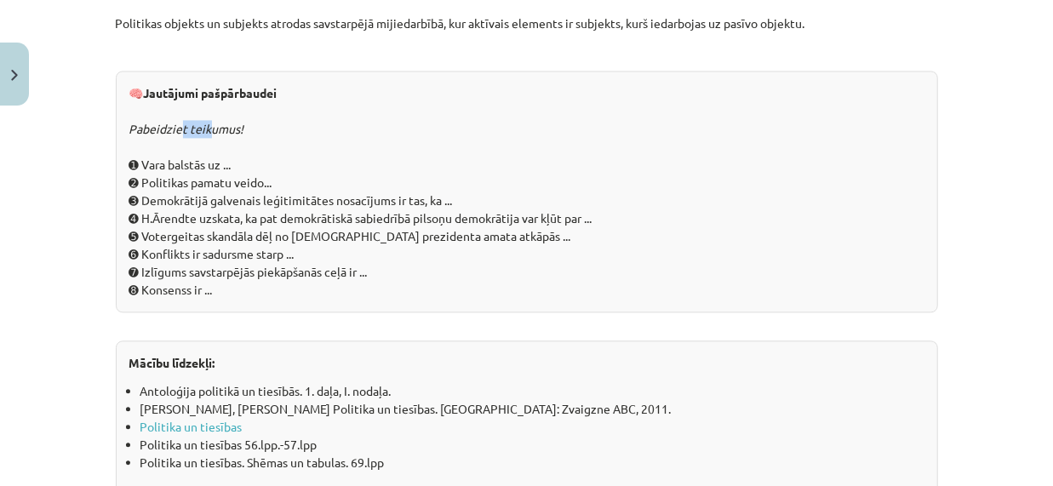
drag, startPoint x: 176, startPoint y: 129, endPoint x: 209, endPoint y: 135, distance: 33.1
click at [205, 135] on div "🧠 Jautājumi pašpārbaudei Pabeidziet teikumus! ➊ Vara balstās uz ... ➋ Politikas…" at bounding box center [527, 192] width 823 height 242
click at [275, 157] on div "🧠 Jautājumi pašpārbaudei Pabeidziet teikumus! ➊ Vara balstās uz ... ➋ Politikas…" at bounding box center [527, 192] width 823 height 242
click at [223, 159] on div "🧠 Jautājumi pašpārbaudei Pabeidziet teikumus! ➊ Vara balstās uz ... ➋ Politikas…" at bounding box center [527, 192] width 823 height 242
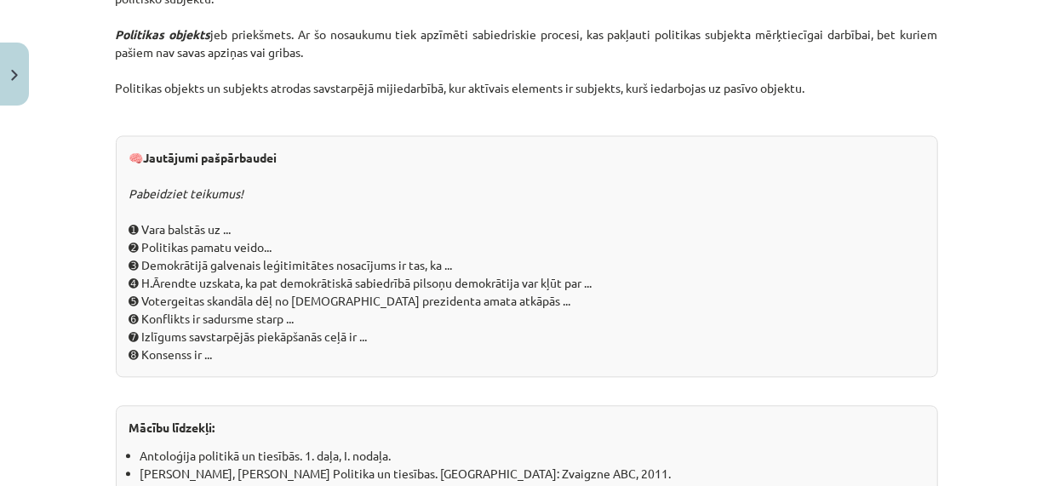
scroll to position [2047, 0]
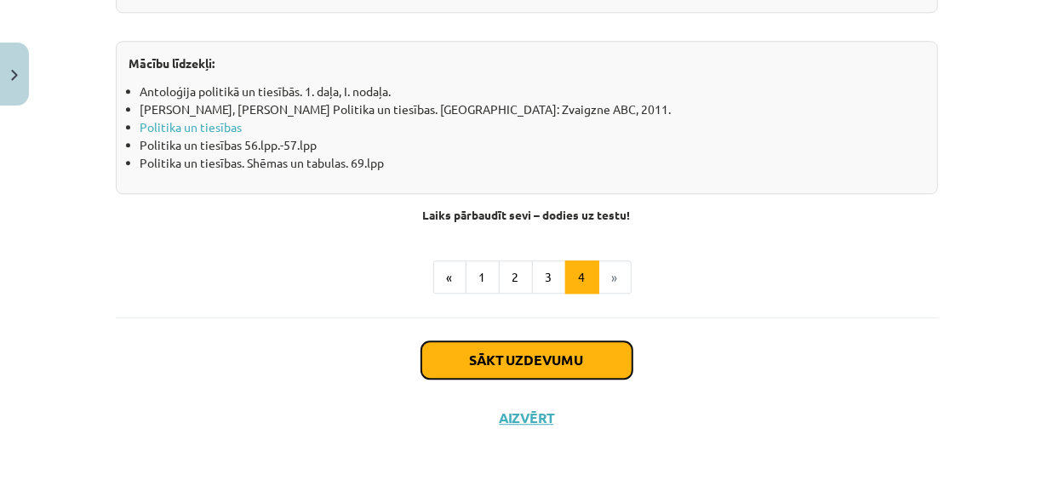
click at [602, 348] on button "Sākt uzdevumu" at bounding box center [526, 359] width 211 height 37
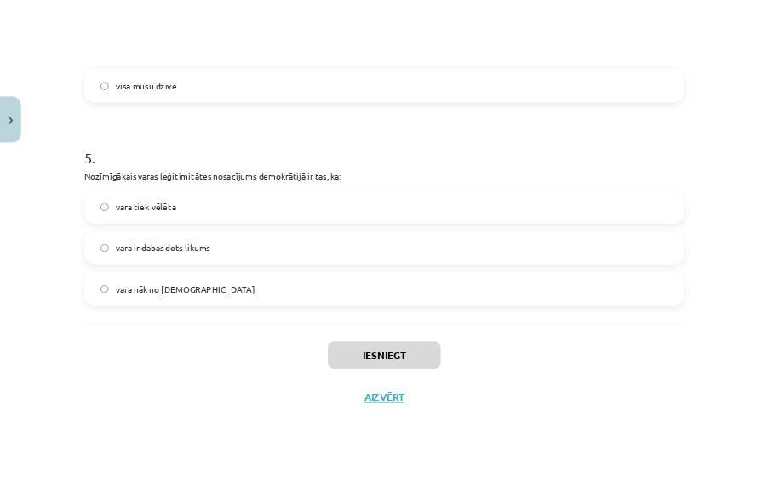
scroll to position [1407, 0]
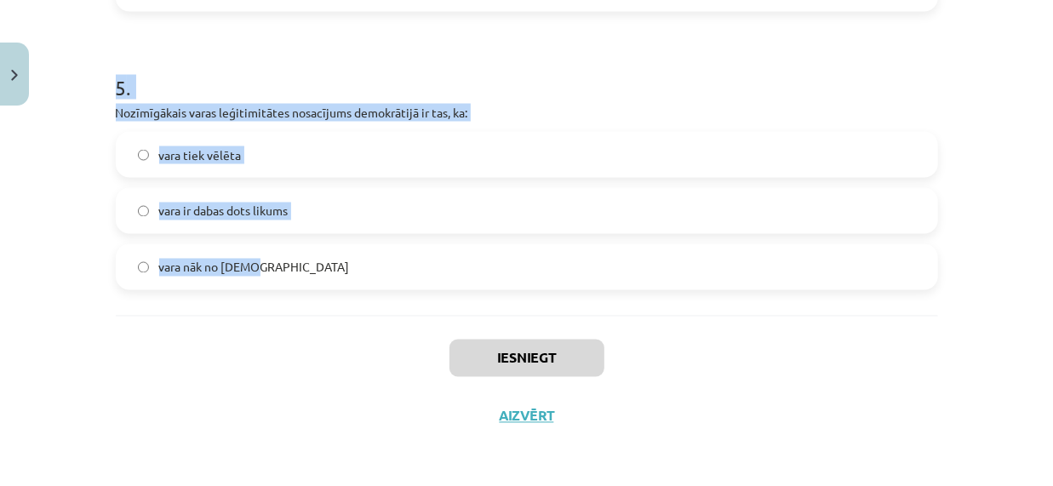
drag, startPoint x: 91, startPoint y: 138, endPoint x: 432, endPoint y: 302, distance: 378.2
click at [432, 302] on div "Mācību tēma: Sociālās zinātnes i - 11. klases 1. ieskaites mācību materiāls #2 …" at bounding box center [526, 243] width 1053 height 486
copy form "Politiskā vara ir: politikas mērķis gan politikas mērķis, gan līdzeklis politik…"
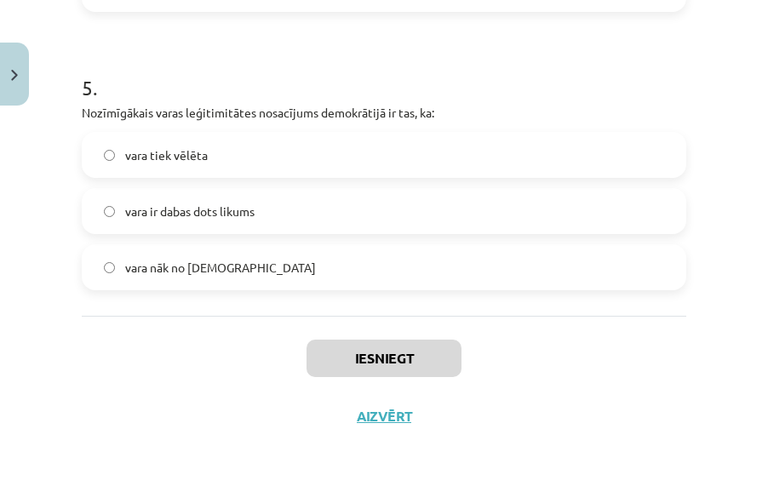
click at [151, 324] on div "Iesniegt Aizvērt" at bounding box center [384, 375] width 605 height 119
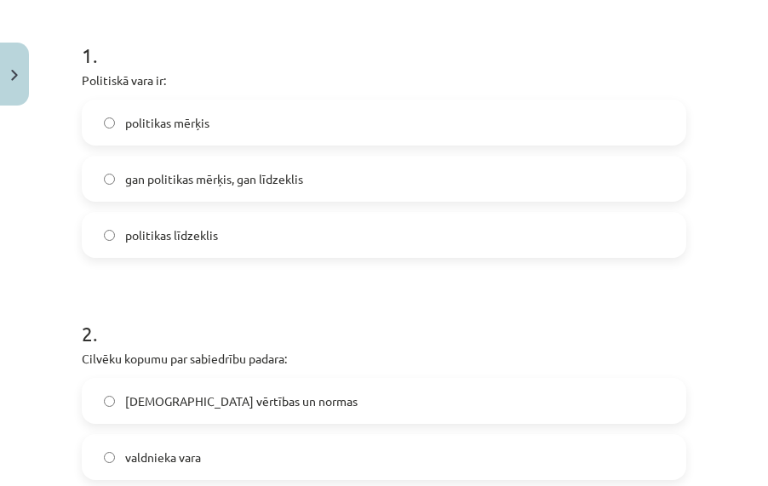
scroll to position [317, 0]
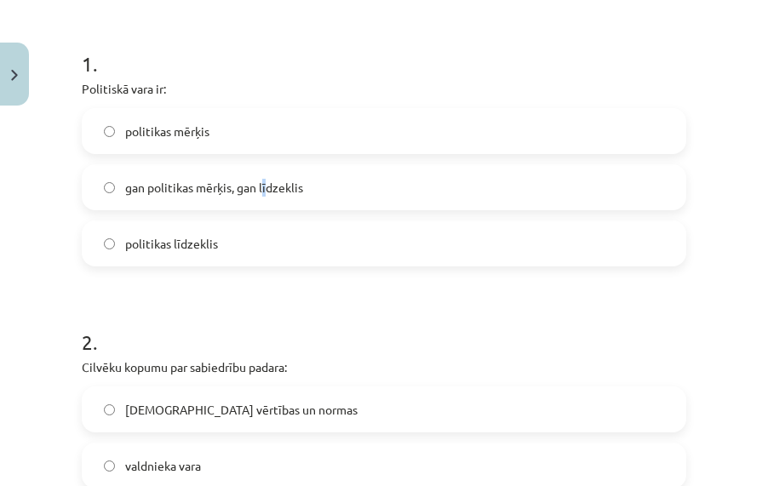
click at [267, 186] on span "gan politikas mērķis, gan līdzeklis" at bounding box center [214, 188] width 178 height 18
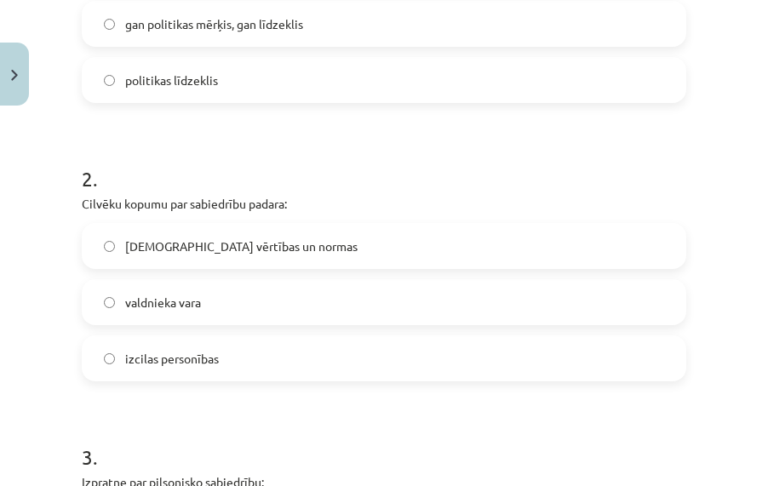
scroll to position [480, 0]
click at [298, 254] on label "kopīgās vērtības un normas" at bounding box center [383, 246] width 601 height 43
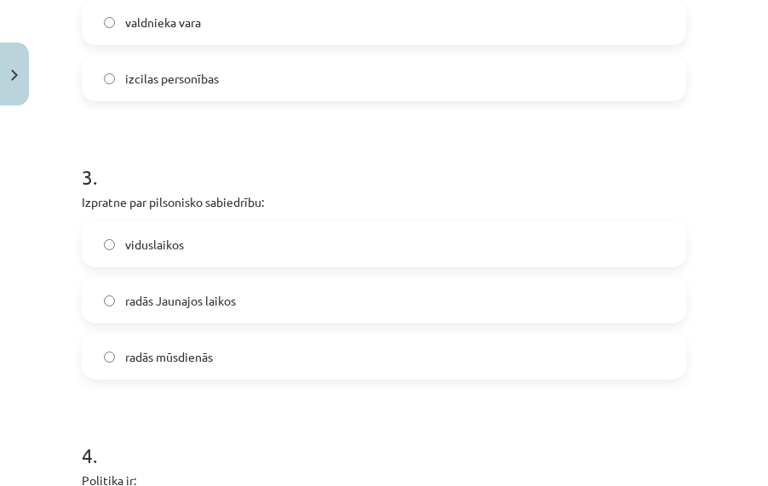
scroll to position [753, 0]
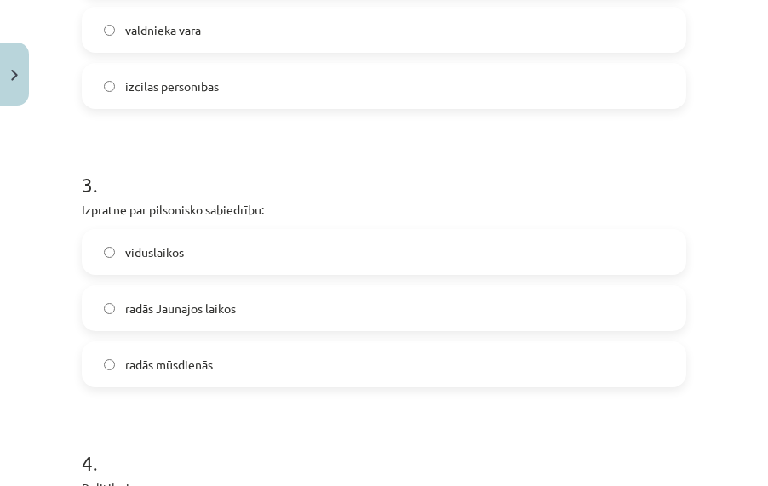
click at [151, 315] on span "radās Jaunajos laikos" at bounding box center [180, 309] width 111 height 18
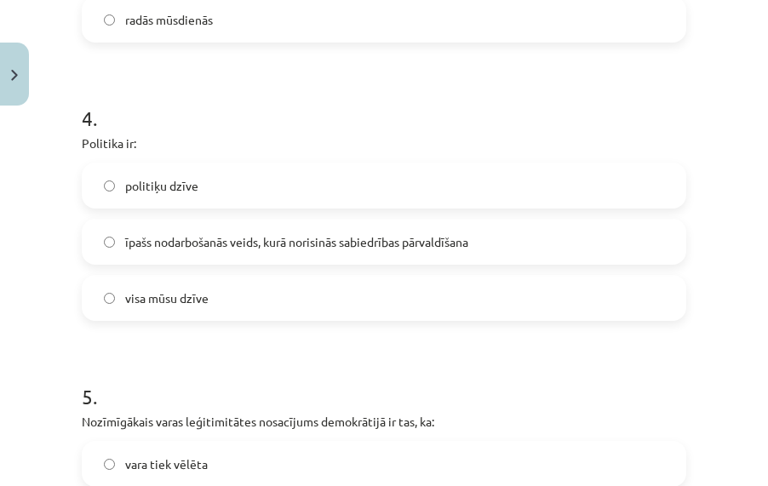
scroll to position [1107, 0]
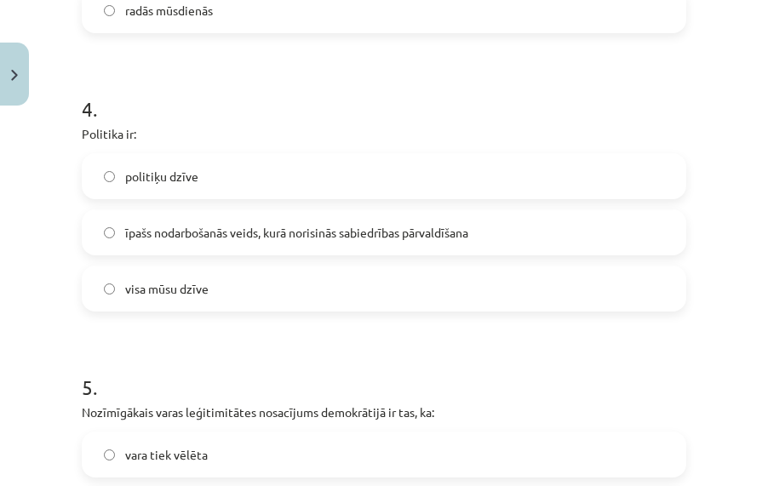
click at [248, 242] on label "īpašs nodarbošanās veids, kurā norisinās sabiedrības pārvaldīšana" at bounding box center [383, 232] width 601 height 43
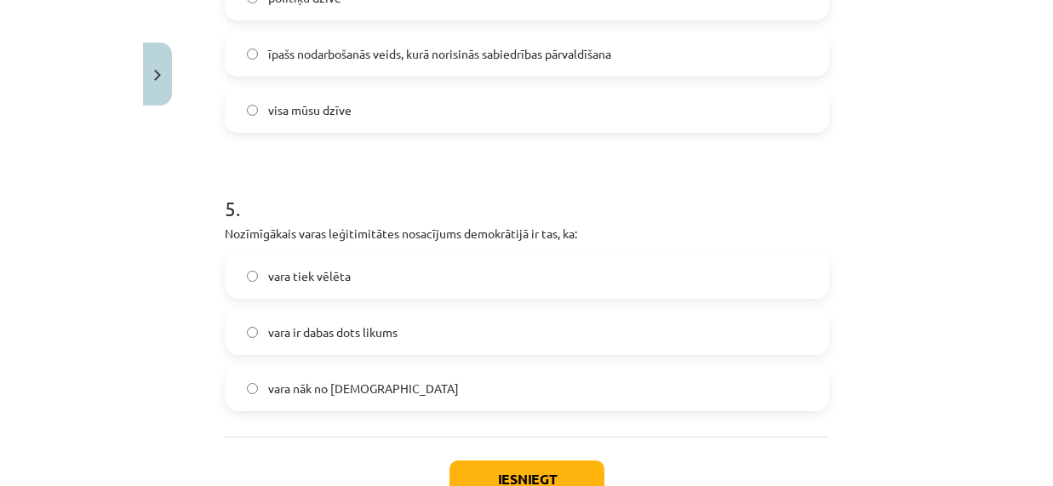
scroll to position [1298, 0]
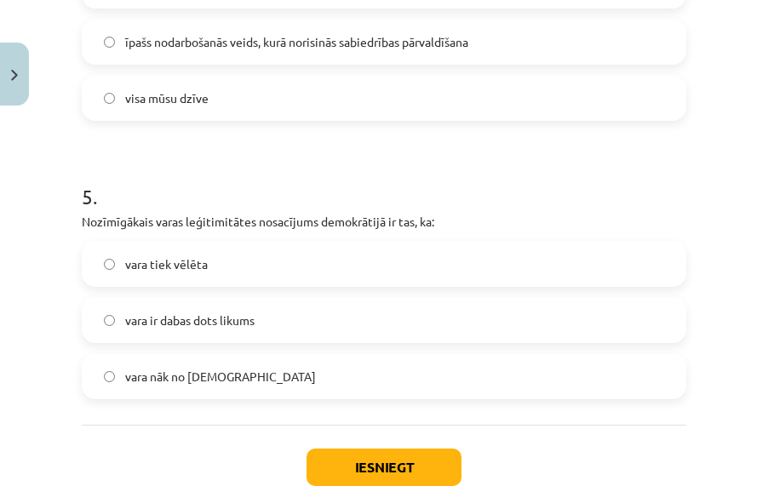
click at [339, 267] on label "vara tiek vēlēta" at bounding box center [383, 264] width 601 height 43
click at [399, 450] on button "Iesniegt" at bounding box center [384, 467] width 155 height 37
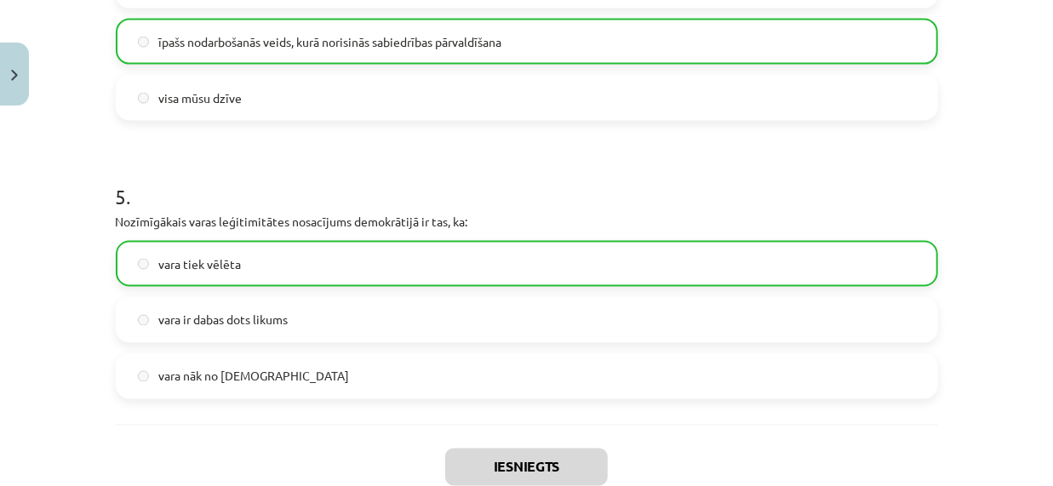
scroll to position [1434, 0]
